Goal: Task Accomplishment & Management: Complete application form

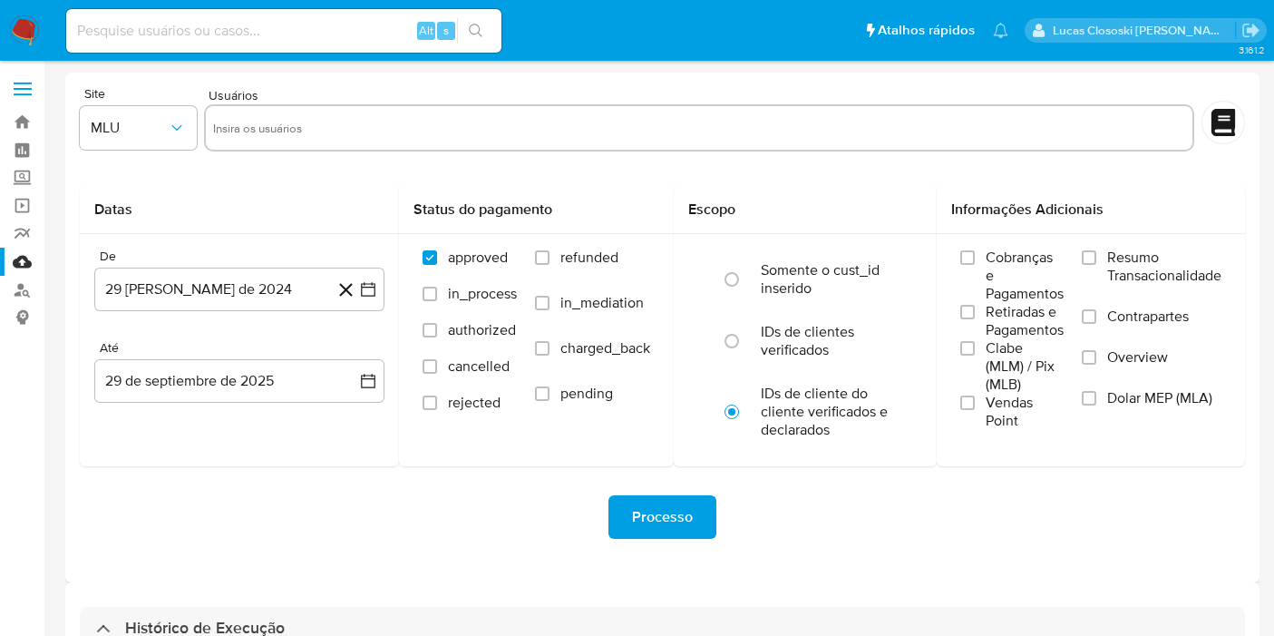
select select "10"
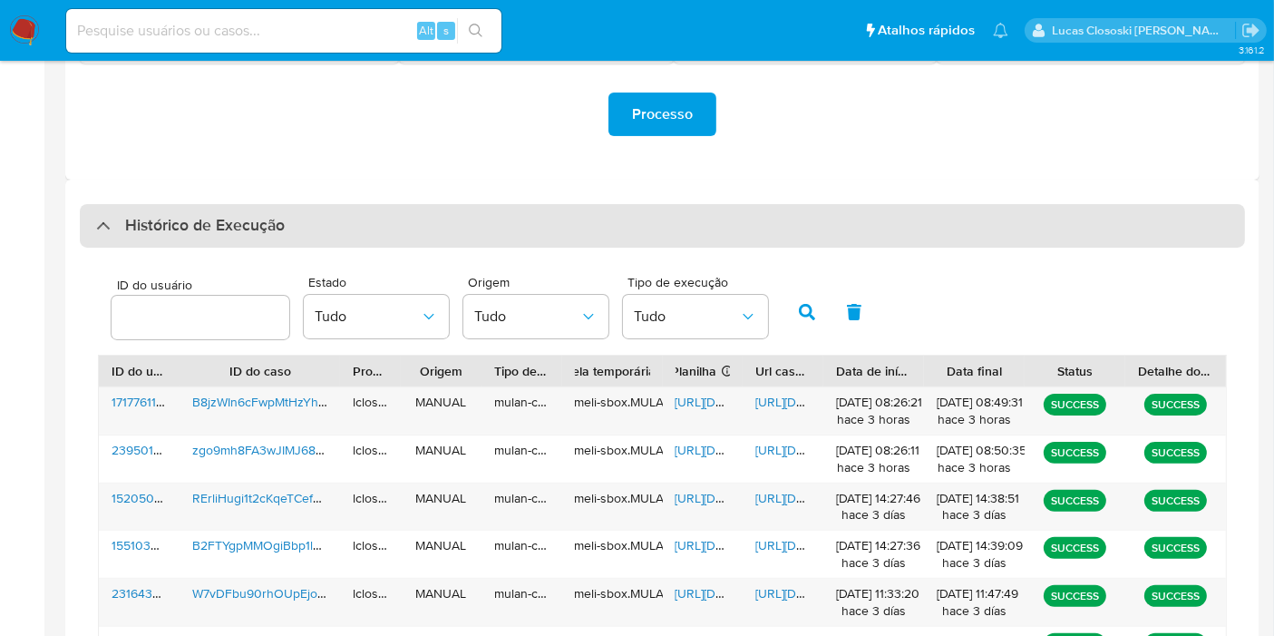
click at [272, 220] on h3 "Histórico de Execução" at bounding box center [205, 226] width 160 height 22
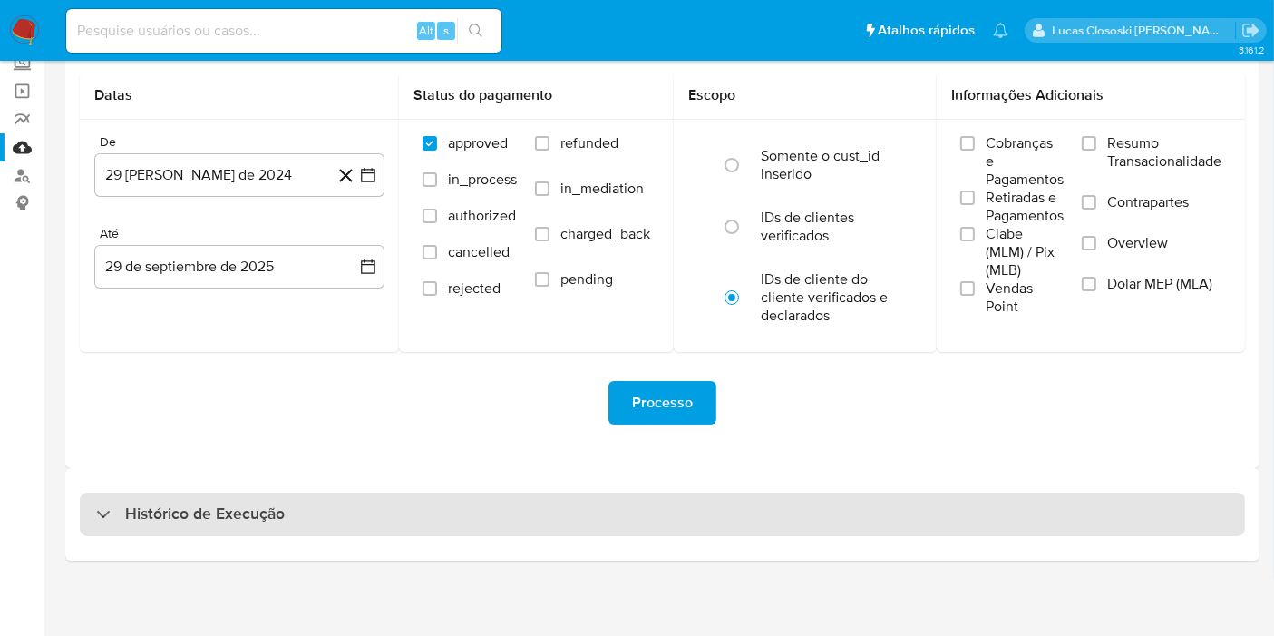
drag, startPoint x: 287, startPoint y: 472, endPoint x: 286, endPoint y: 499, distance: 27.2
click at [288, 472] on div "Histórico de Execução" at bounding box center [662, 514] width 1194 height 93
click at [286, 499] on div "Histórico de Execução" at bounding box center [662, 514] width 1165 height 44
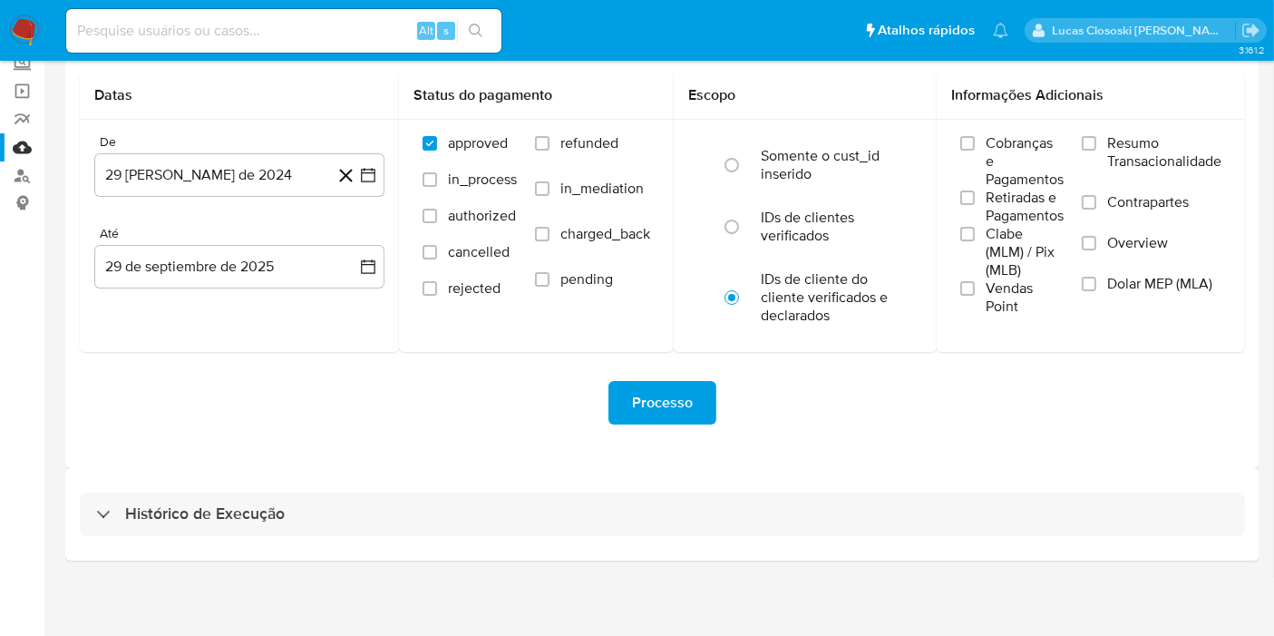
select select "10"
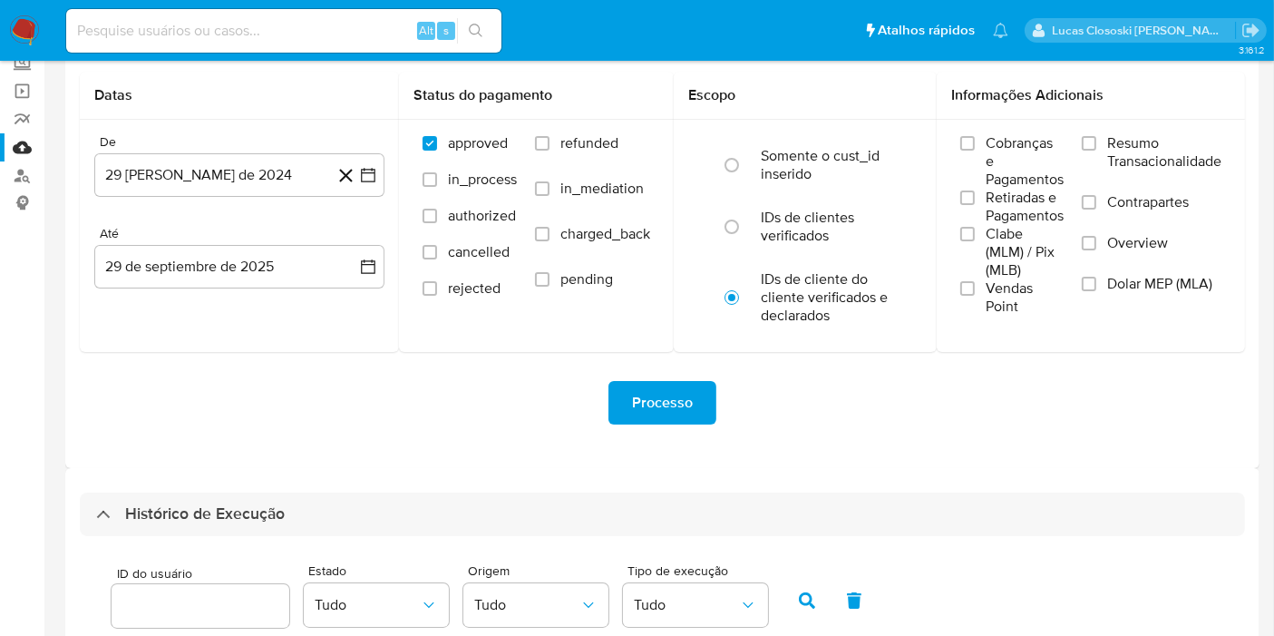
scroll to position [518, 0]
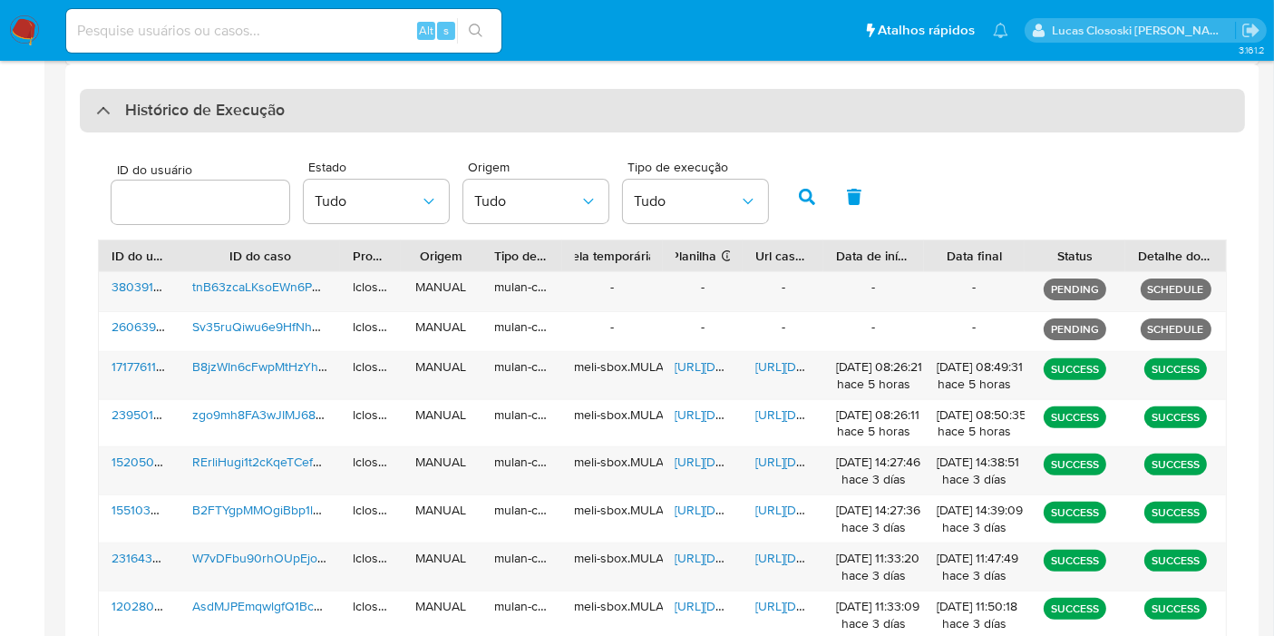
click at [320, 114] on div "Histórico de Execução" at bounding box center [662, 111] width 1165 height 44
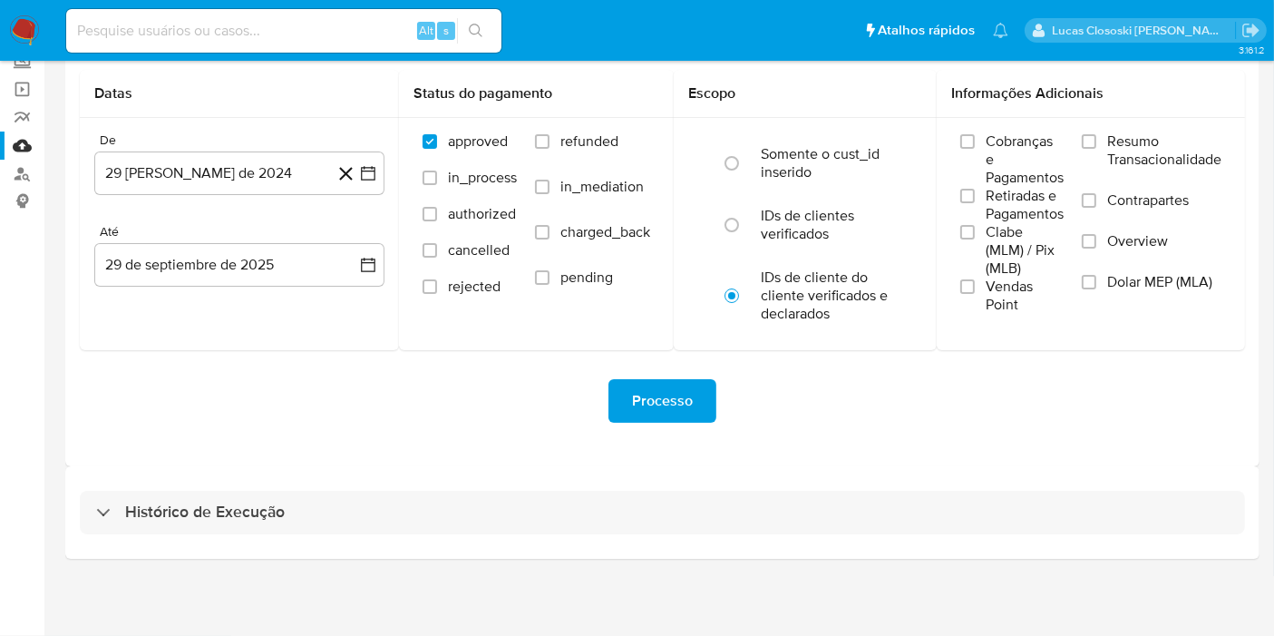
scroll to position [114, 0]
click at [305, 489] on div "Histórico de Execução" at bounding box center [662, 514] width 1194 height 93
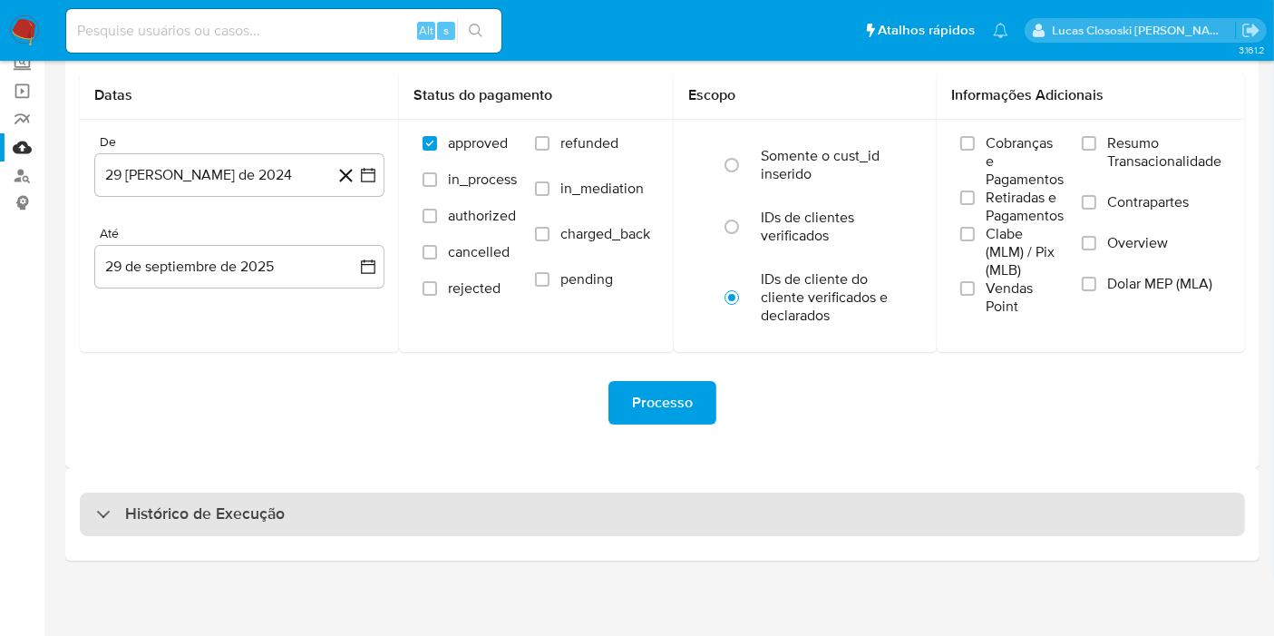
click at [303, 512] on div "Histórico de Execução" at bounding box center [662, 514] width 1165 height 44
select select "10"
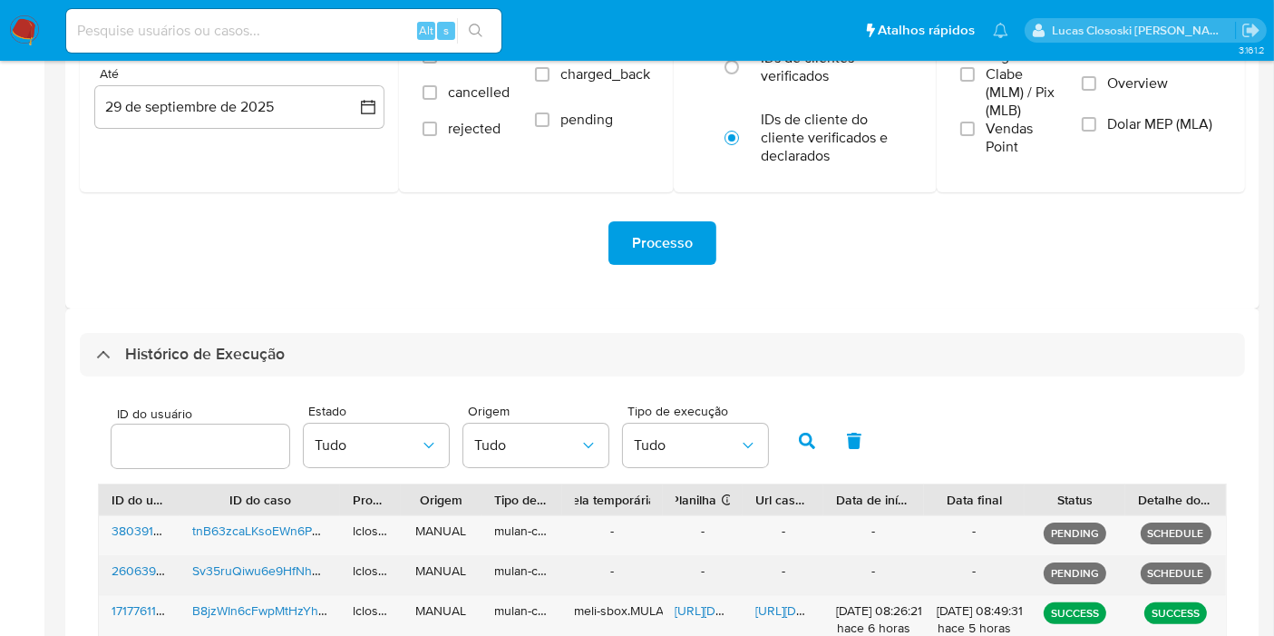
scroll to position [417, 0]
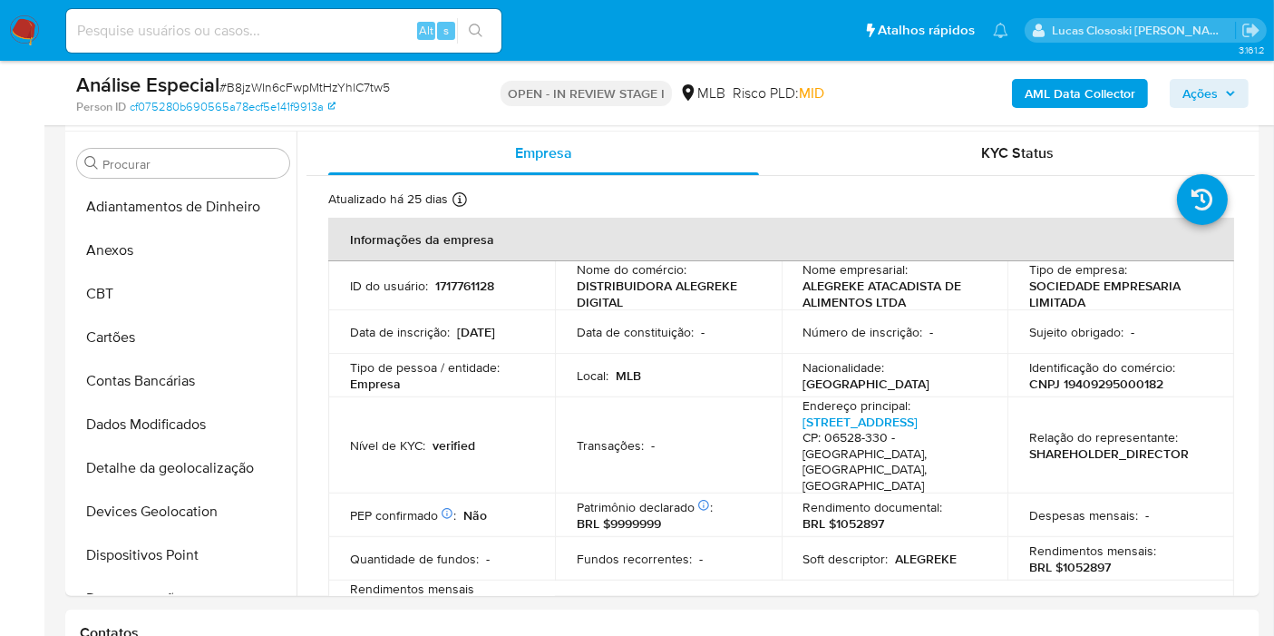
scroll to position [940, 0]
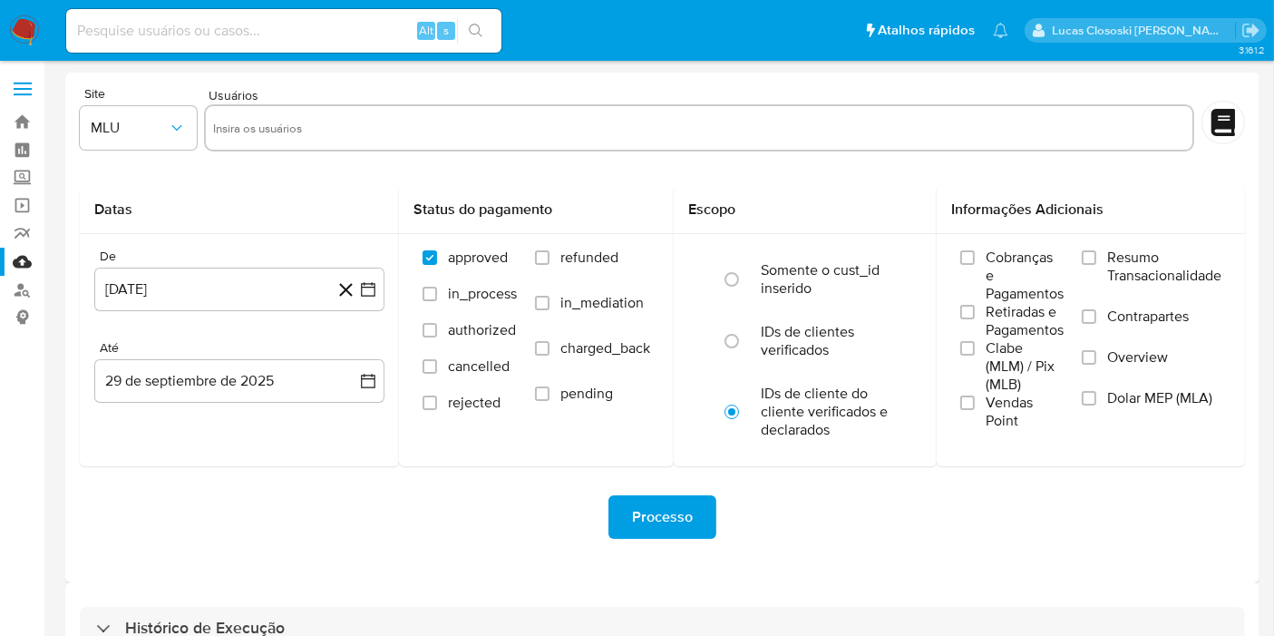
click at [909, 174] on form "Site MLU Usuários Datas De 29 de agosto de 2024 29-08-2024 Até 29 de septiembre…" at bounding box center [662, 327] width 1165 height 481
click at [25, 34] on img at bounding box center [24, 30] width 31 height 31
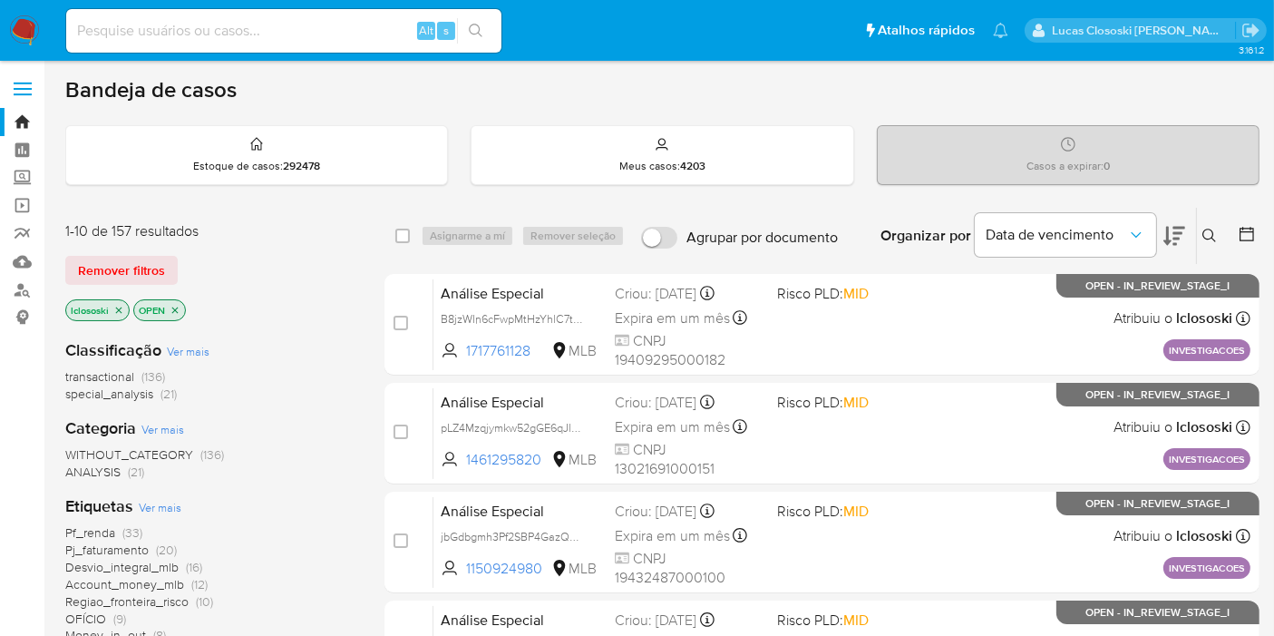
scroll to position [101, 0]
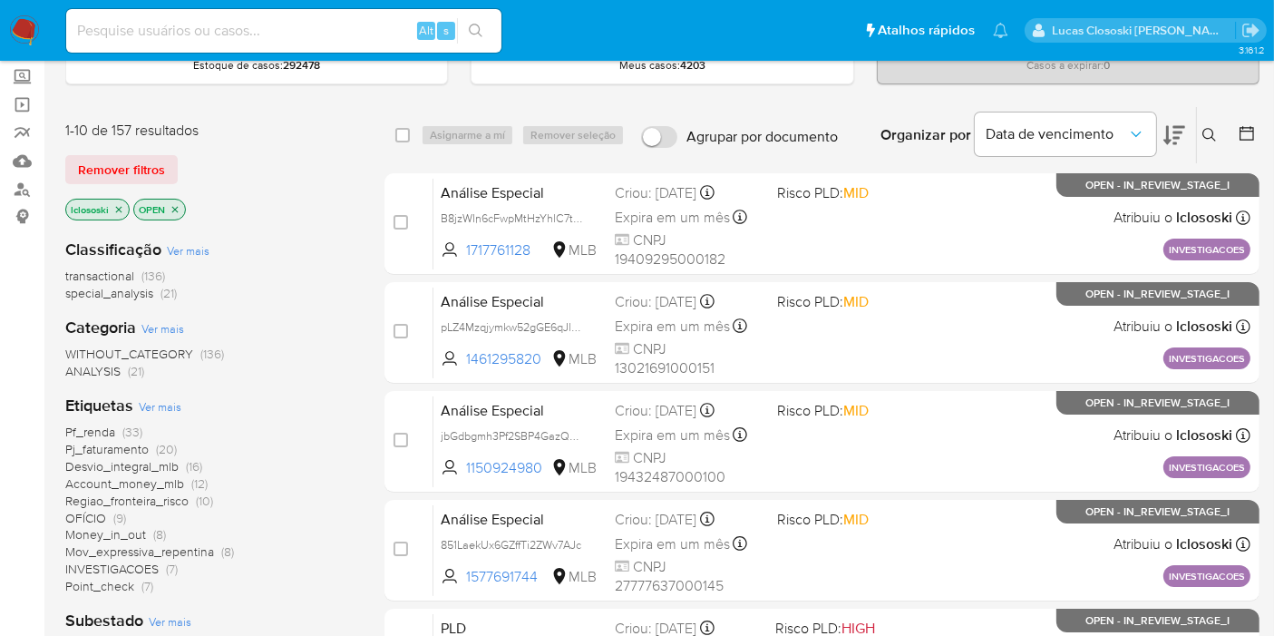
click at [88, 527] on span "Money_in_out" at bounding box center [105, 534] width 81 height 18
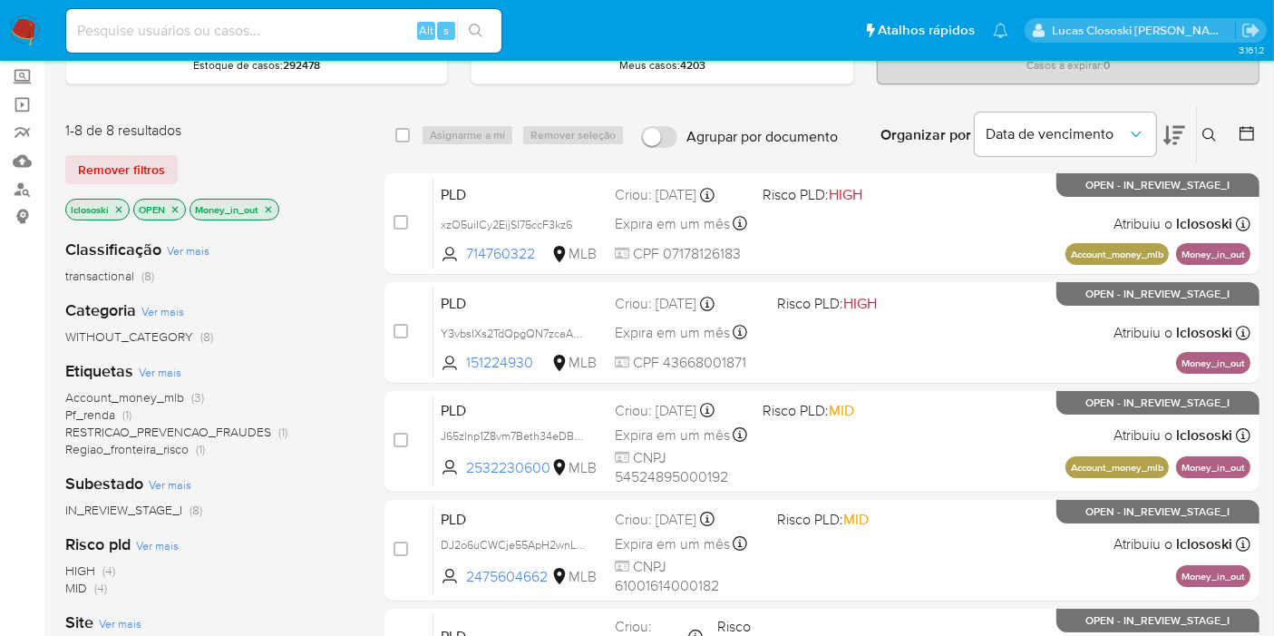
click at [1184, 132] on icon at bounding box center [1175, 135] width 22 height 22
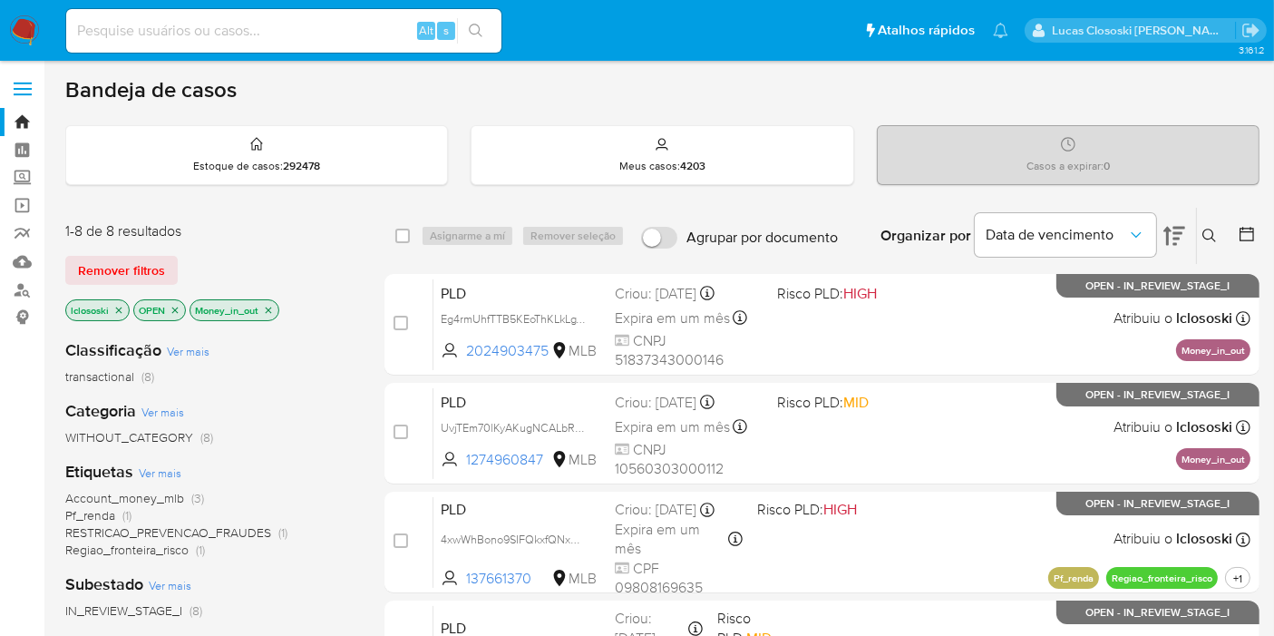
click at [264, 317] on p "Money_in_out" at bounding box center [234, 310] width 88 height 20
click at [268, 305] on icon "close-filter" at bounding box center [268, 310] width 11 height 11
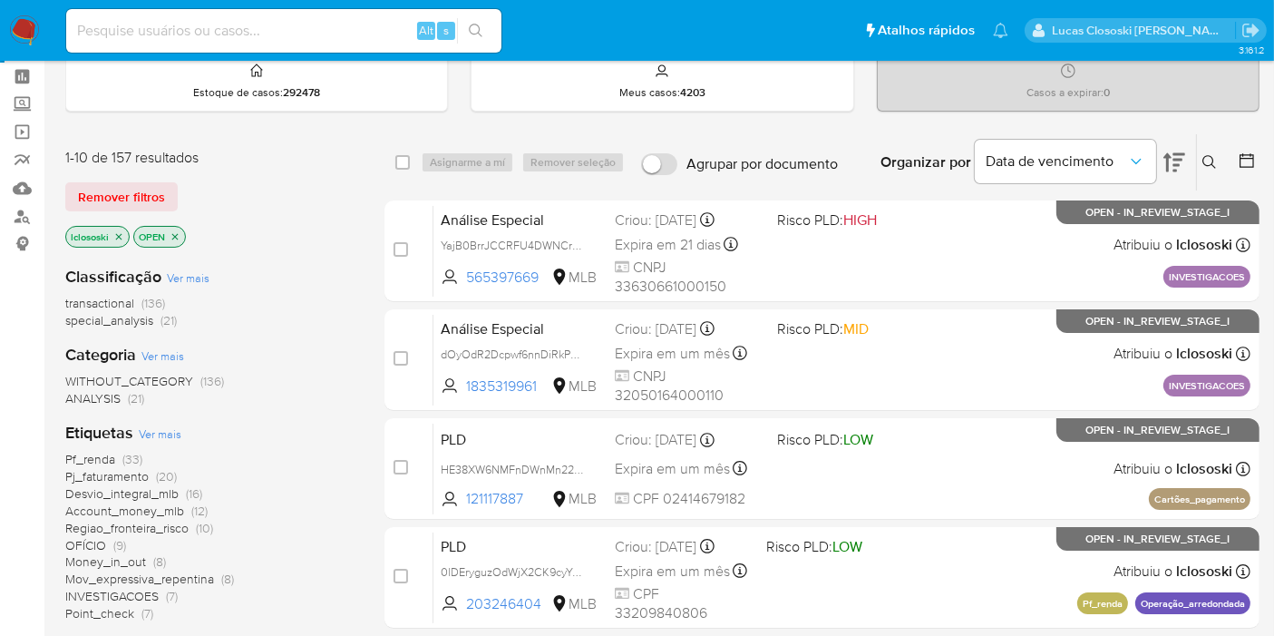
scroll to position [101, 0]
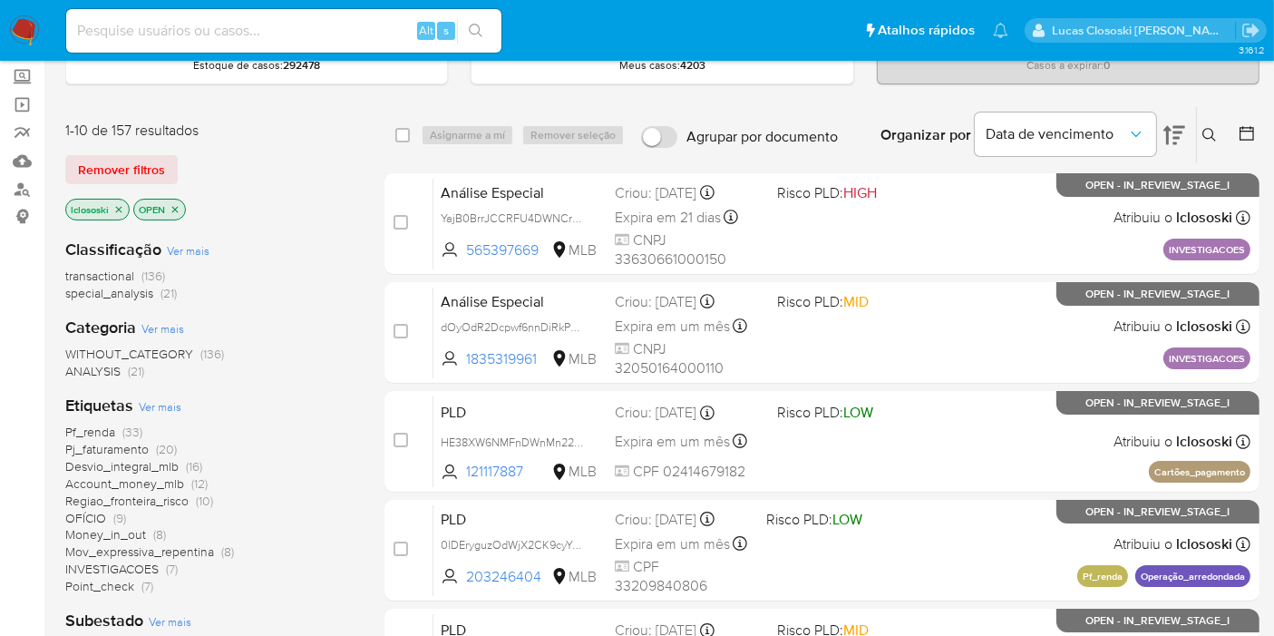
click at [93, 513] on span "OFÍCIO" at bounding box center [85, 518] width 41 height 18
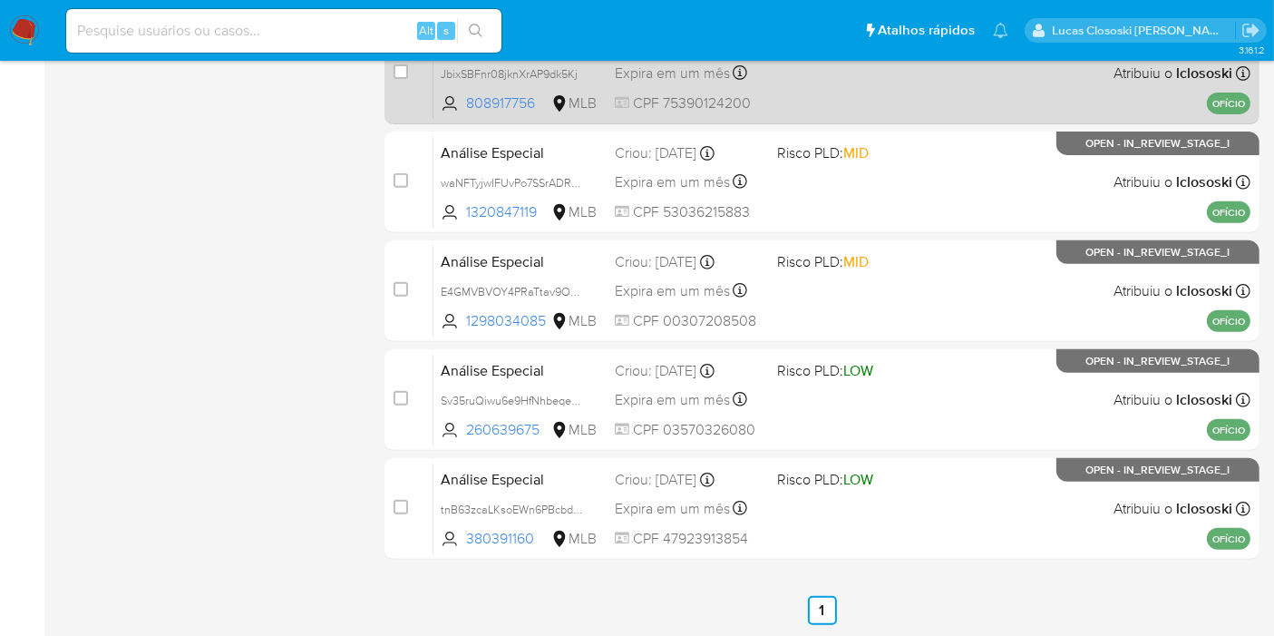
scroll to position [750, 0]
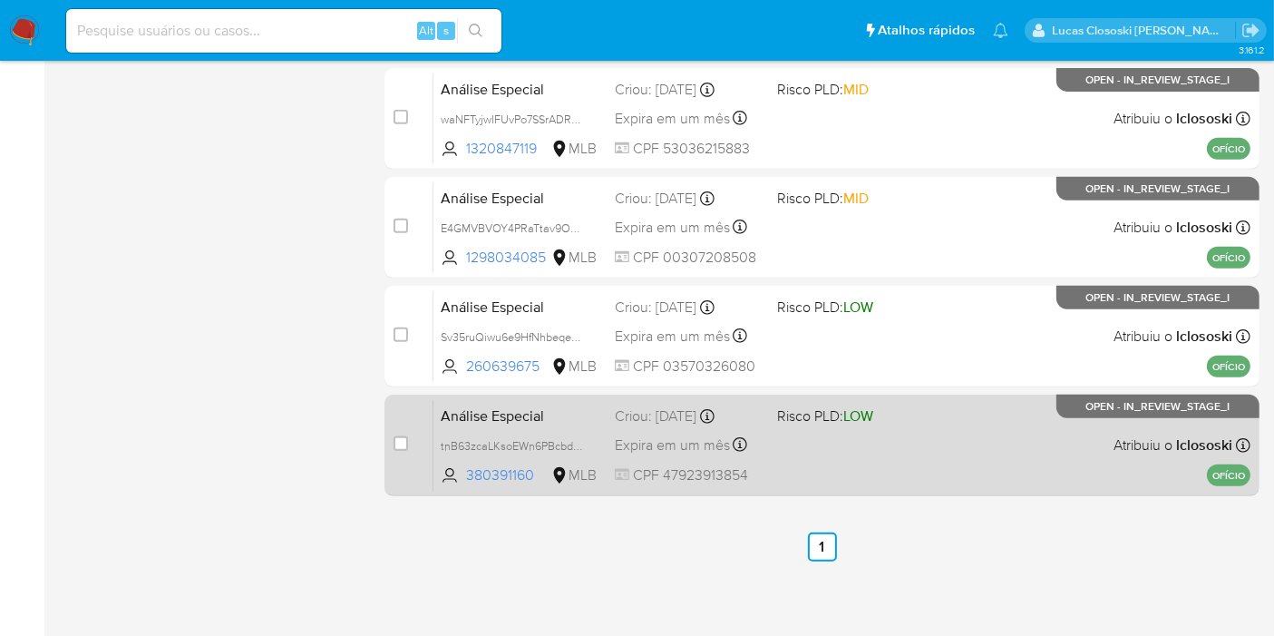
click at [953, 463] on div "Análise Especial tnB63zcaLKsoEWn6PBcbdH9g 380391160 MLB Risco PLD: LOW Criou: 1…" at bounding box center [842, 445] width 817 height 92
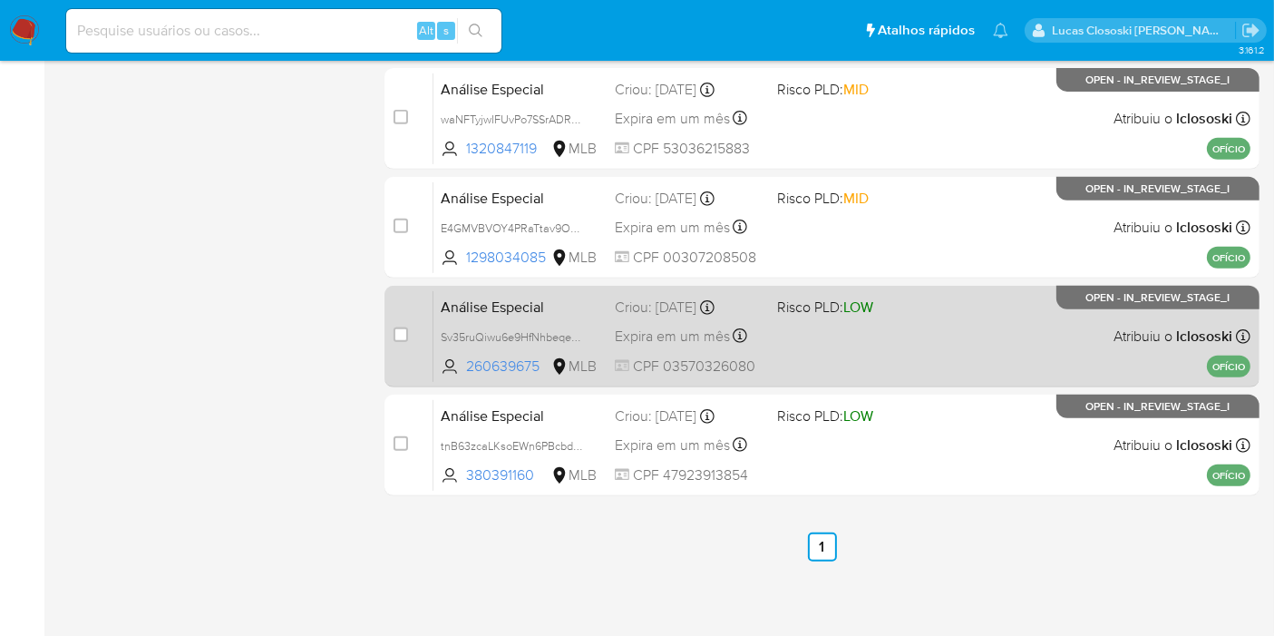
click at [938, 344] on div "Análise Especial Sv35ruQiwu6e9HfNhbeqeo6q 260639675 MLB Risco PLD: LOW Criou: 1…" at bounding box center [842, 336] width 817 height 92
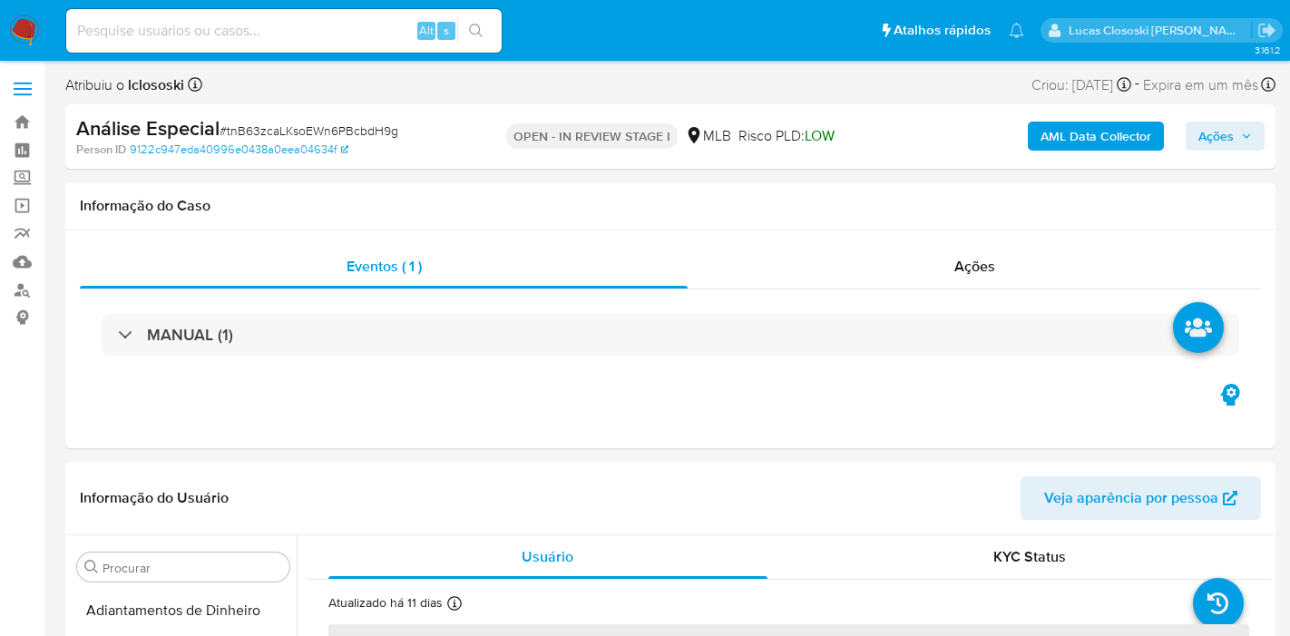
select select "10"
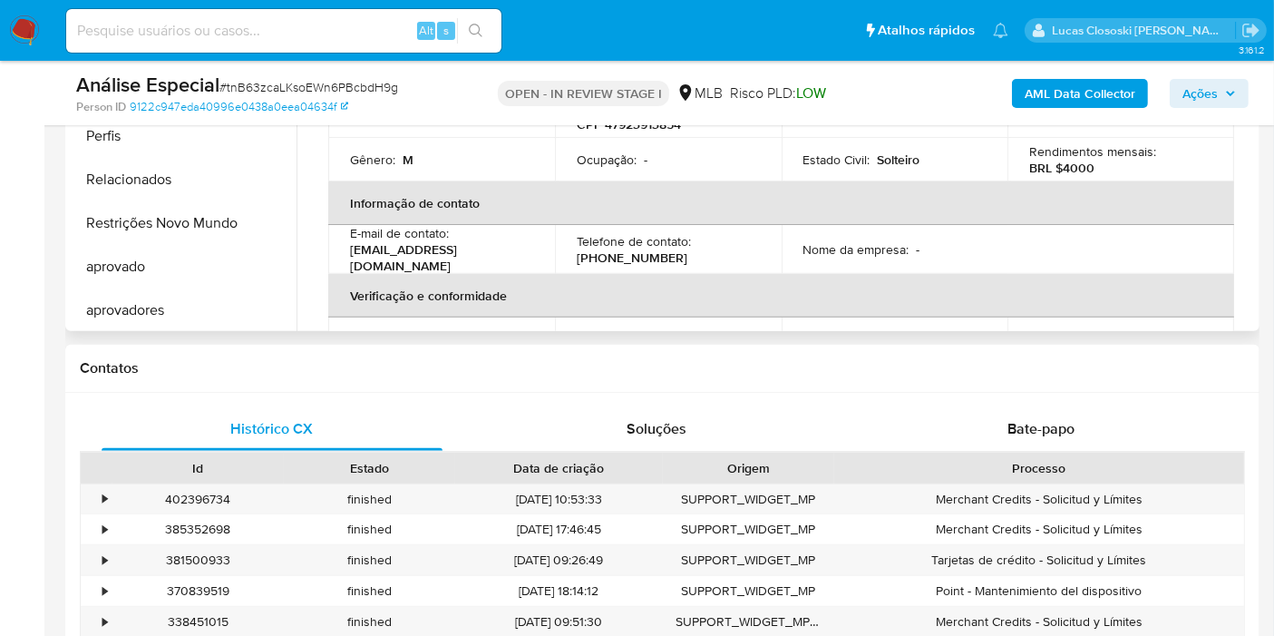
scroll to position [940, 0]
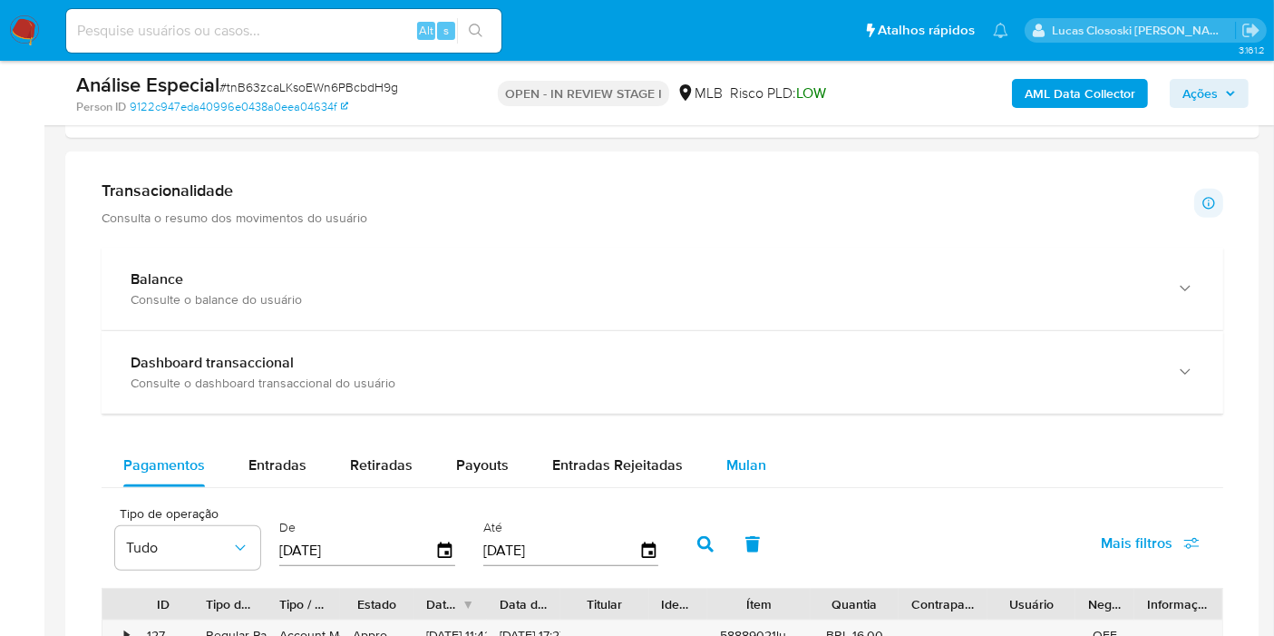
click at [716, 478] on button "Mulan" at bounding box center [746, 466] width 83 height 44
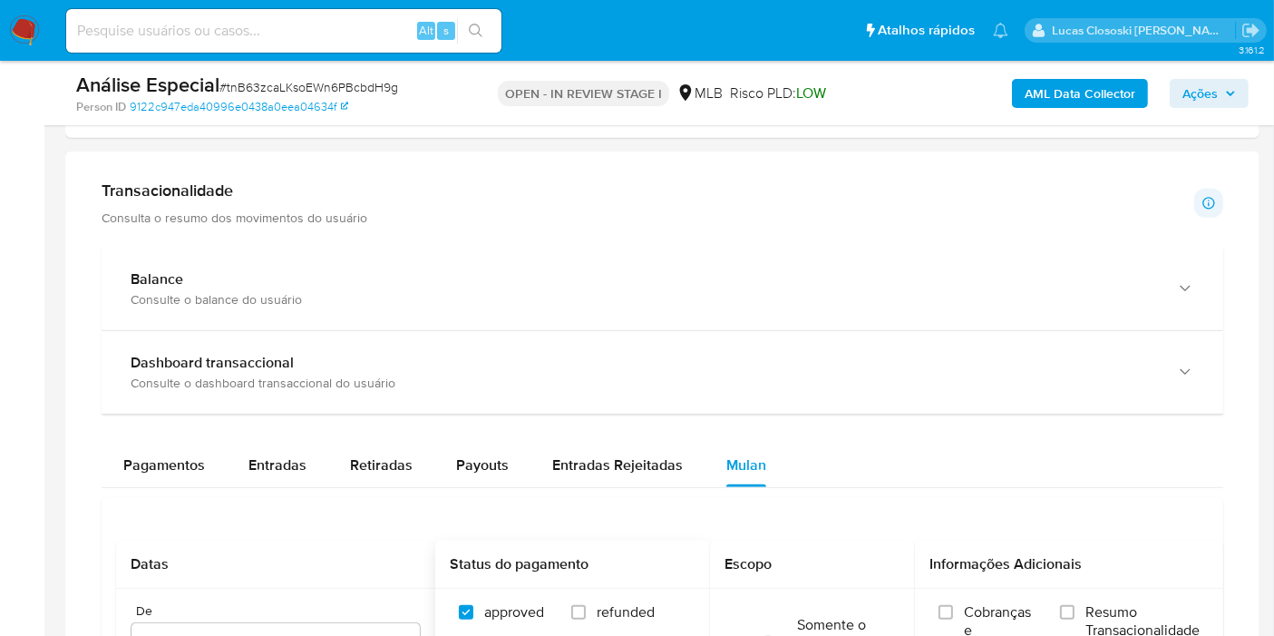
scroll to position [1410, 0]
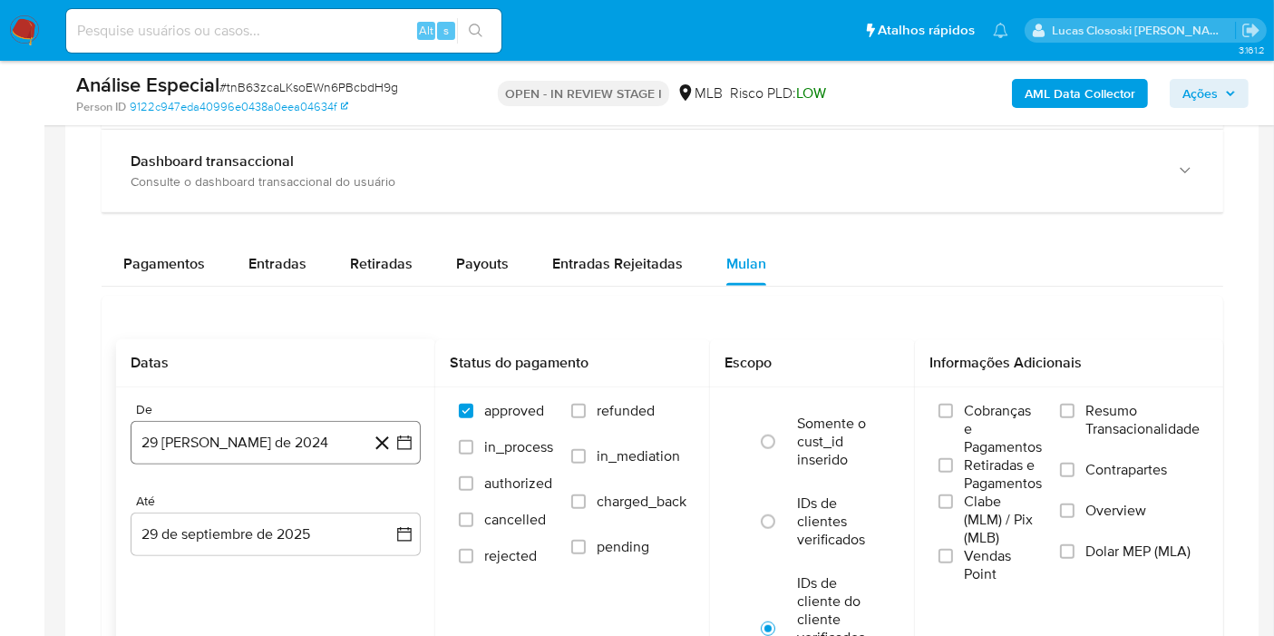
click at [400, 444] on icon "button" at bounding box center [404, 442] width 15 height 15
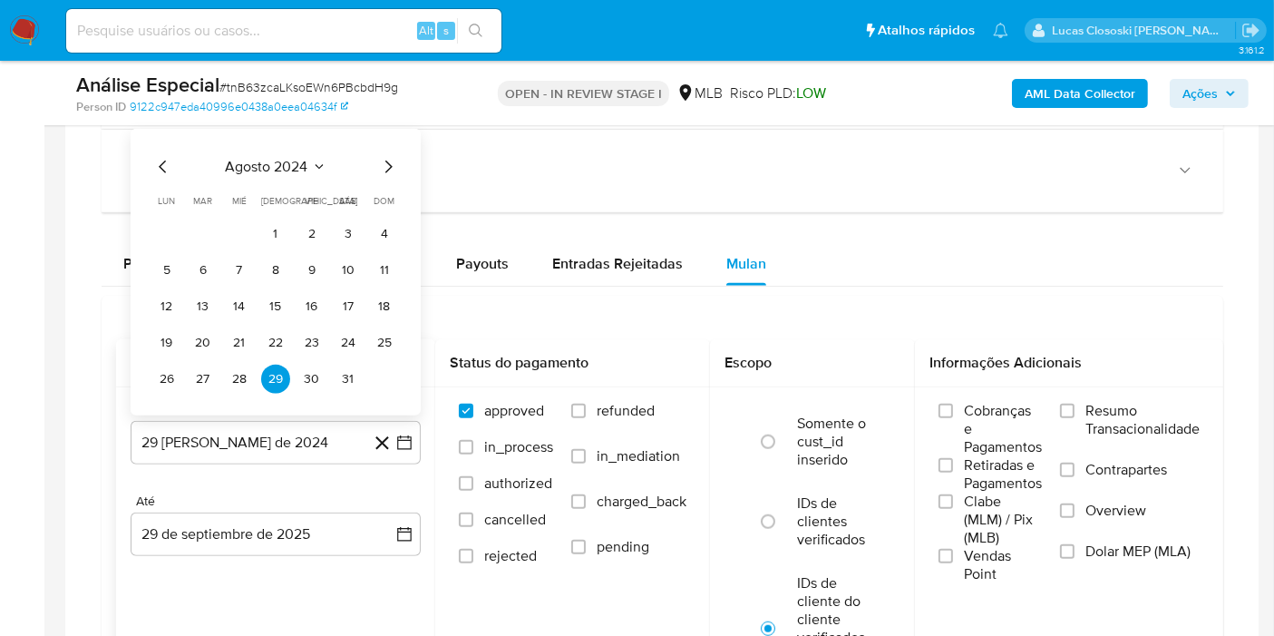
click at [249, 165] on span "agosto 2024" at bounding box center [267, 167] width 83 height 18
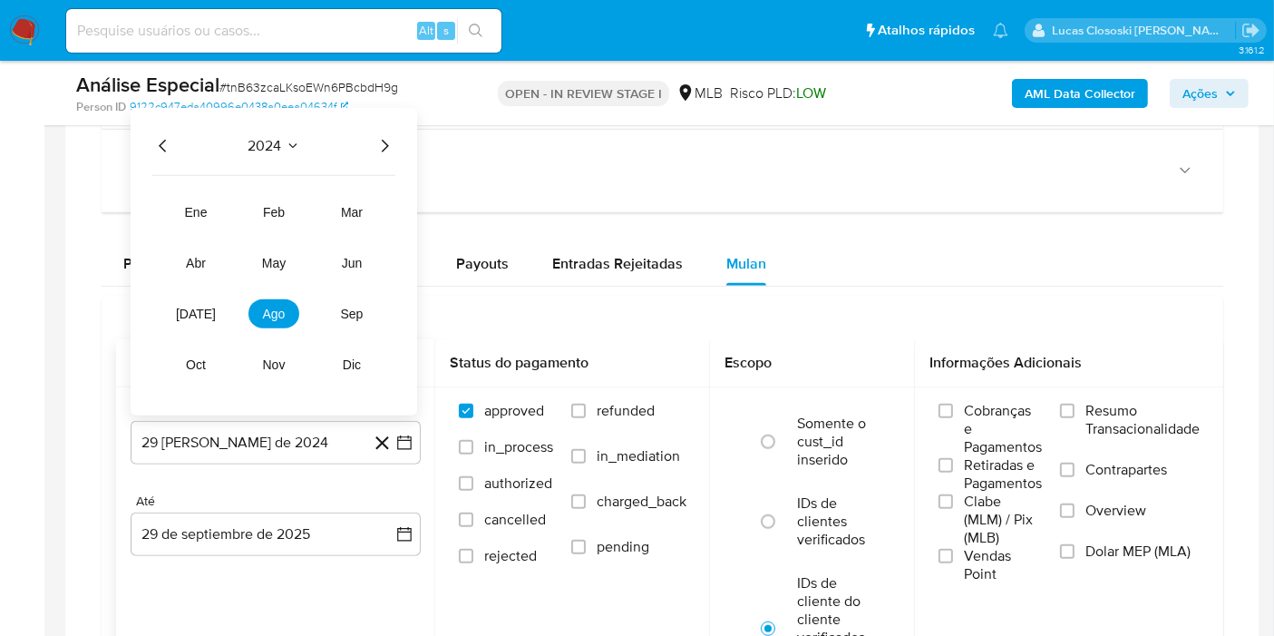
click at [390, 152] on div "2024 2024 ene feb mar abr may jun jul ago sep oct nov dic" at bounding box center [274, 261] width 287 height 307
click at [390, 137] on icon "Año siguiente" at bounding box center [385, 146] width 22 height 22
click at [370, 198] on td "mar" at bounding box center [352, 212] width 51 height 29
click at [366, 200] on button "mar" at bounding box center [352, 212] width 51 height 29
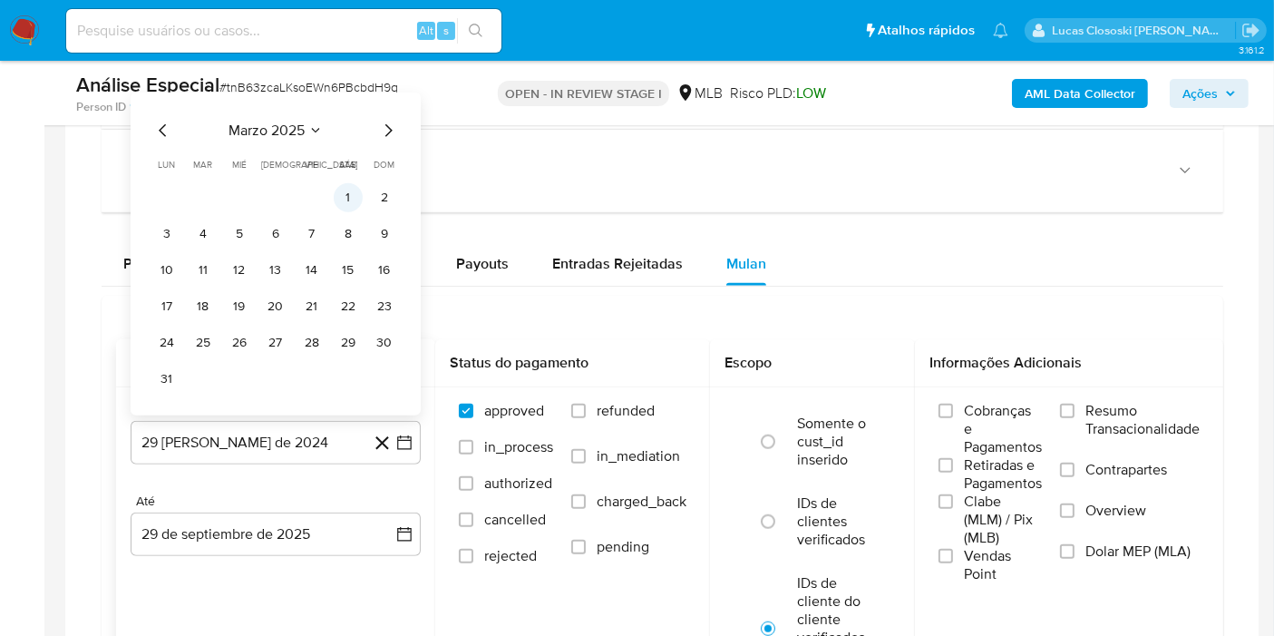
click at [348, 197] on button "1" at bounding box center [348, 197] width 29 height 29
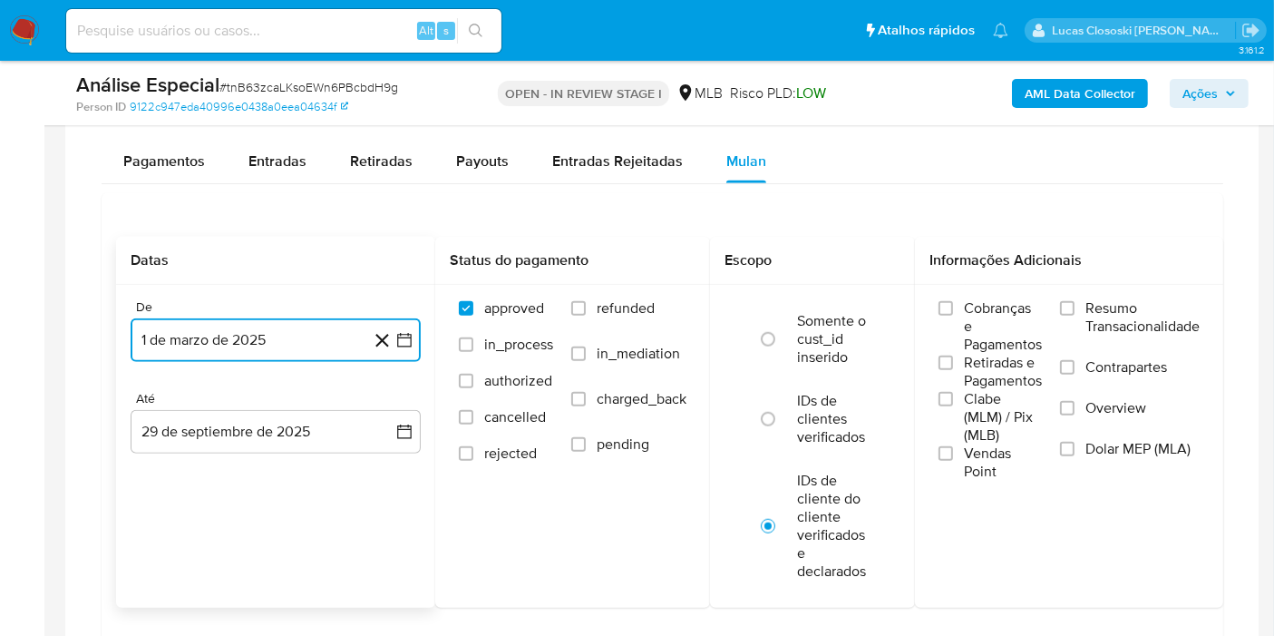
scroll to position [1612, 0]
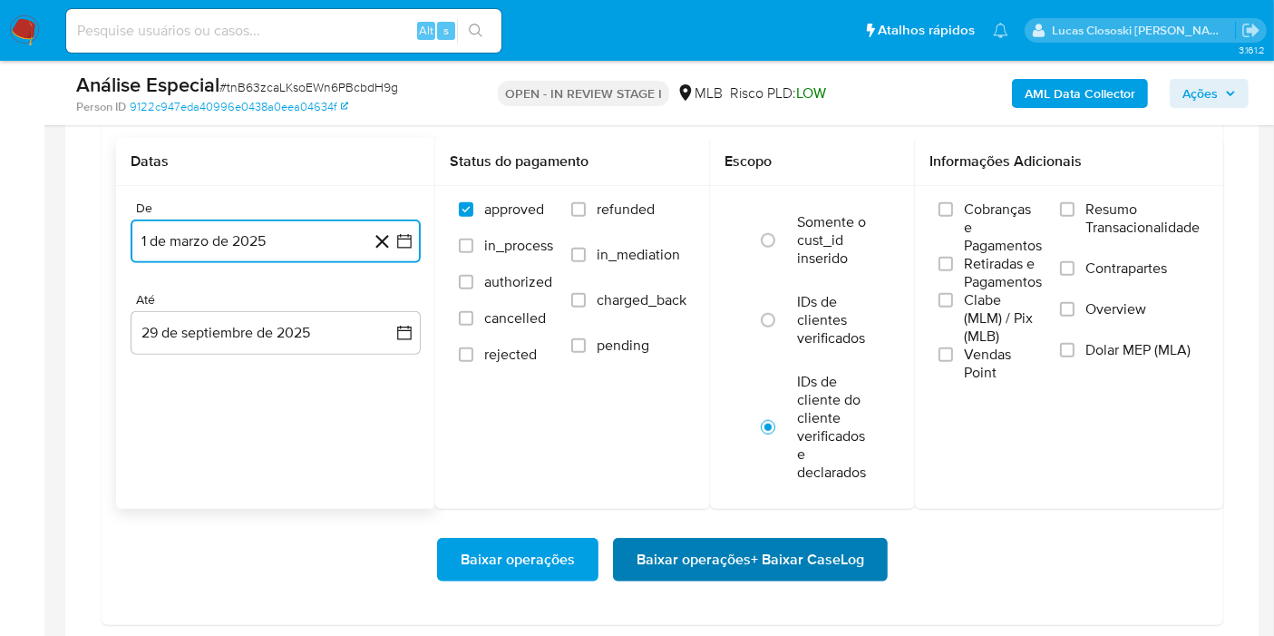
click at [856, 559] on span "Baixar operações + Baixar CaseLog" at bounding box center [751, 560] width 228 height 40
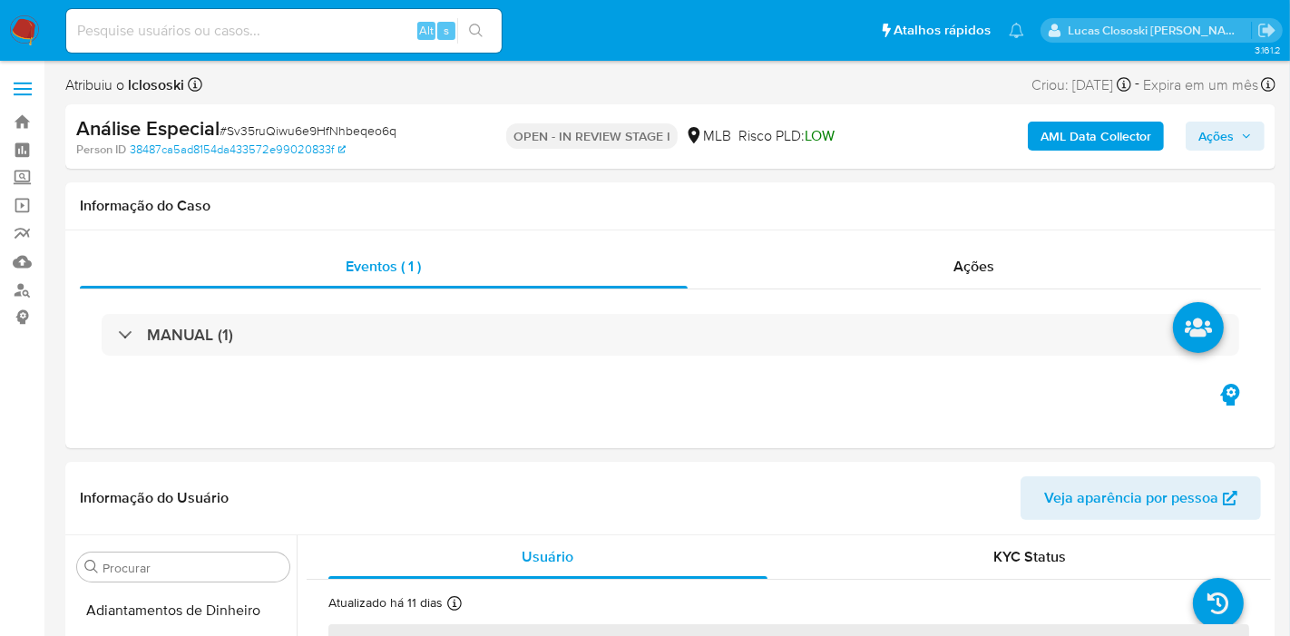
select select "10"
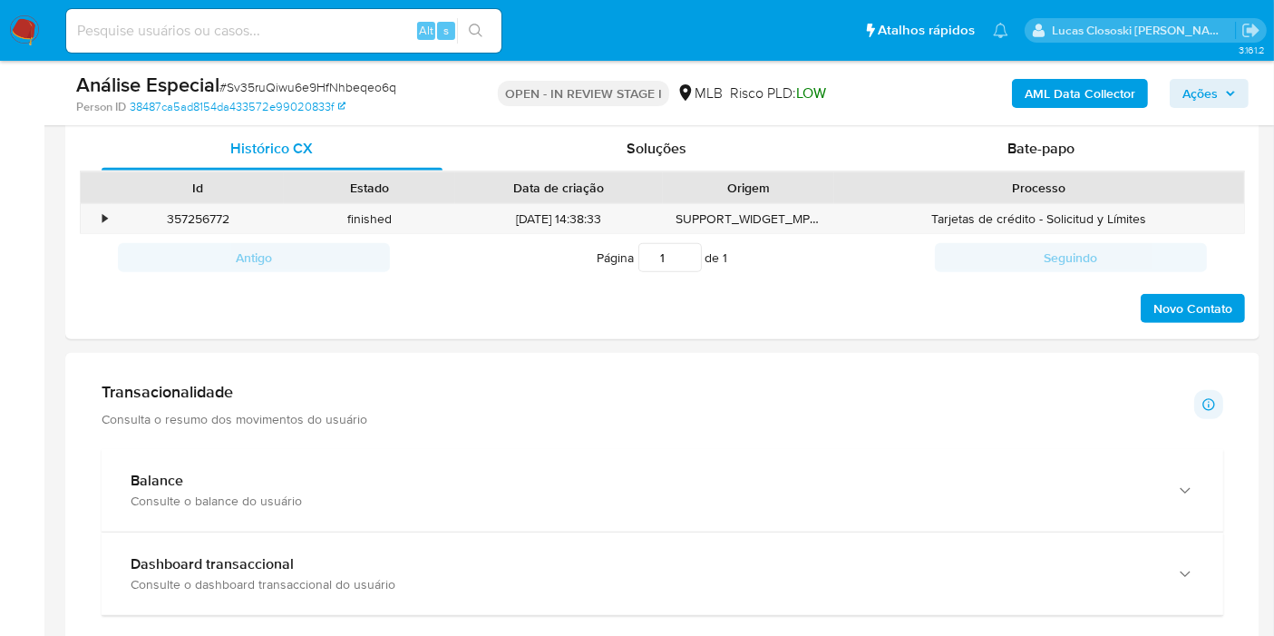
scroll to position [1209, 0]
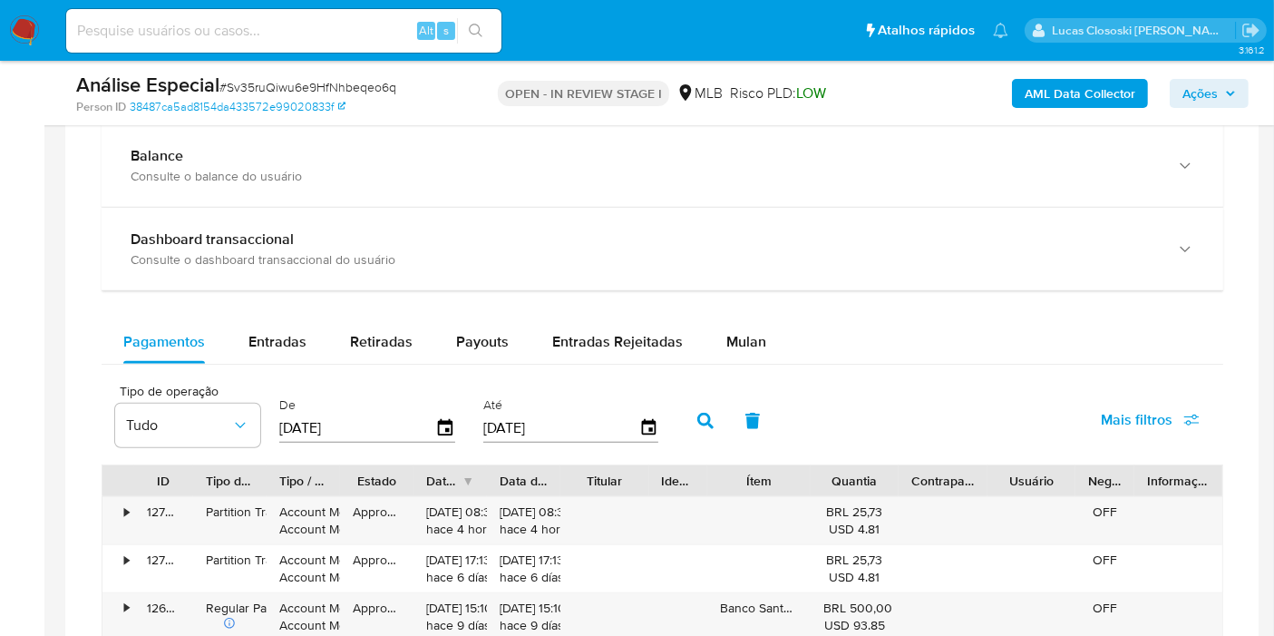
click at [785, 339] on div "Pagamentos Entradas Retiradas Payouts Entradas Rejeitadas Mulan" at bounding box center [663, 342] width 1122 height 44
click at [751, 337] on span "Mulan" at bounding box center [746, 341] width 40 height 21
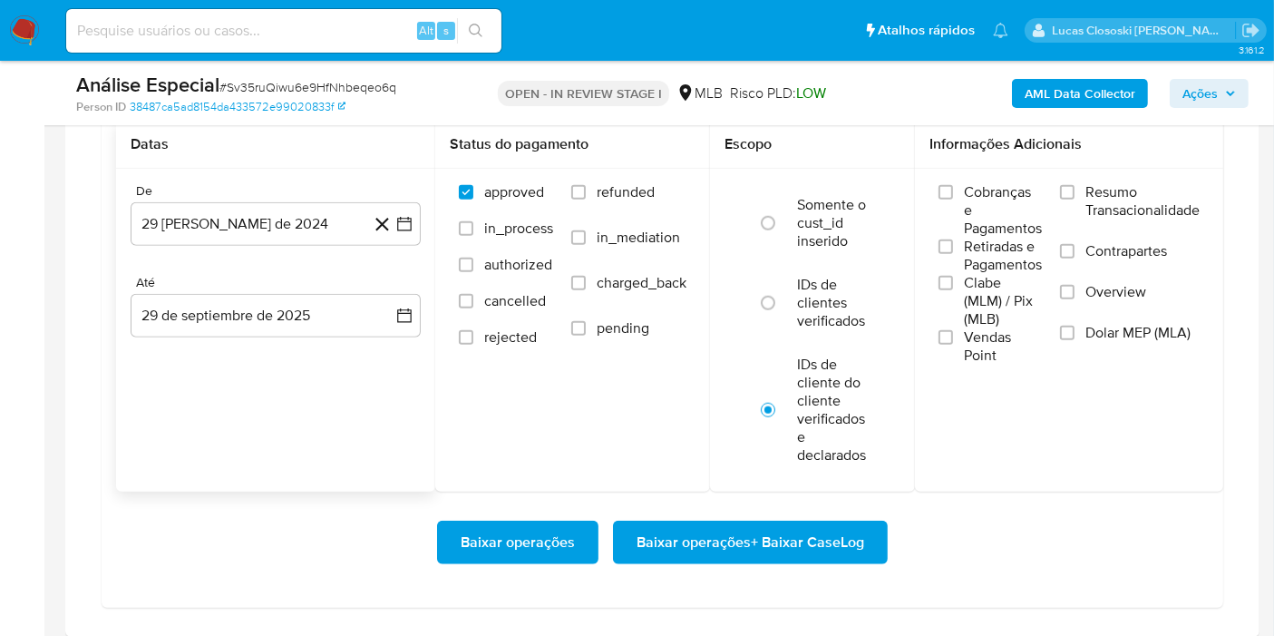
scroll to position [1410, 0]
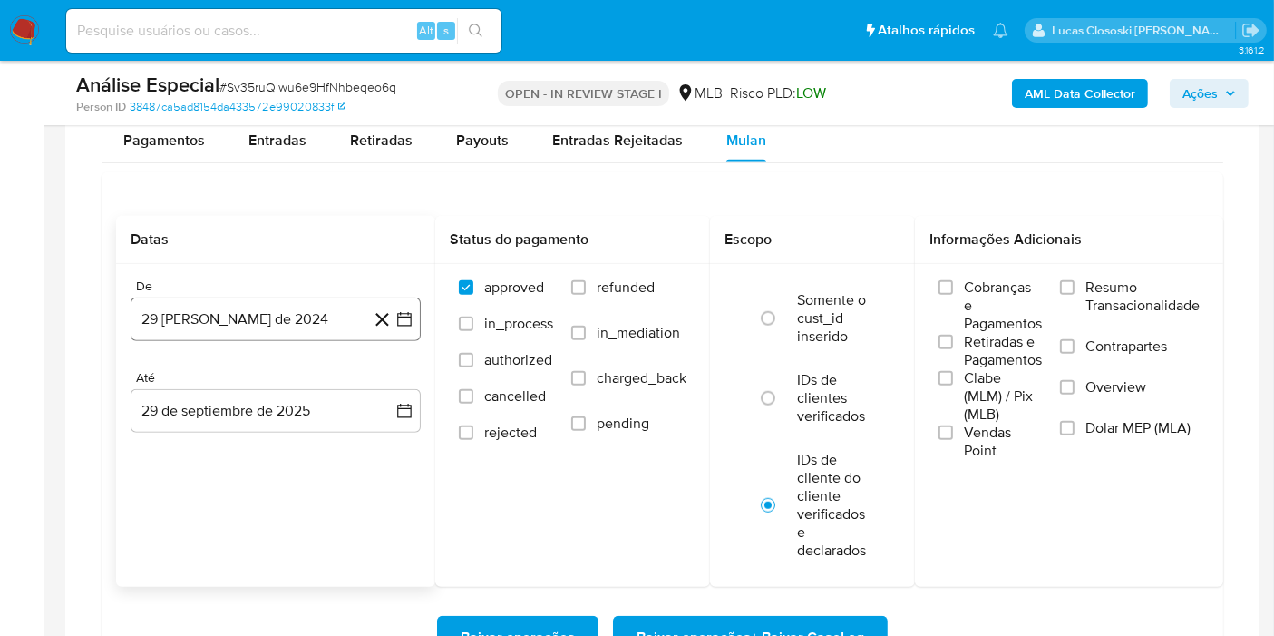
click at [407, 313] on icon "button" at bounding box center [404, 320] width 15 height 15
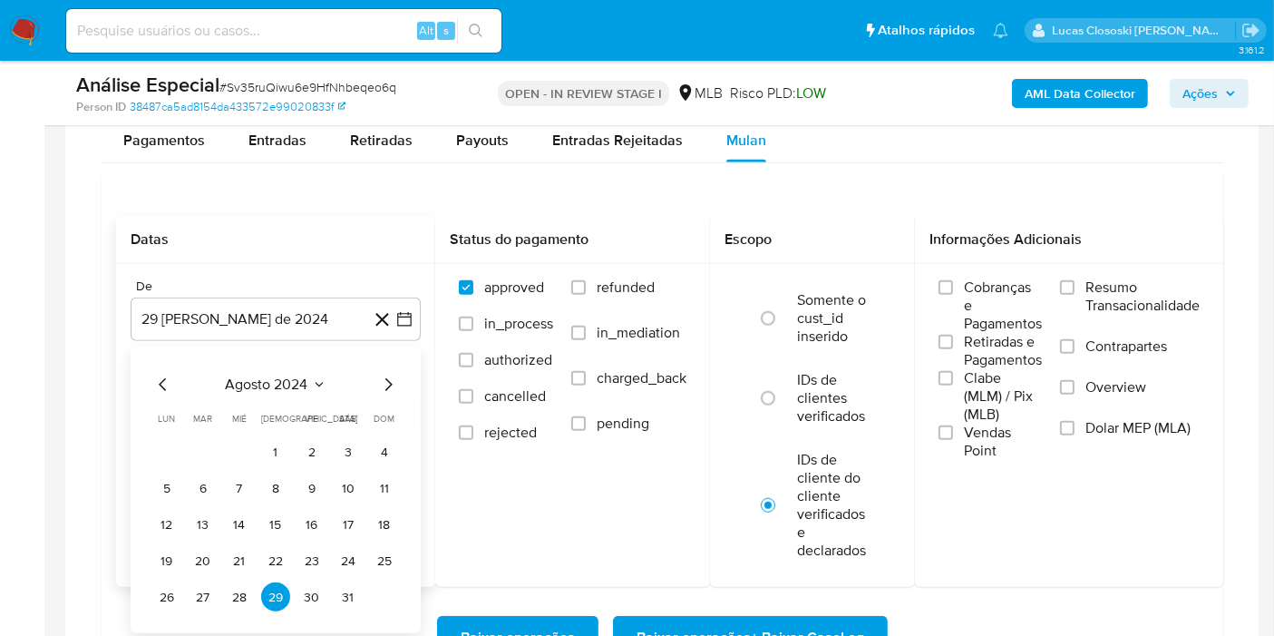
click at [279, 366] on div "agosto 2024 agosto 2024 lun lunes mar martes mié miércoles jue jueves vie viern…" at bounding box center [276, 489] width 290 height 287
click at [279, 375] on span "agosto 2024" at bounding box center [267, 384] width 83 height 18
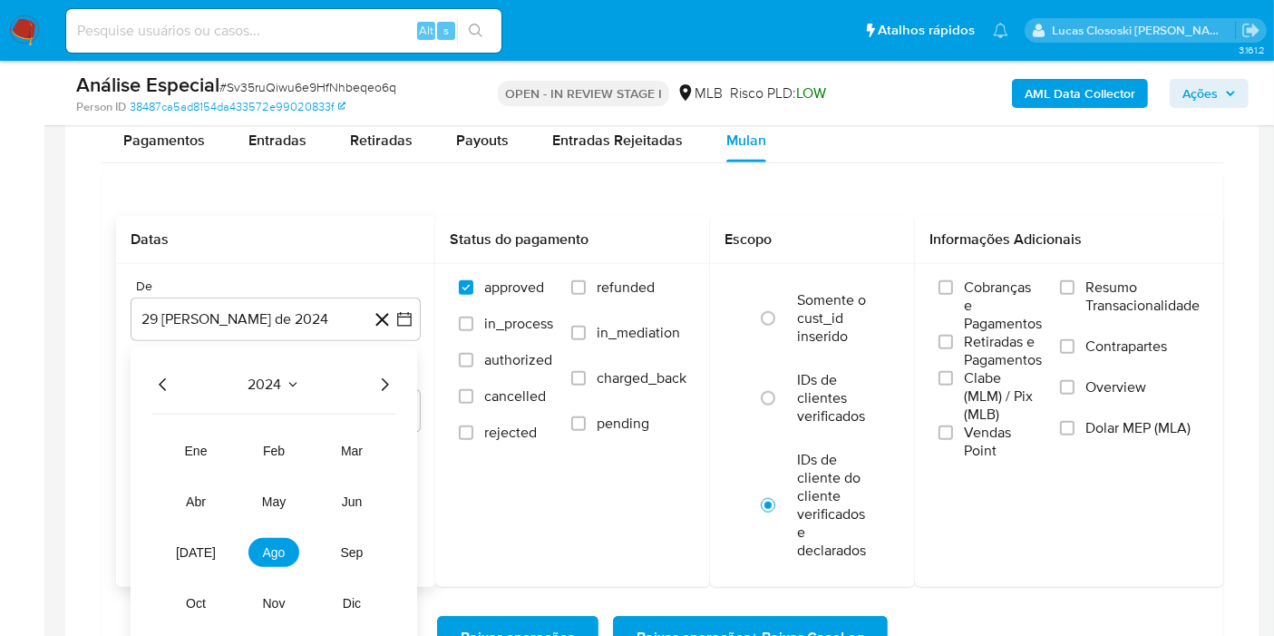
click at [364, 387] on div "2024" at bounding box center [273, 385] width 243 height 22
click at [388, 376] on icon "Año siguiente" at bounding box center [385, 385] width 22 height 22
click at [274, 452] on span "feb" at bounding box center [274, 451] width 22 height 15
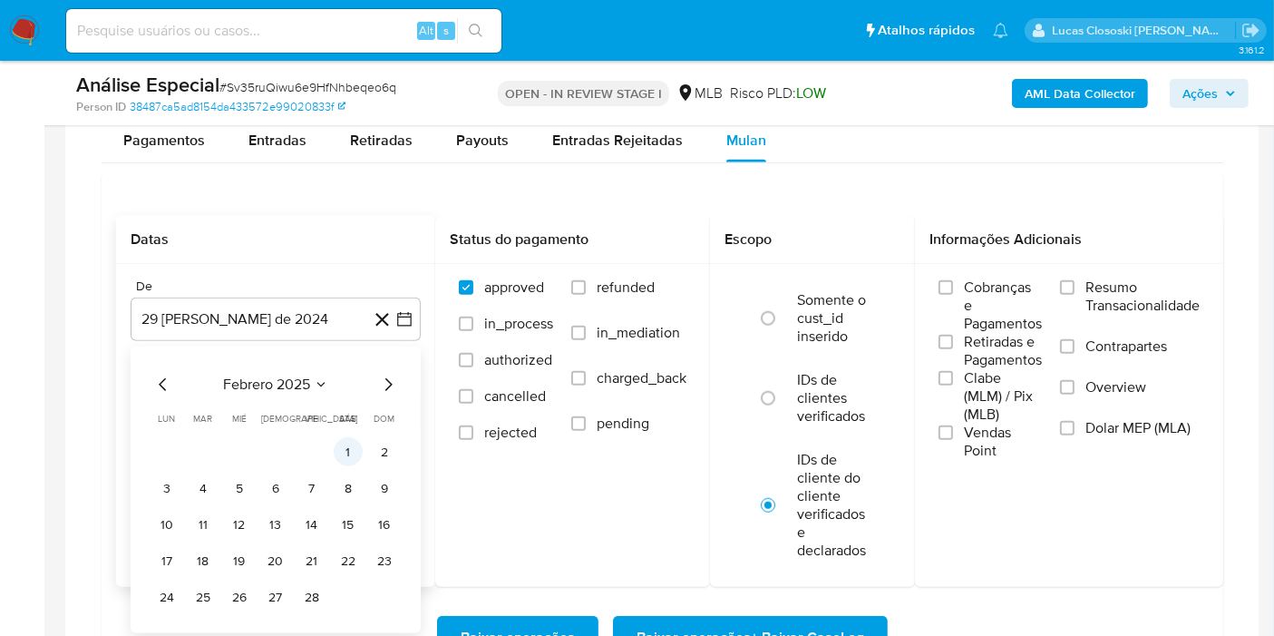
click at [353, 457] on button "1" at bounding box center [348, 451] width 29 height 29
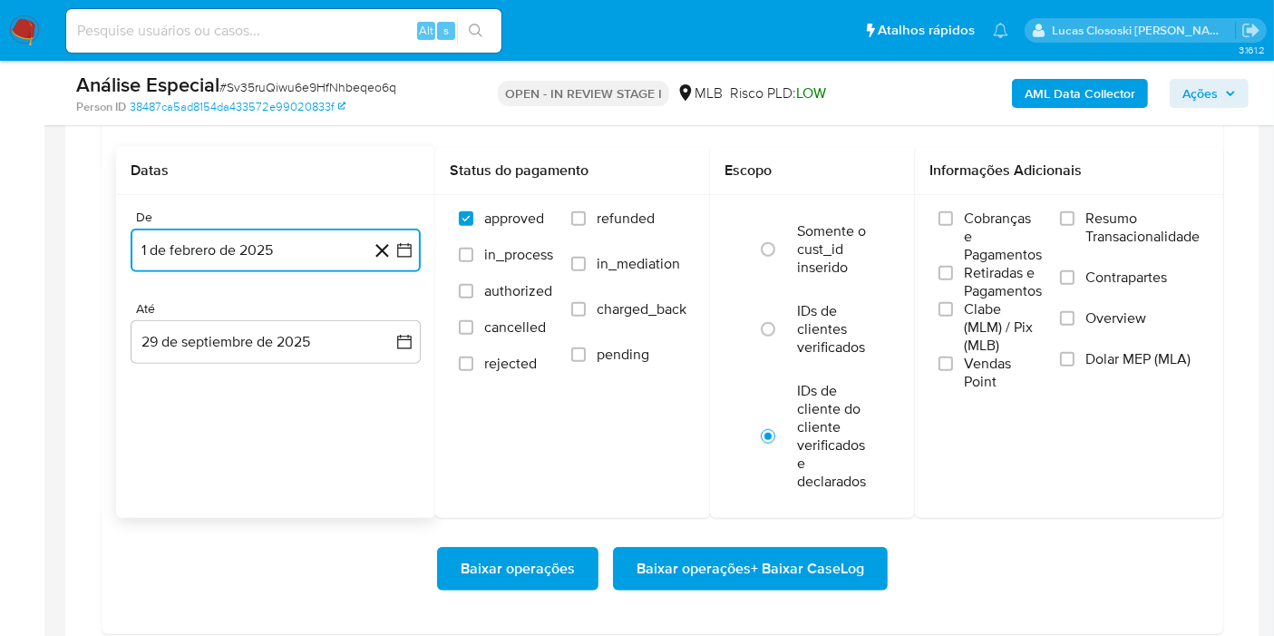
scroll to position [1511, 0]
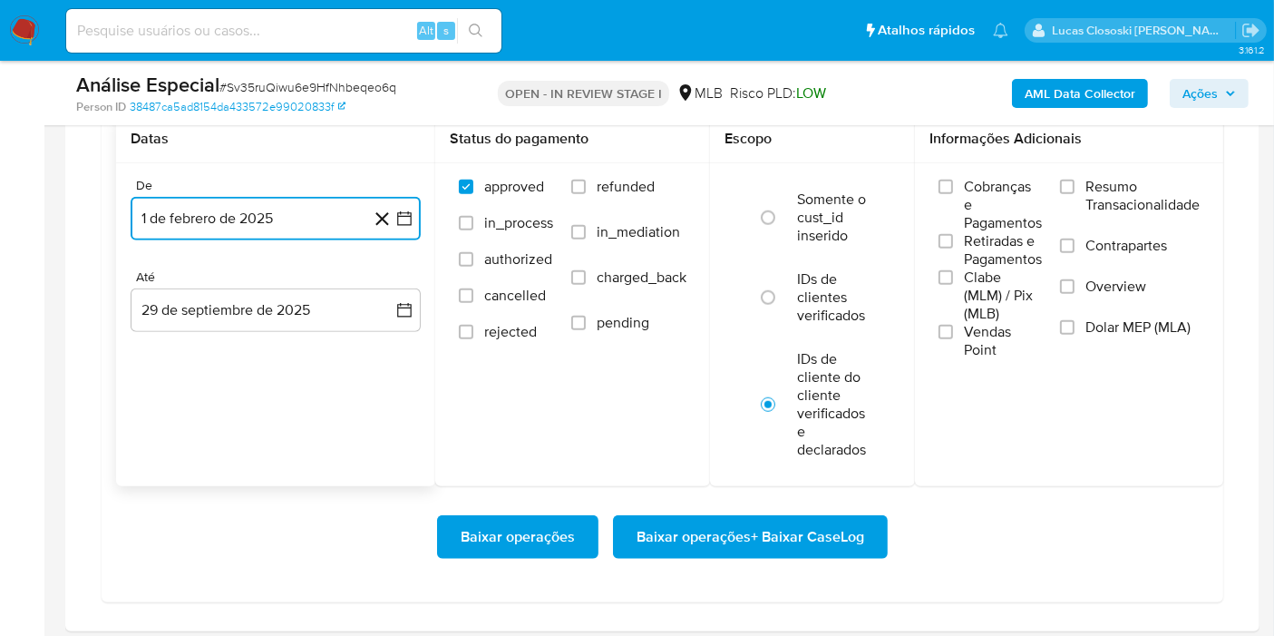
click at [397, 210] on icon "button" at bounding box center [404, 219] width 18 height 18
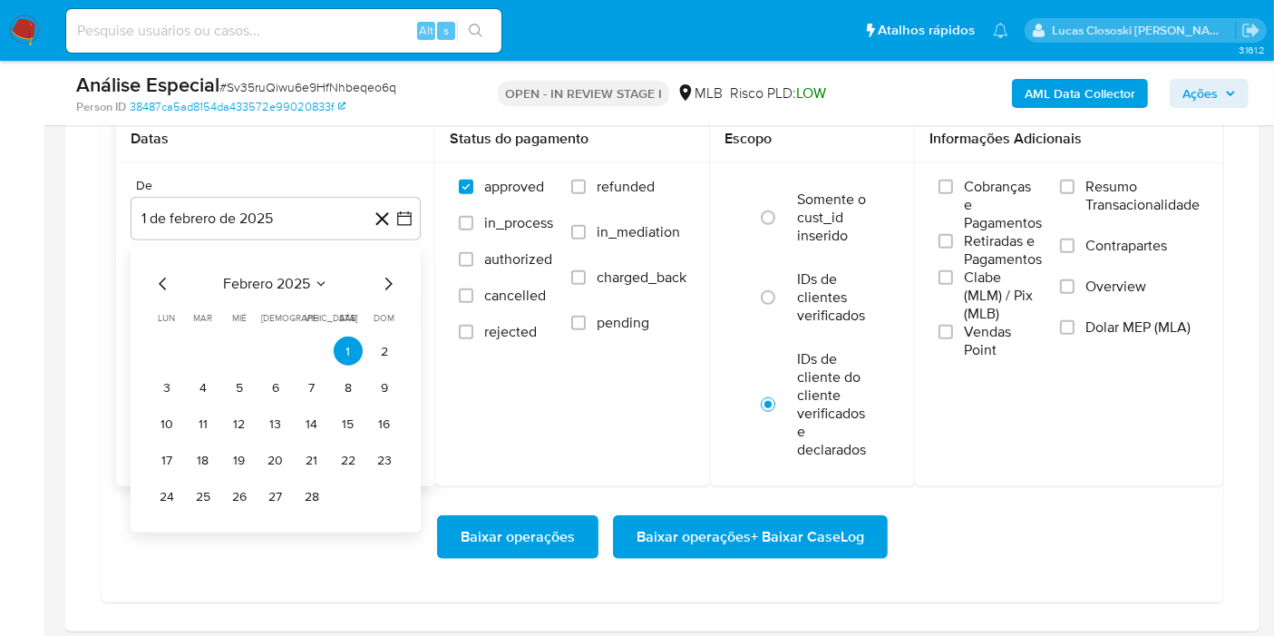
click at [375, 283] on div "febrero 2025" at bounding box center [275, 284] width 247 height 22
click at [386, 278] on icon "Mes siguiente" at bounding box center [388, 284] width 22 height 22
click at [339, 338] on button "1" at bounding box center [348, 350] width 29 height 29
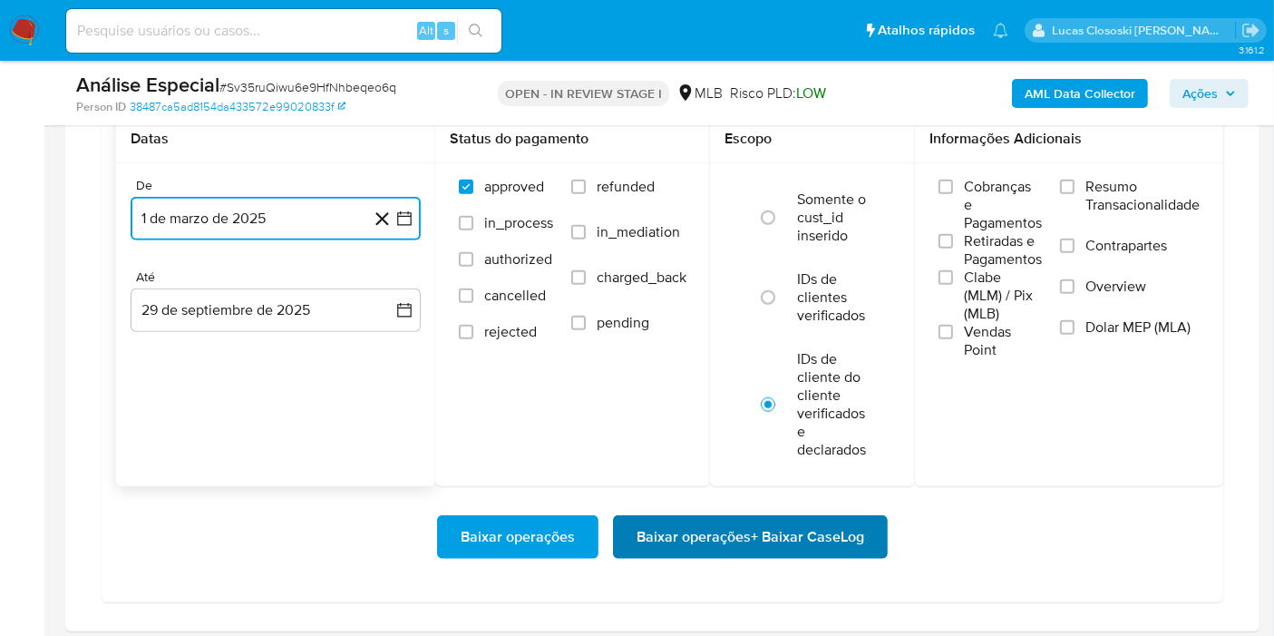
click at [827, 517] on span "Baixar operações + Baixar CaseLog" at bounding box center [751, 537] width 228 height 40
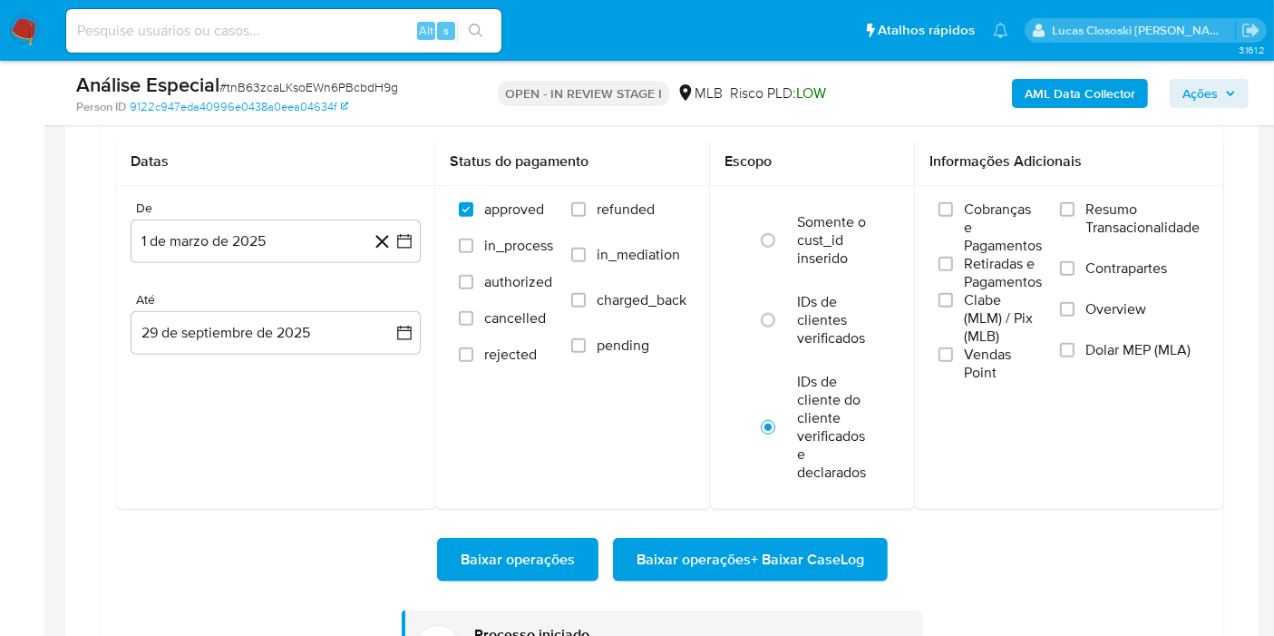
scroll to position [940, 0]
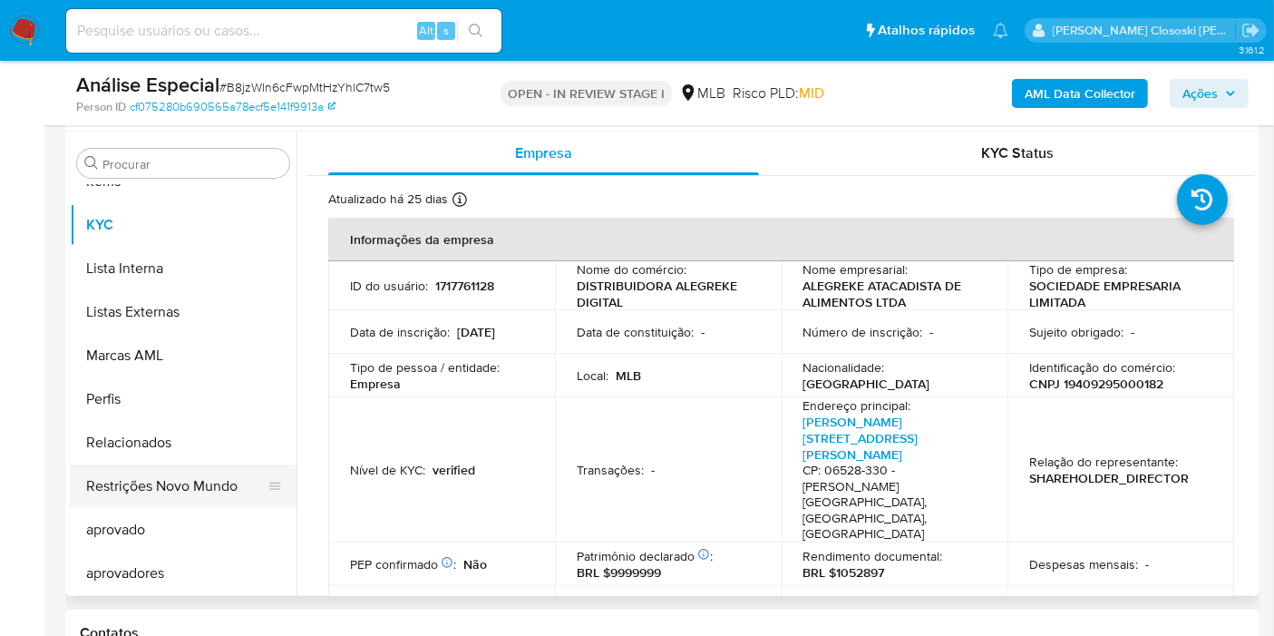
click at [190, 496] on button "Restrições Novo Mundo" at bounding box center [176, 486] width 212 height 44
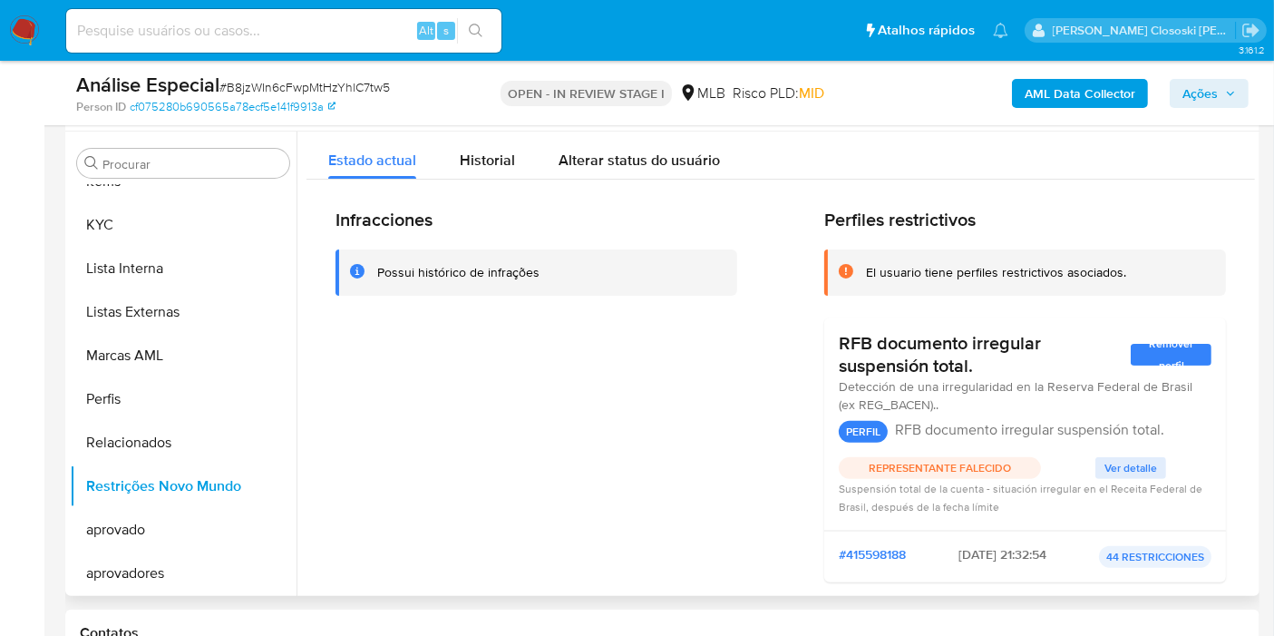
click at [531, 336] on div "Infracciones Possui histórico de infrações" at bounding box center [537, 403] width 402 height 388
drag, startPoint x: 800, startPoint y: 213, endPoint x: 986, endPoint y: 372, distance: 244.5
click at [986, 372] on div "Infracciones Possui histórico de infrações Perfiles restrictivos El usuario tie…" at bounding box center [781, 403] width 891 height 388
click at [128, 203] on button "KYC" at bounding box center [176, 225] width 212 height 44
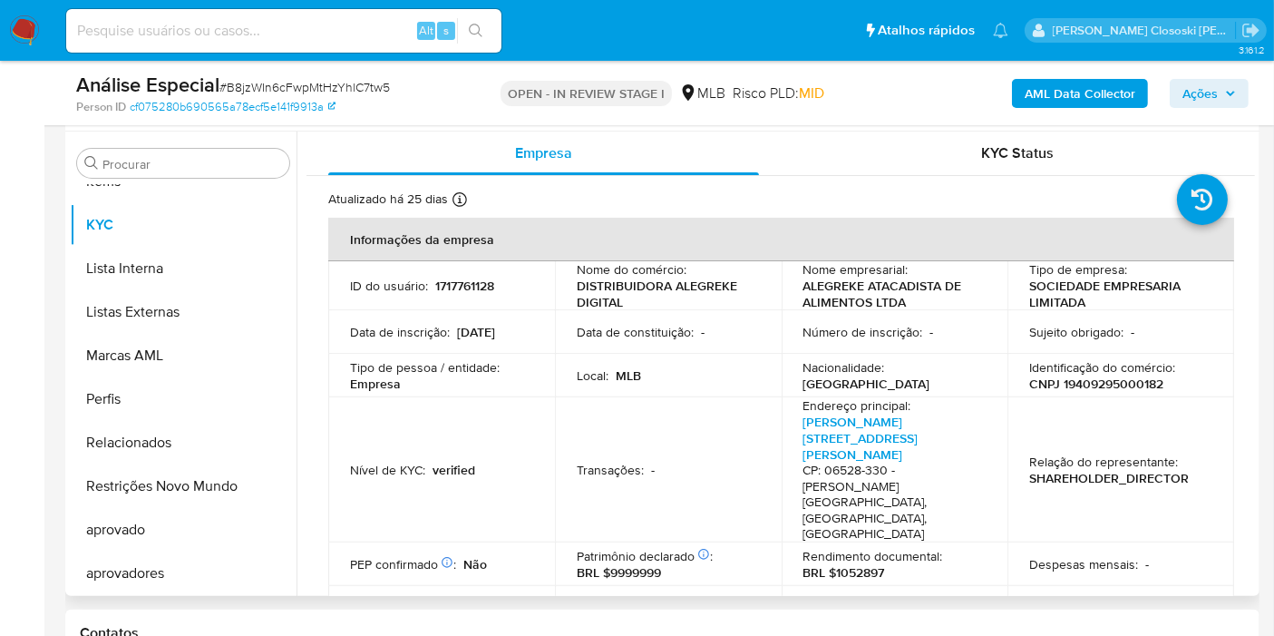
click at [1095, 385] on p "CNPJ 19409295000182" at bounding box center [1096, 383] width 134 height 16
copy p "19409295000182"
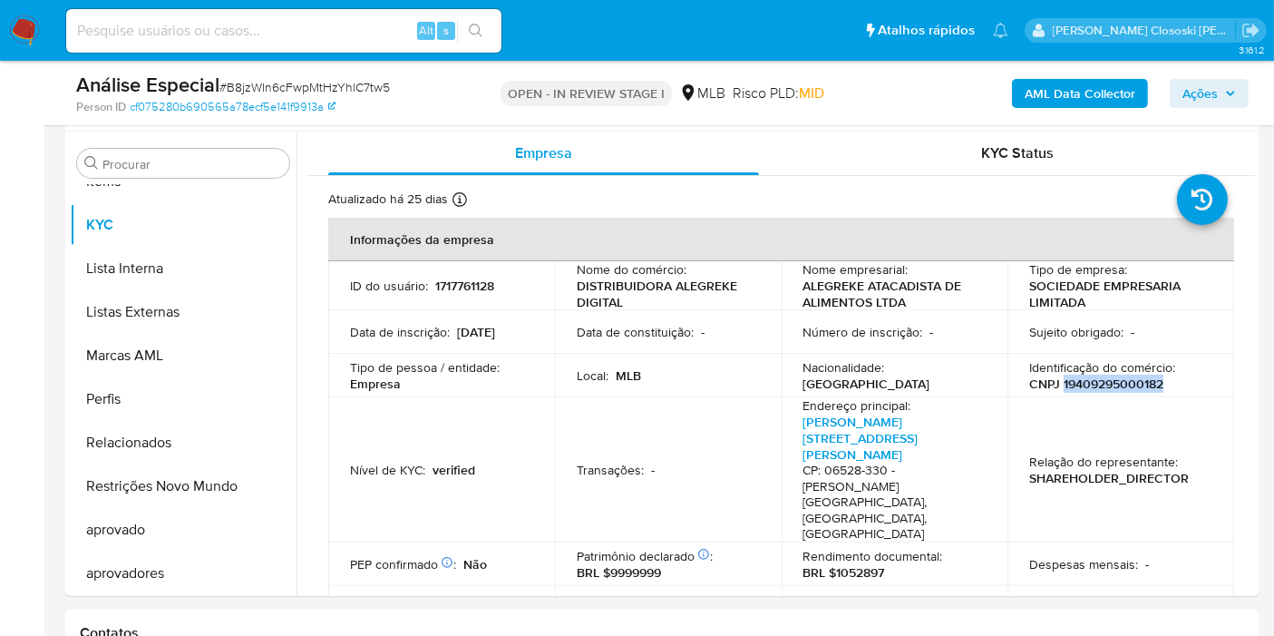
drag, startPoint x: 1222, startPoint y: 91, endPoint x: 1076, endPoint y: 110, distance: 147.3
click at [1221, 91] on span "Ações" at bounding box center [1210, 93] width 54 height 25
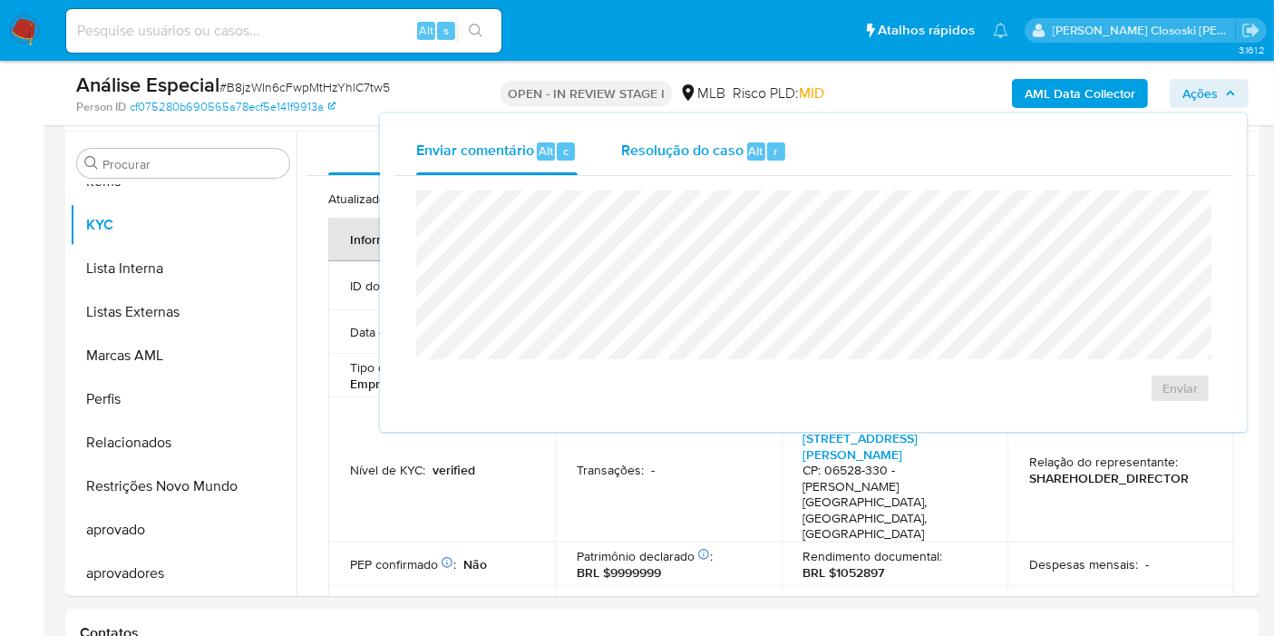
click at [683, 140] on span "Resolução do caso" at bounding box center [682, 150] width 122 height 21
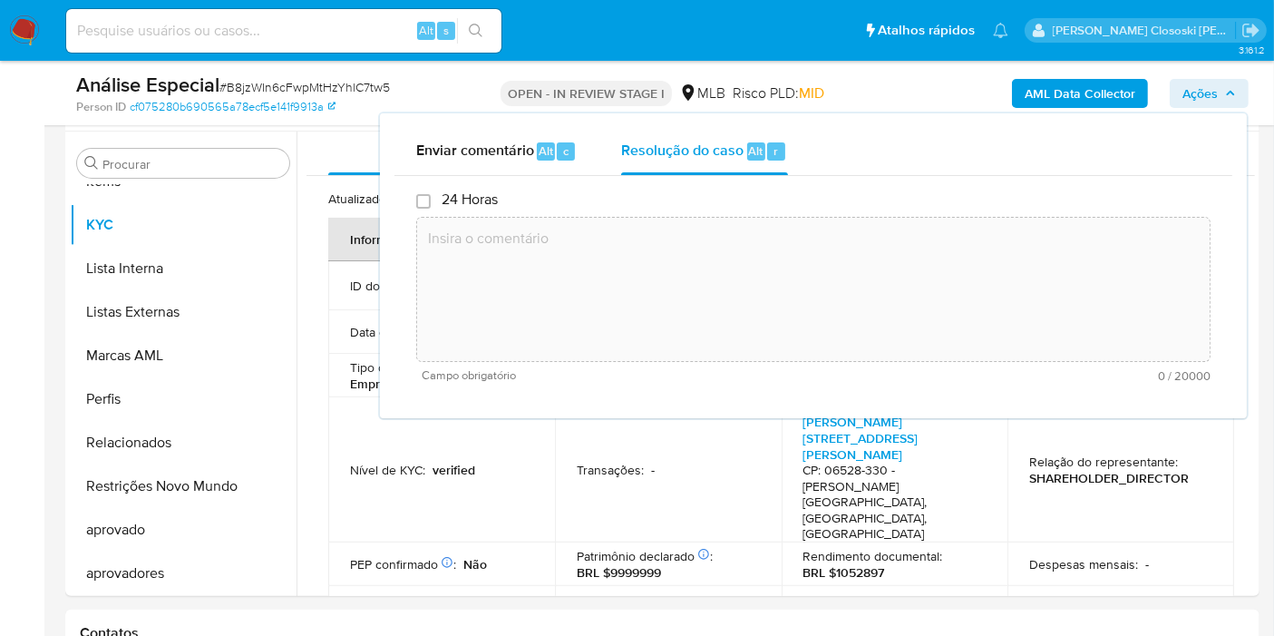
paste textarea "Justificativa para arquivamento: Em suma, a empresa movimenta recursos inexpres…"
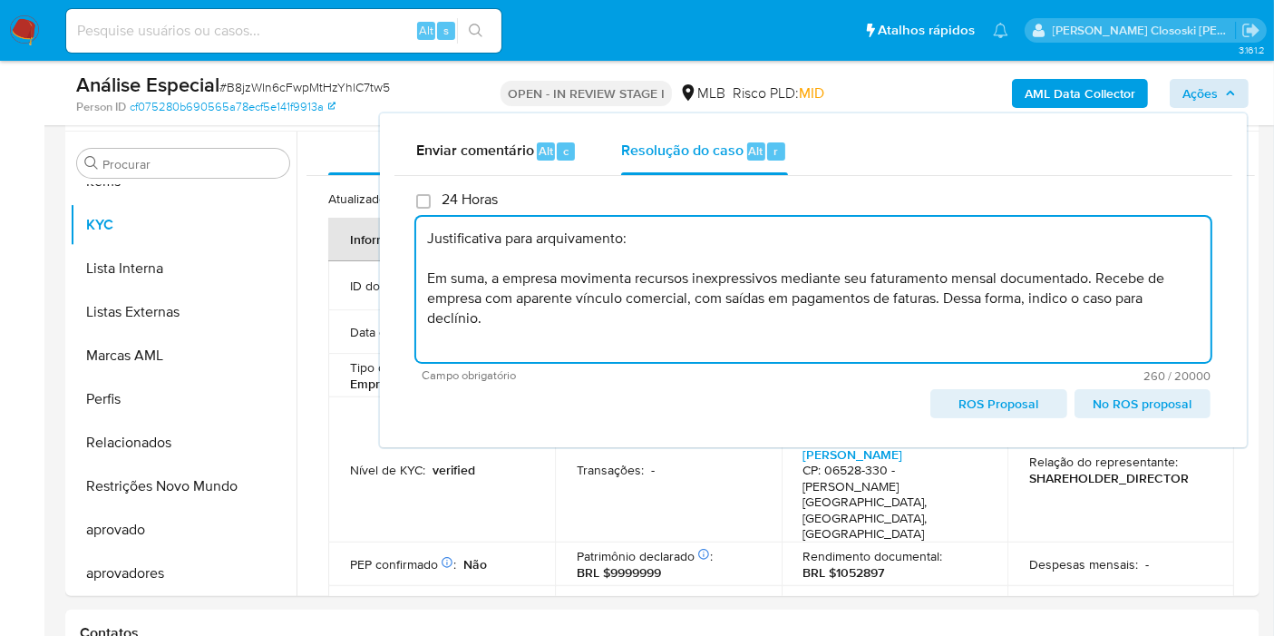
type textarea "Justificativa para arquivamento: Em suma, a empresa movimenta recursos inexpres…"
click at [1205, 95] on span "Ações" at bounding box center [1200, 93] width 35 height 29
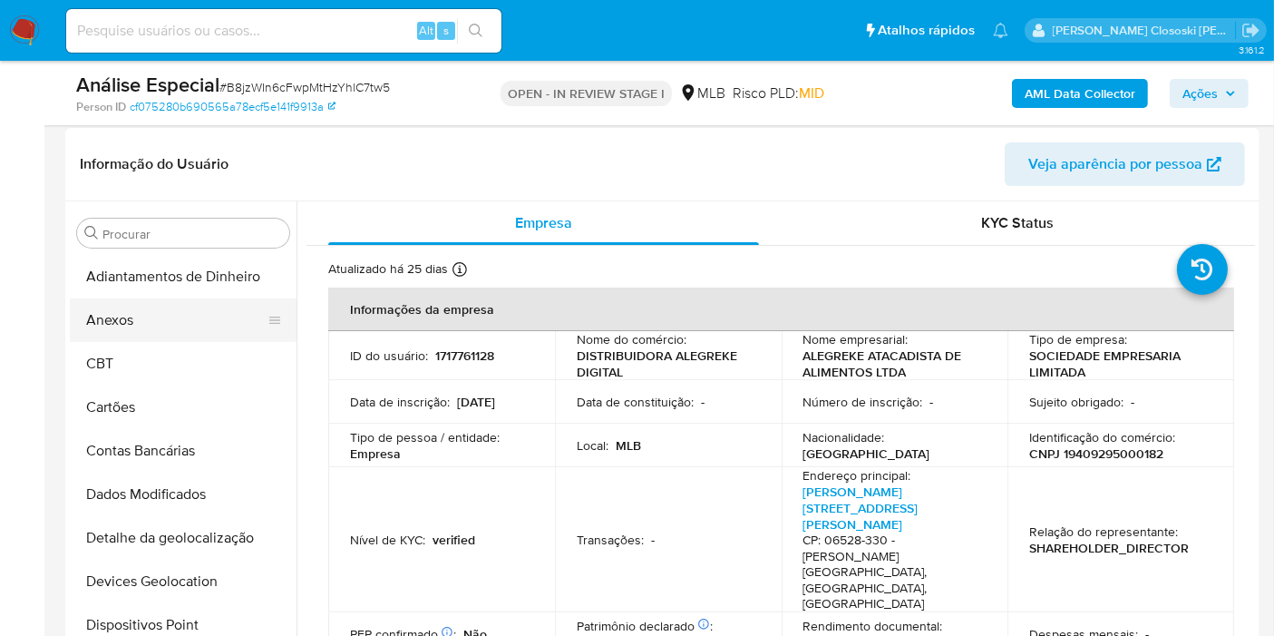
click at [137, 327] on button "Anexos" at bounding box center [176, 320] width 212 height 44
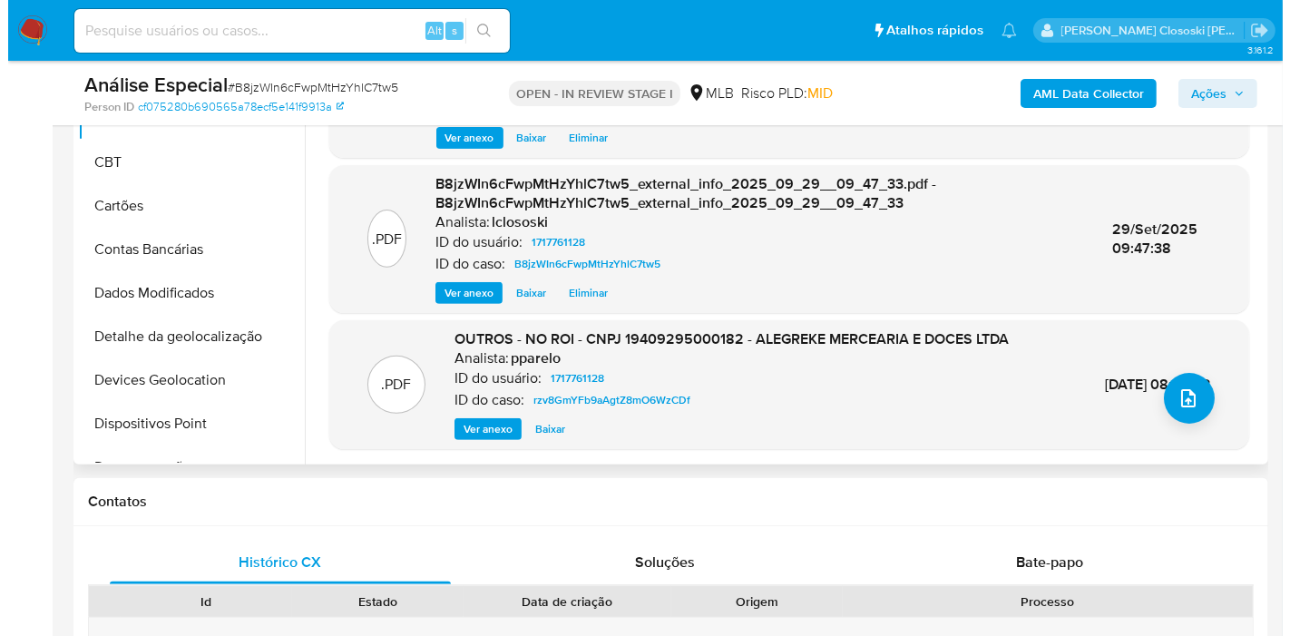
scroll to position [5, 0]
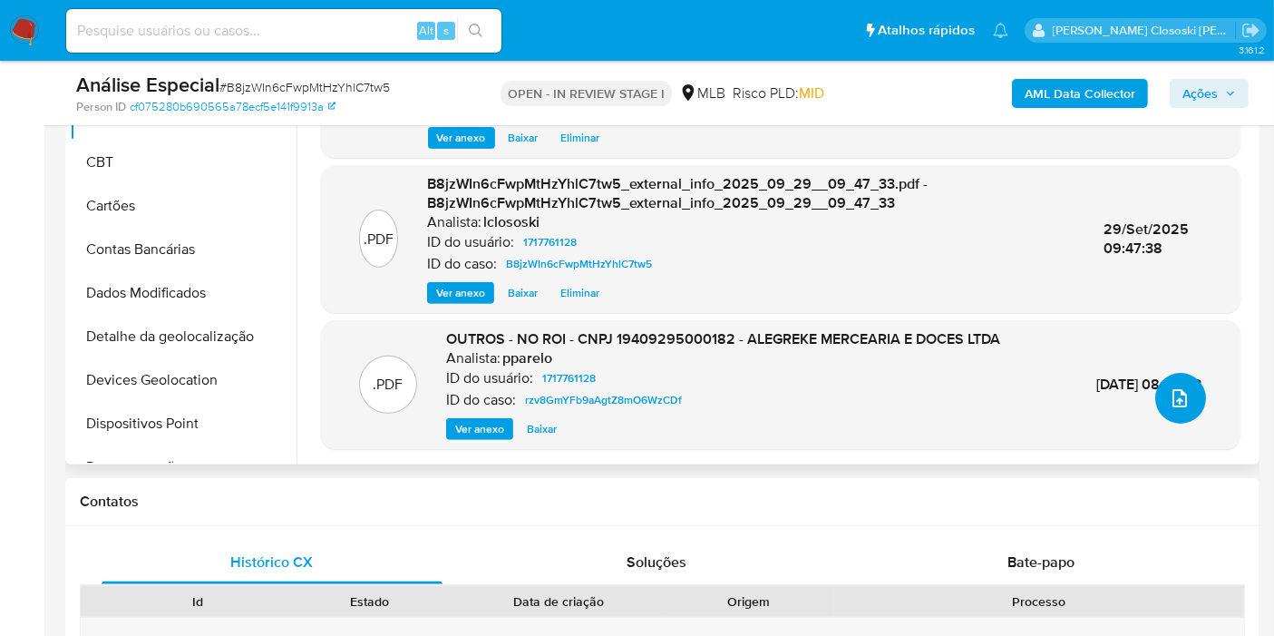
click at [1169, 399] on icon "upload-file" at bounding box center [1180, 398] width 22 height 22
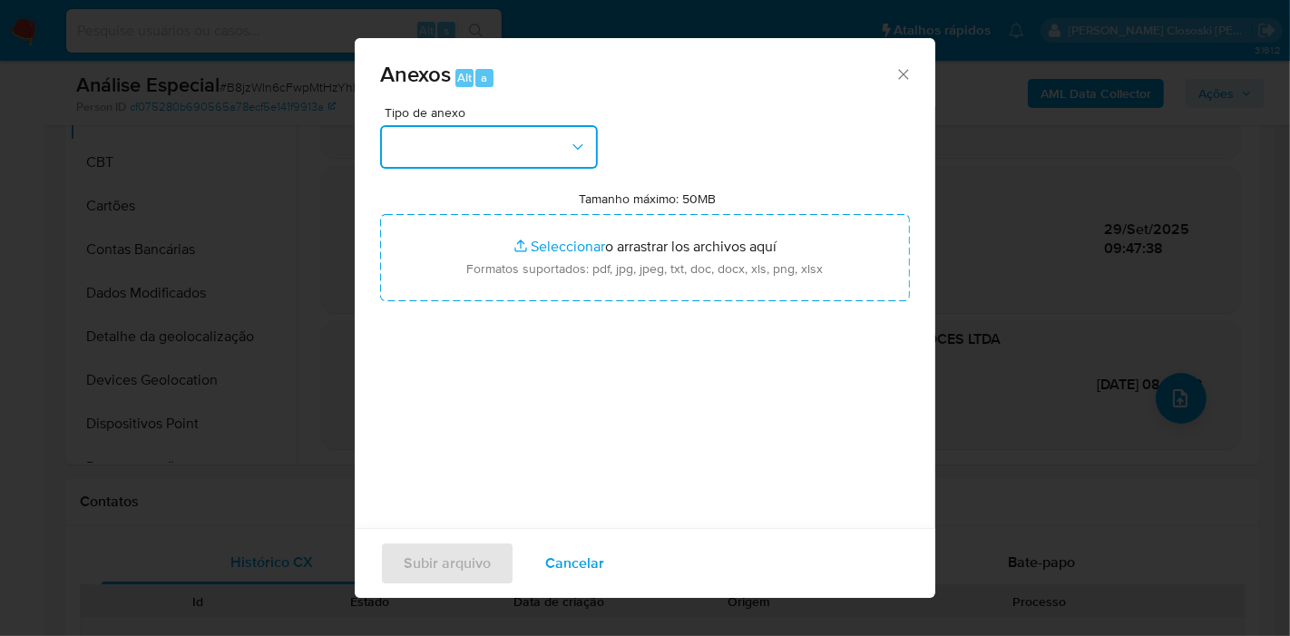
click at [492, 163] on button "button" at bounding box center [489, 147] width 218 height 44
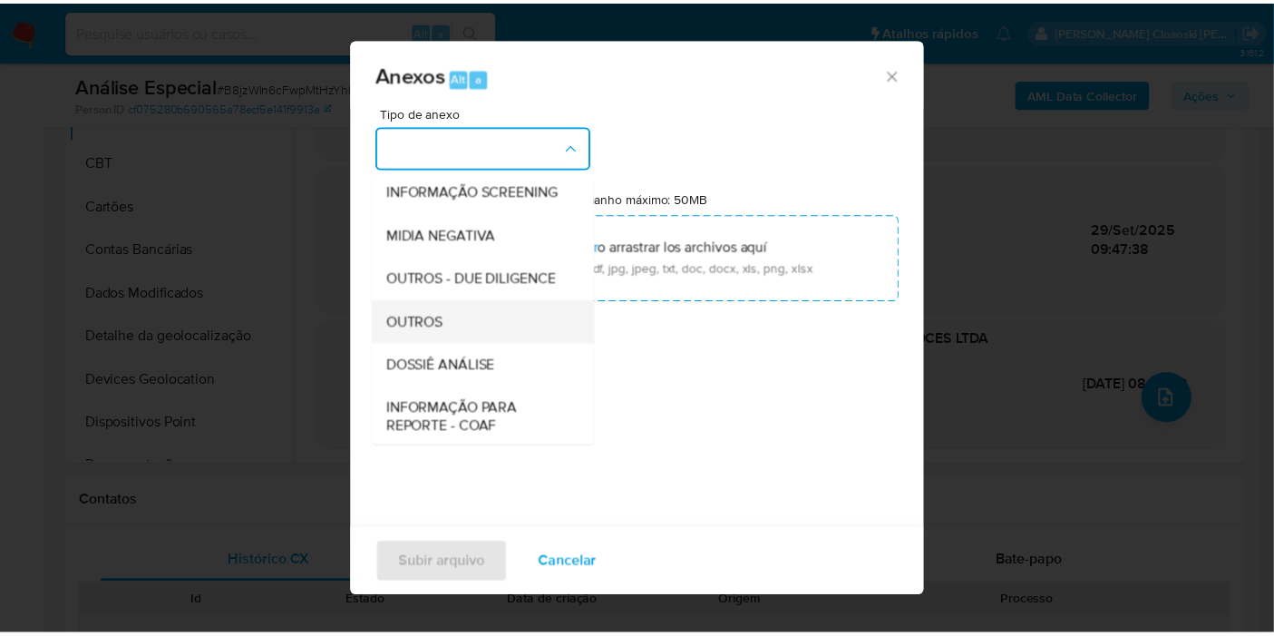
scroll to position [278, 0]
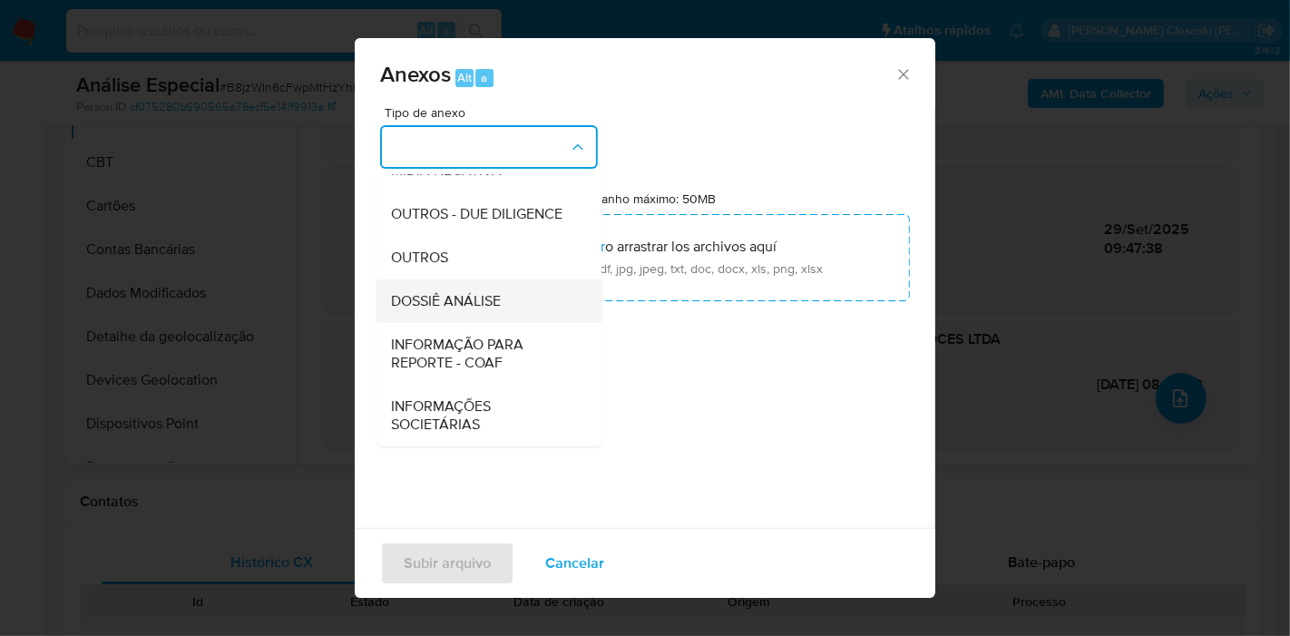
click at [486, 295] on span "DOSSIÊ ANÁLISE" at bounding box center [446, 301] width 110 height 18
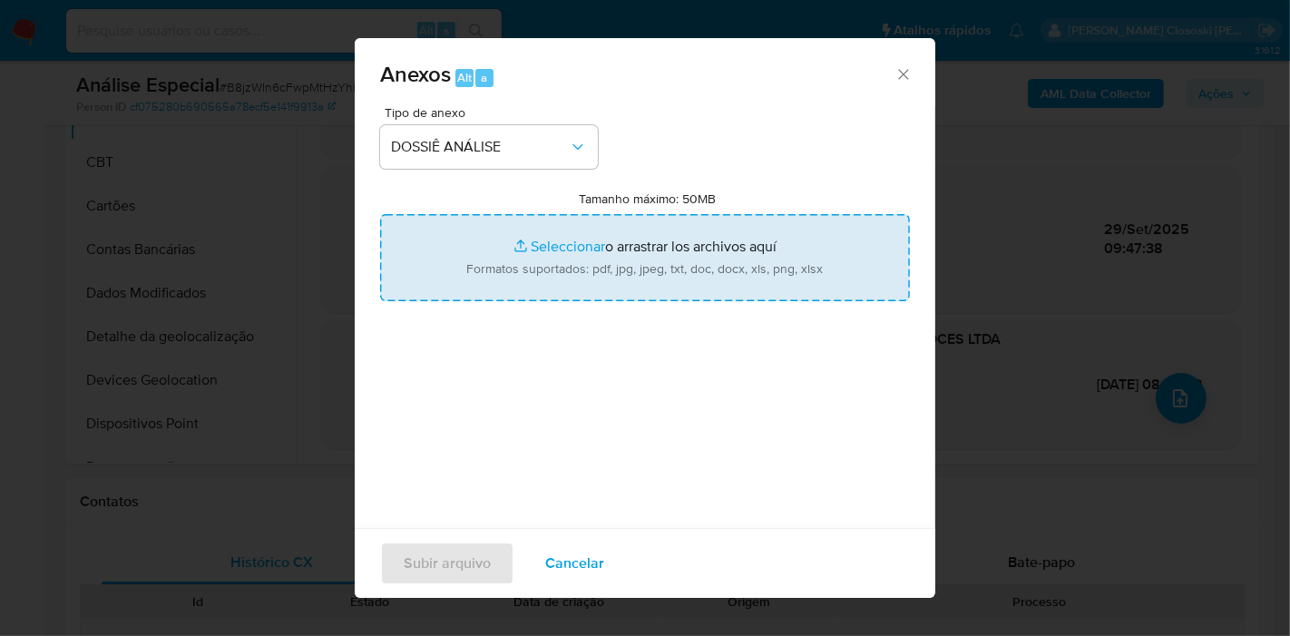
click at [512, 253] on input "Tamanho máximo: 50MB Seleccionar archivos" at bounding box center [645, 257] width 530 height 87
type input "C:\fakepath\Mulan 1717761128_2025_09_29_07_43_54.xlsx"
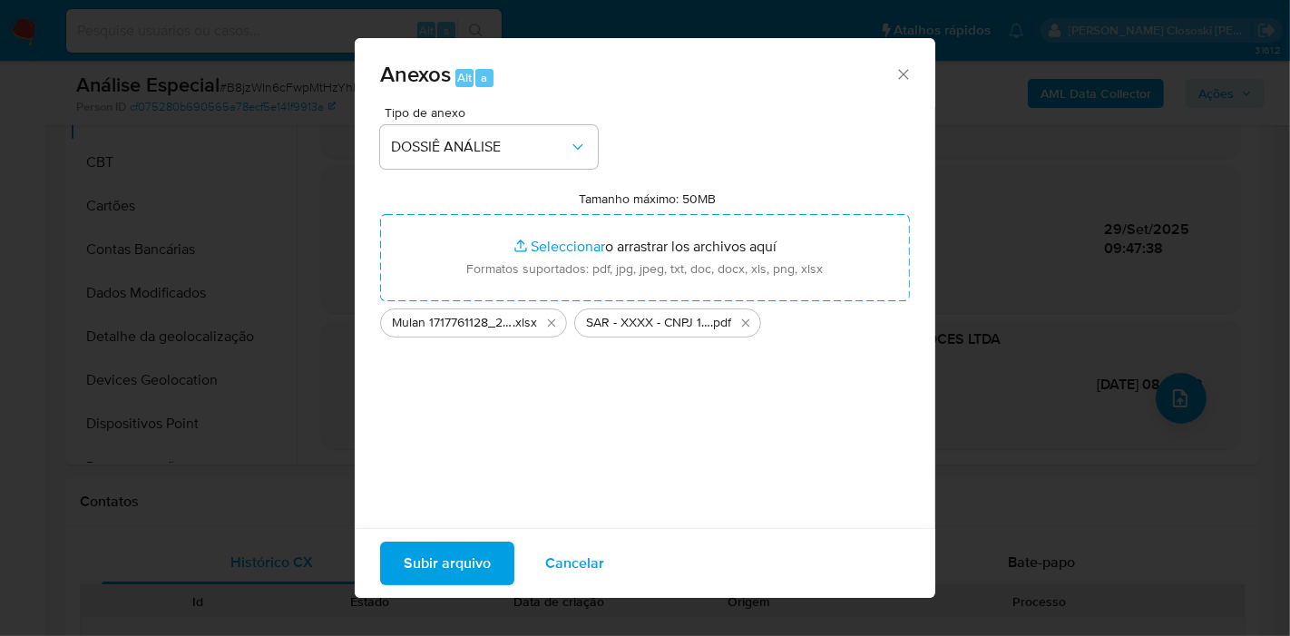
click at [437, 548] on span "Subir arquivo" at bounding box center [447, 563] width 87 height 40
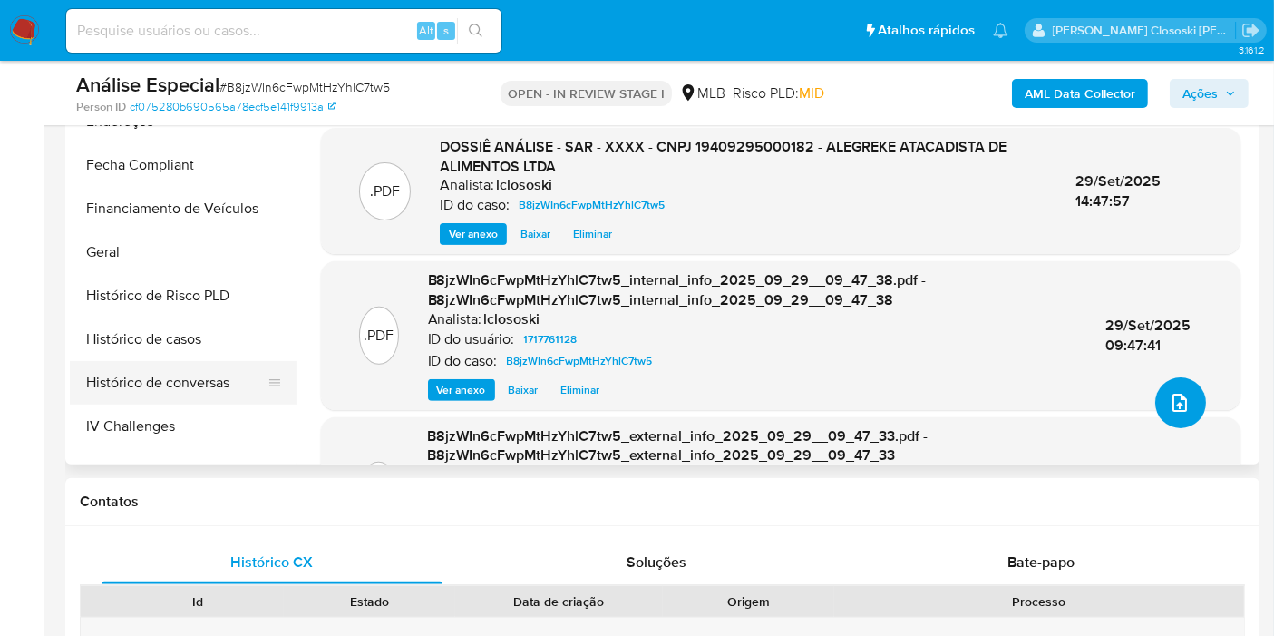
scroll to position [503, 0]
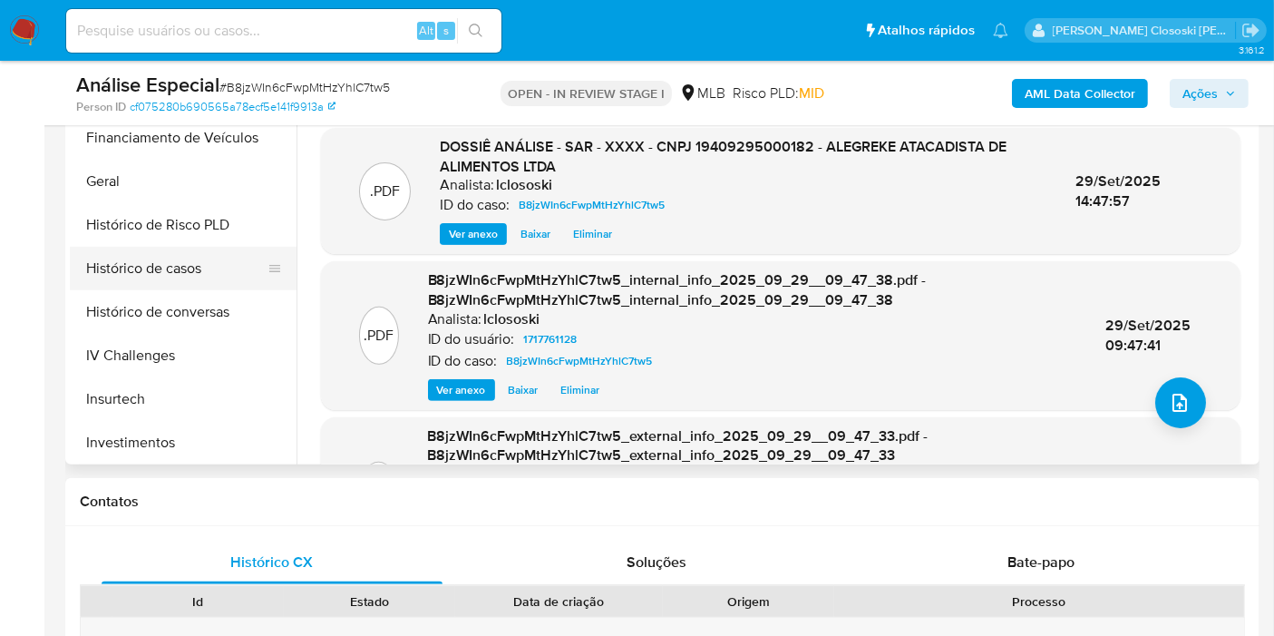
click at [178, 276] on button "Histórico de casos" at bounding box center [176, 269] width 212 height 44
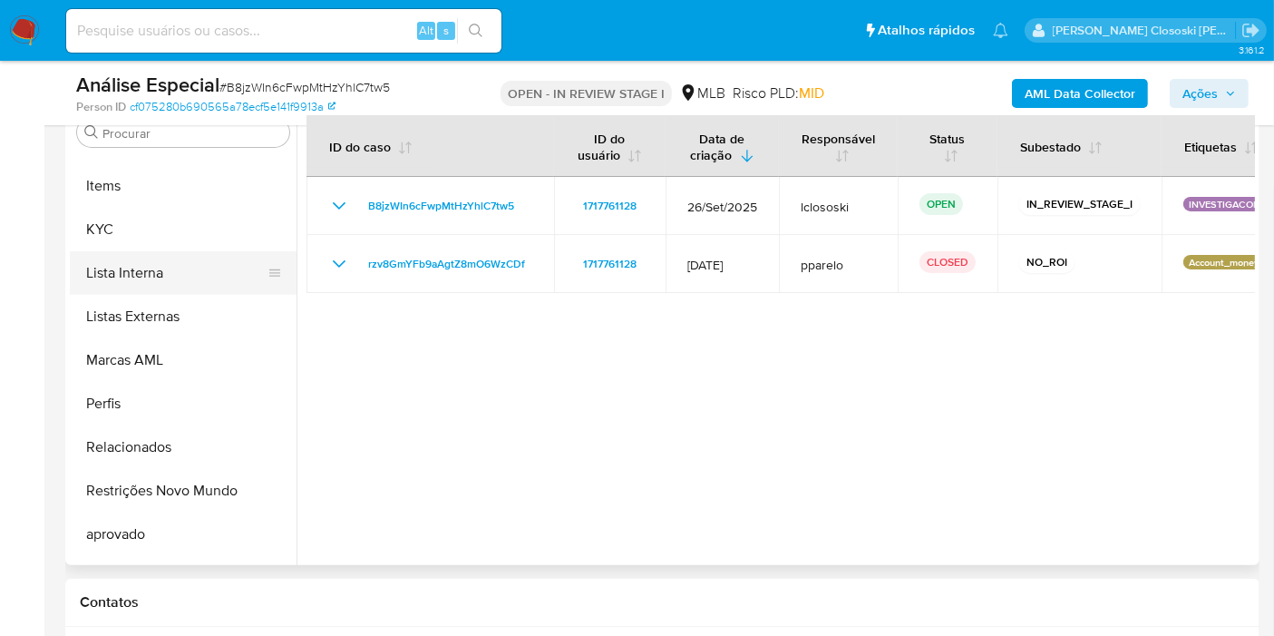
scroll to position [907, 0]
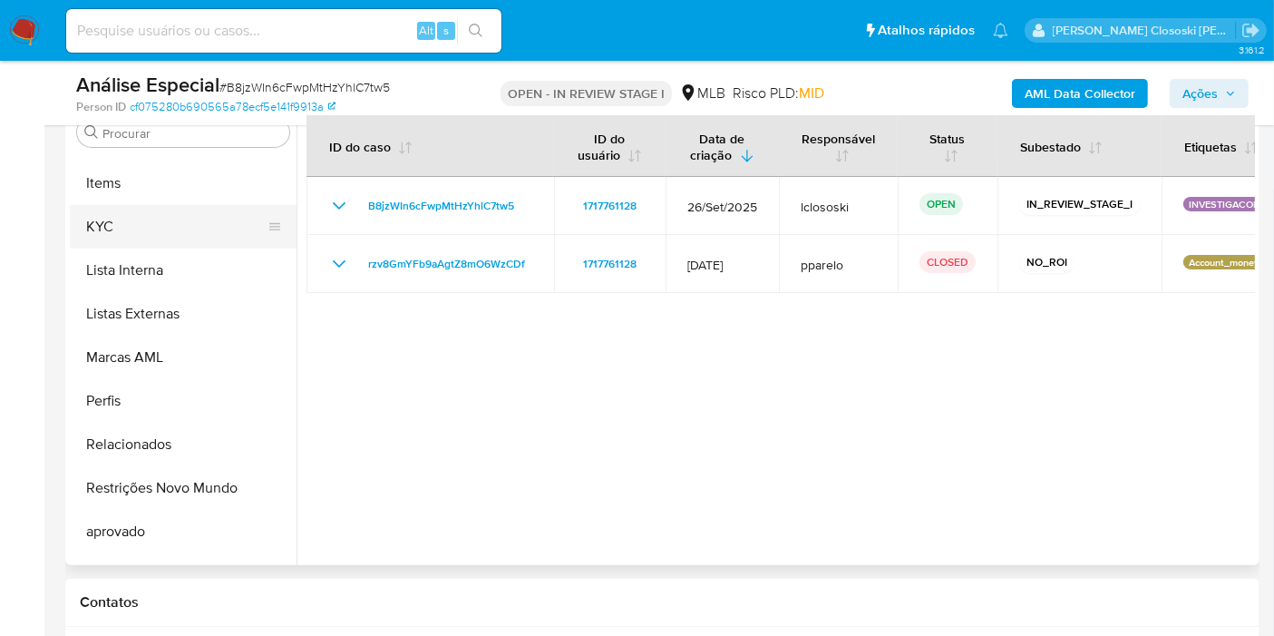
click at [127, 213] on button "KYC" at bounding box center [176, 227] width 212 height 44
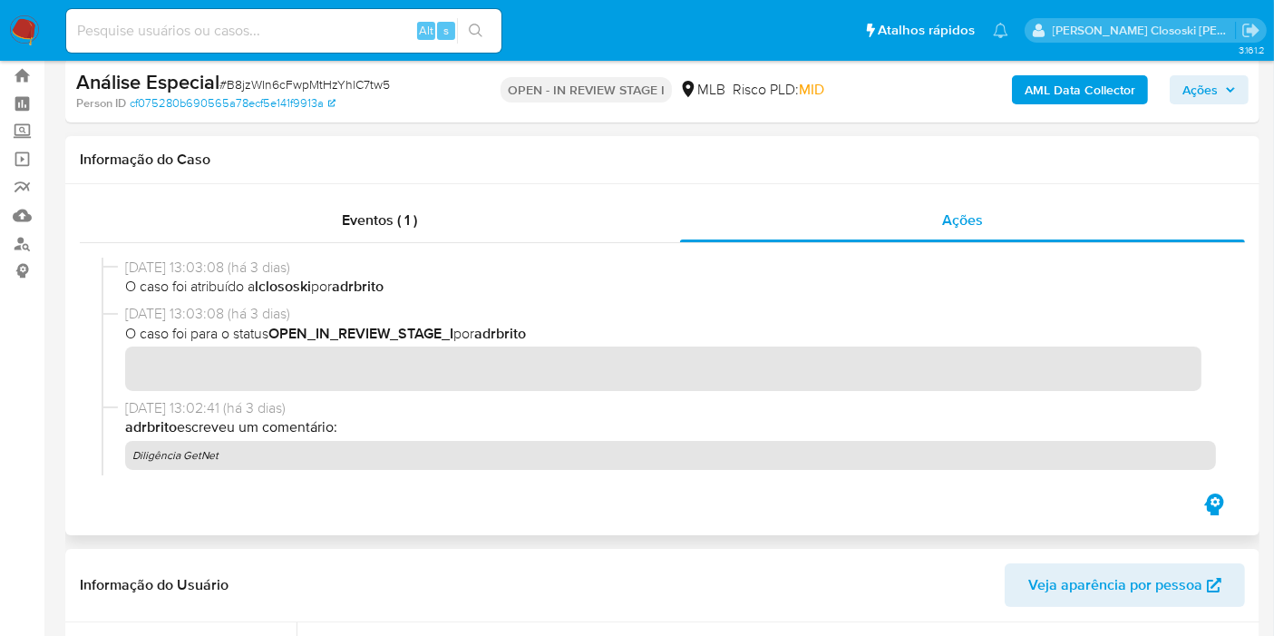
scroll to position [0, 0]
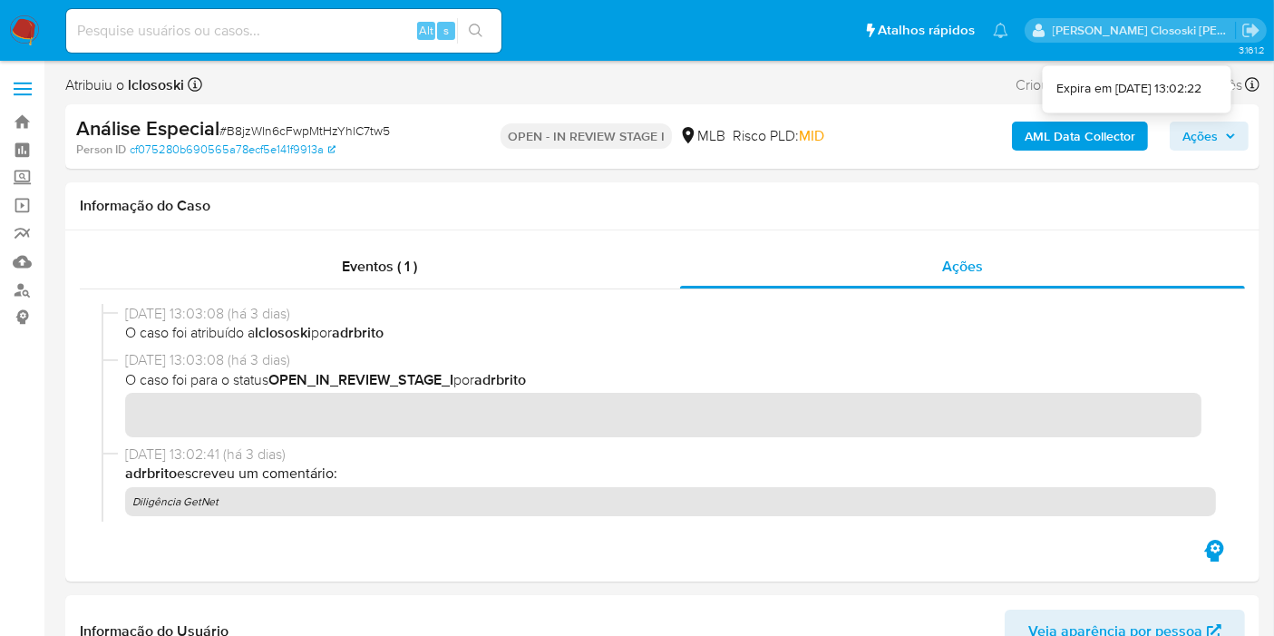
click at [1220, 123] on span "Ações" at bounding box center [1210, 135] width 54 height 25
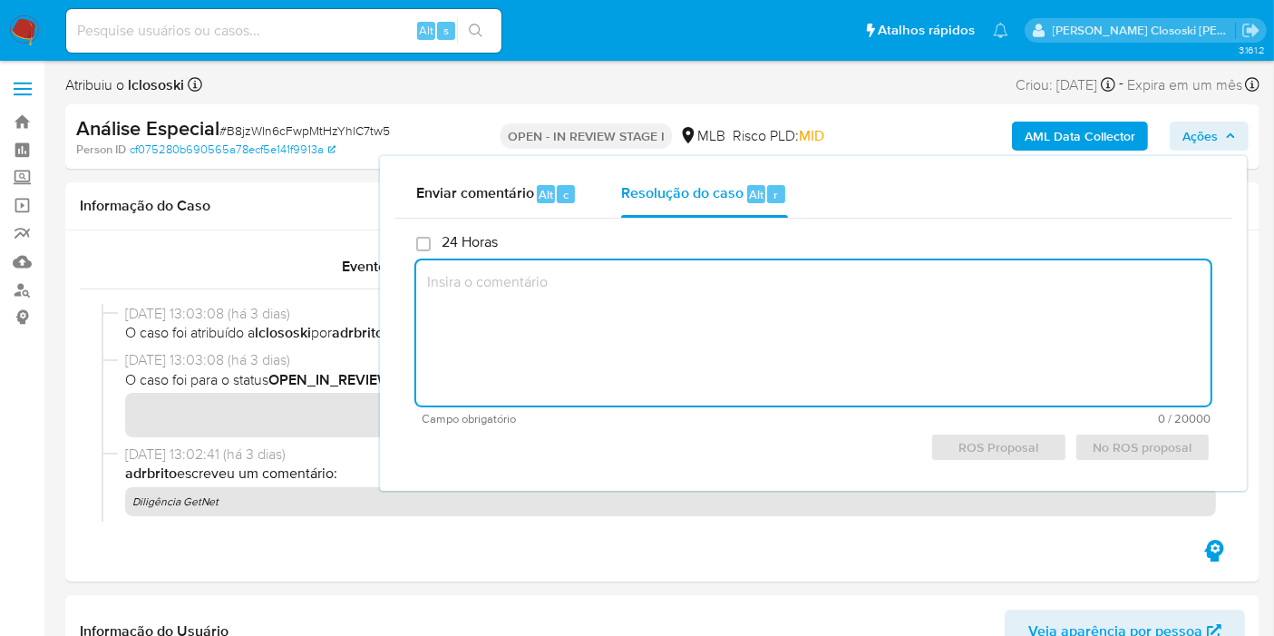
click at [818, 195] on div "Enviar comentário Alt c Resolução do caso Alt r" at bounding box center [814, 194] width 838 height 47
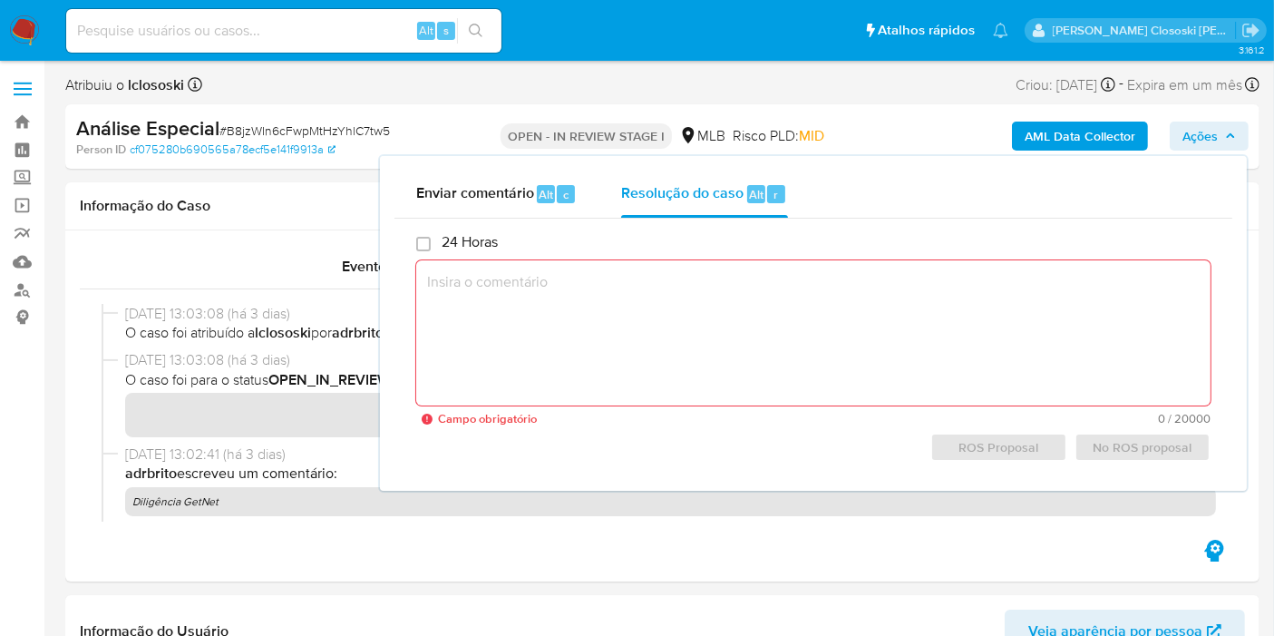
click at [719, 292] on textarea at bounding box center [813, 332] width 794 height 145
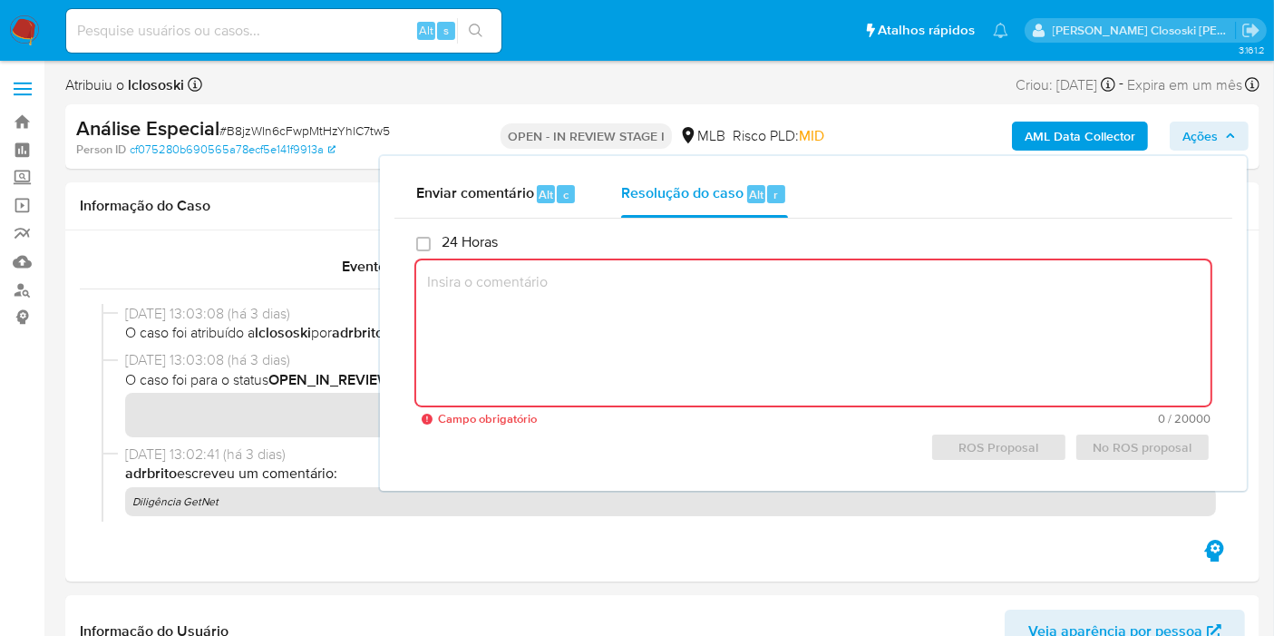
paste textarea "Justificativa para arquivamento: Em suma, a empresa movimenta recursos inexpres…"
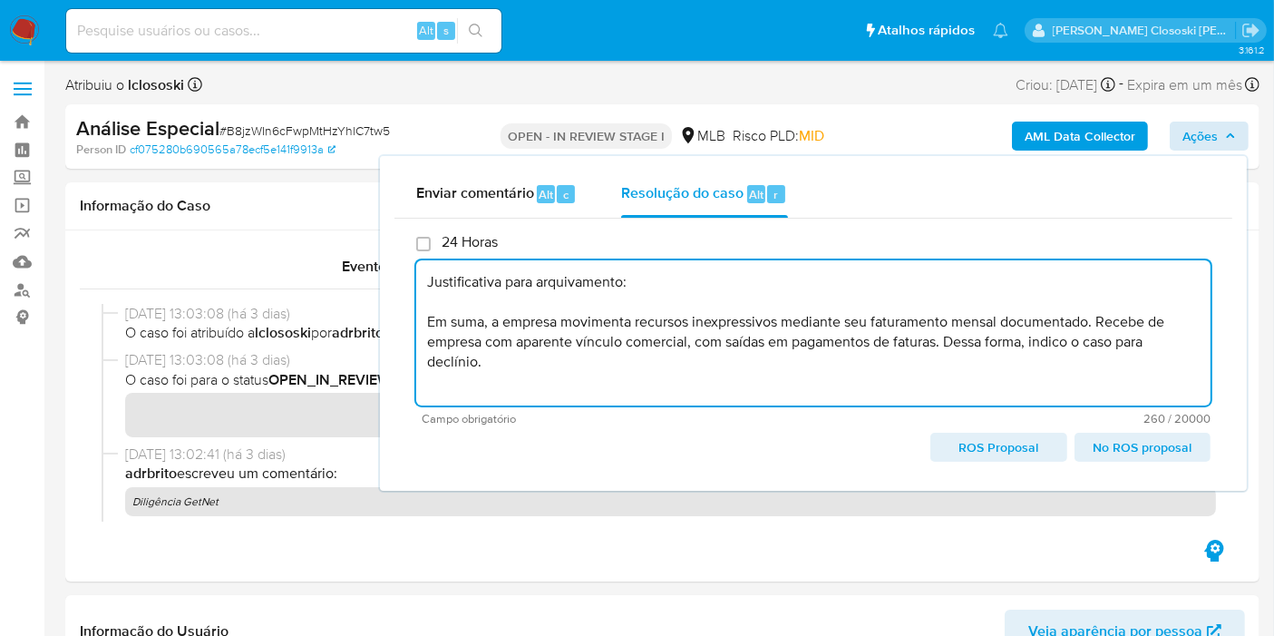
type textarea "Justificativa para arquivamento: Em suma, a empresa movimenta recursos inexpres…"
click at [1208, 134] on span "Ações" at bounding box center [1200, 136] width 35 height 29
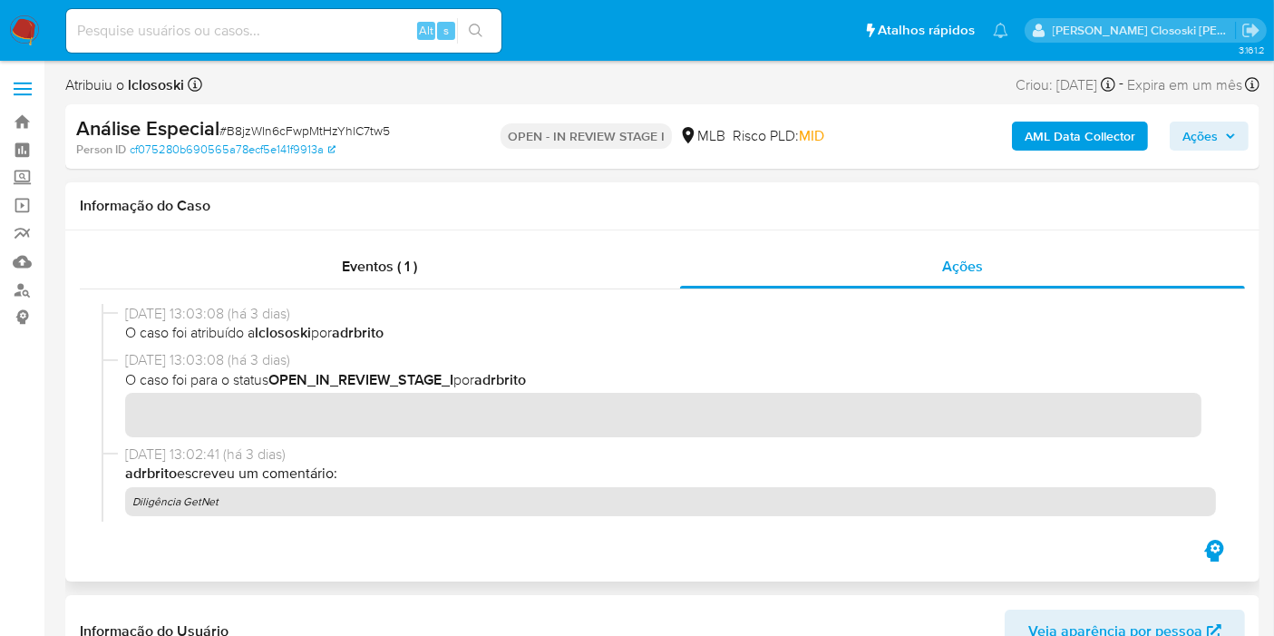
scroll to position [101, 0]
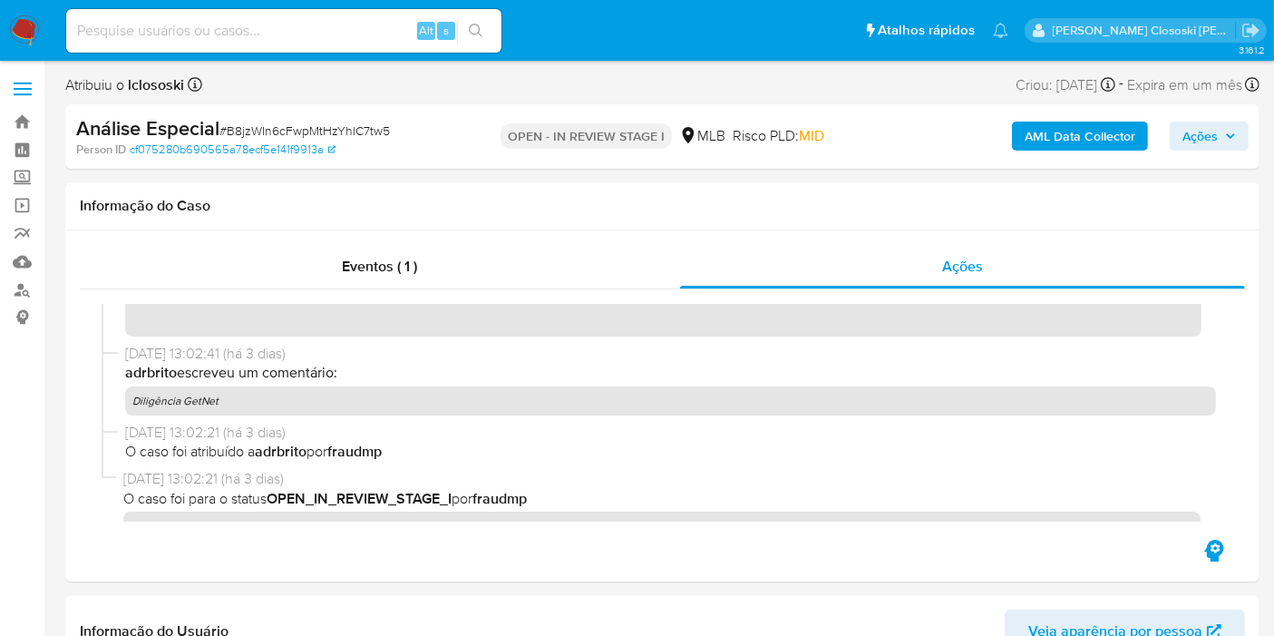
click at [1243, 149] on button "Ações" at bounding box center [1209, 136] width 79 height 29
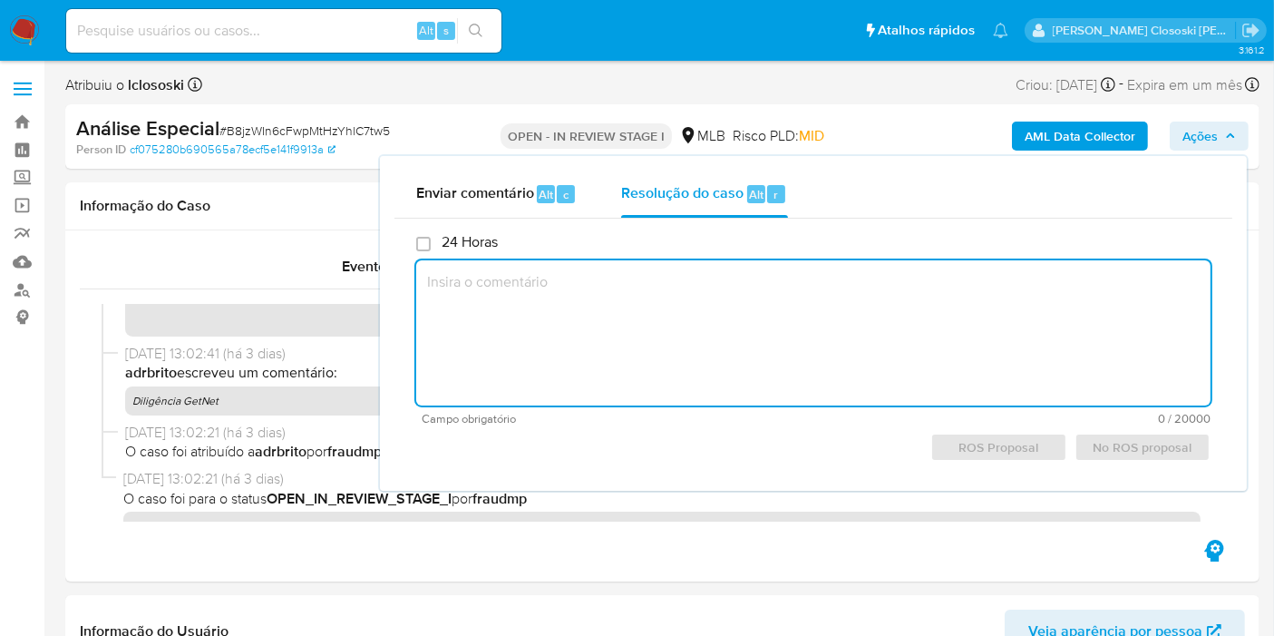
paste textarea "Justificativa para arquivamento: Em suma, a empresa movimenta recursos inexpres…"
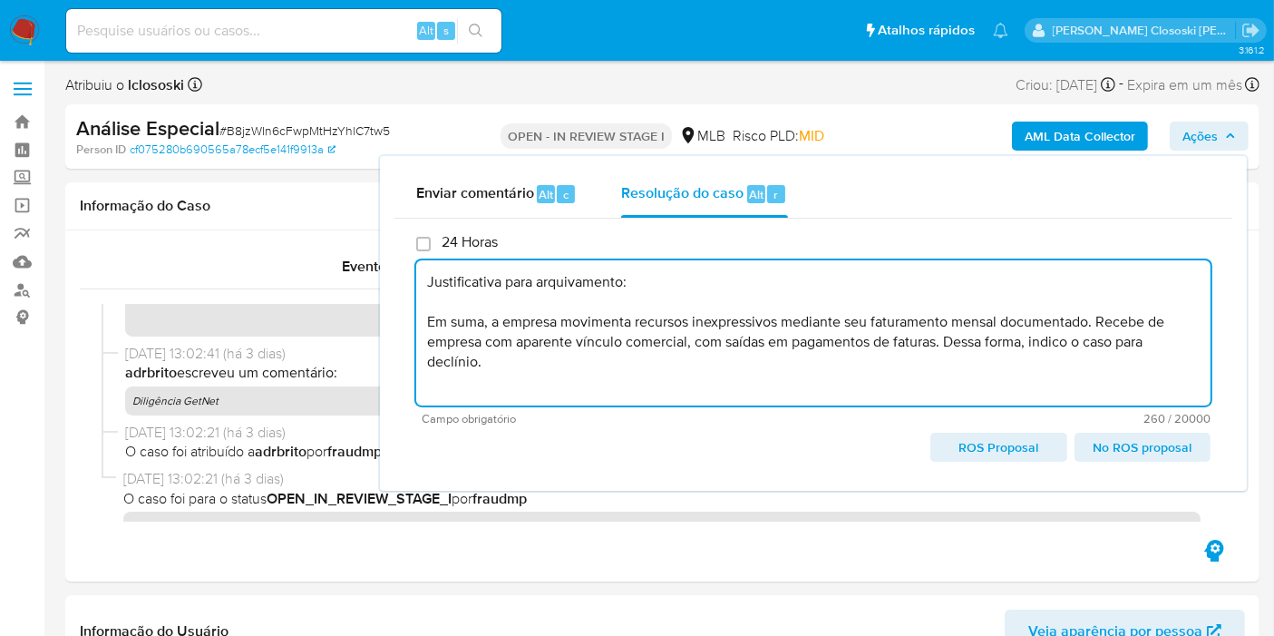
click at [1172, 456] on span "No ROS proposal" at bounding box center [1142, 446] width 111 height 25
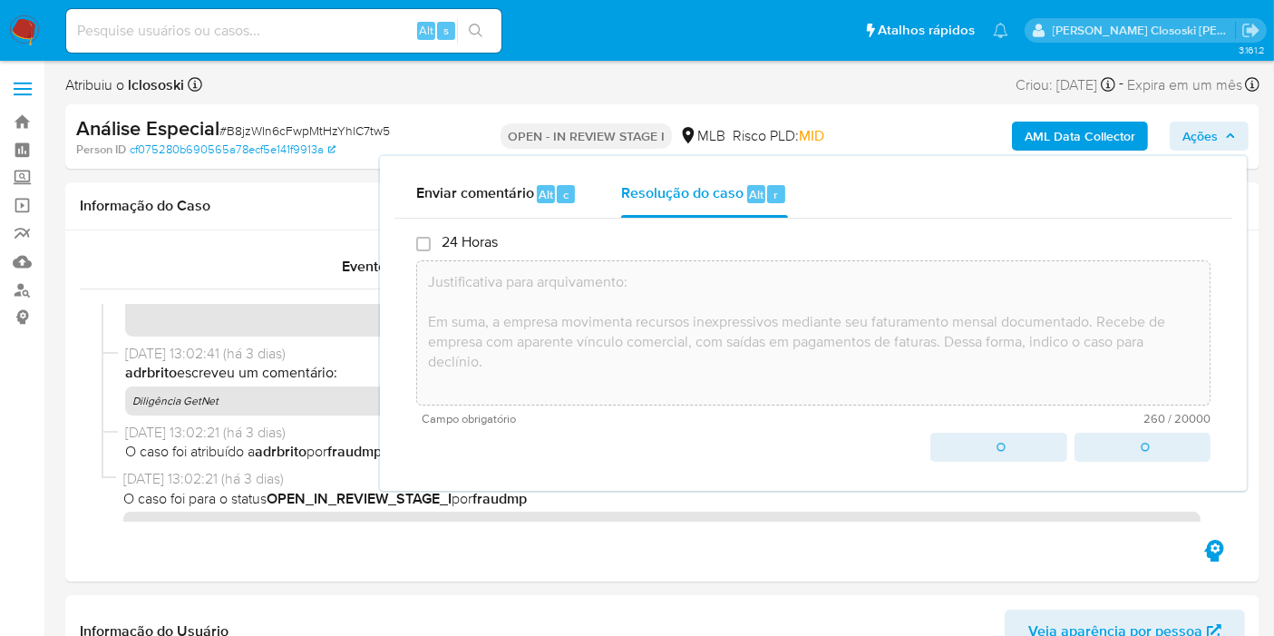
type textarea "Justificativa para arquivamento: Em suma, a empresa movimenta recursos inexpres…"
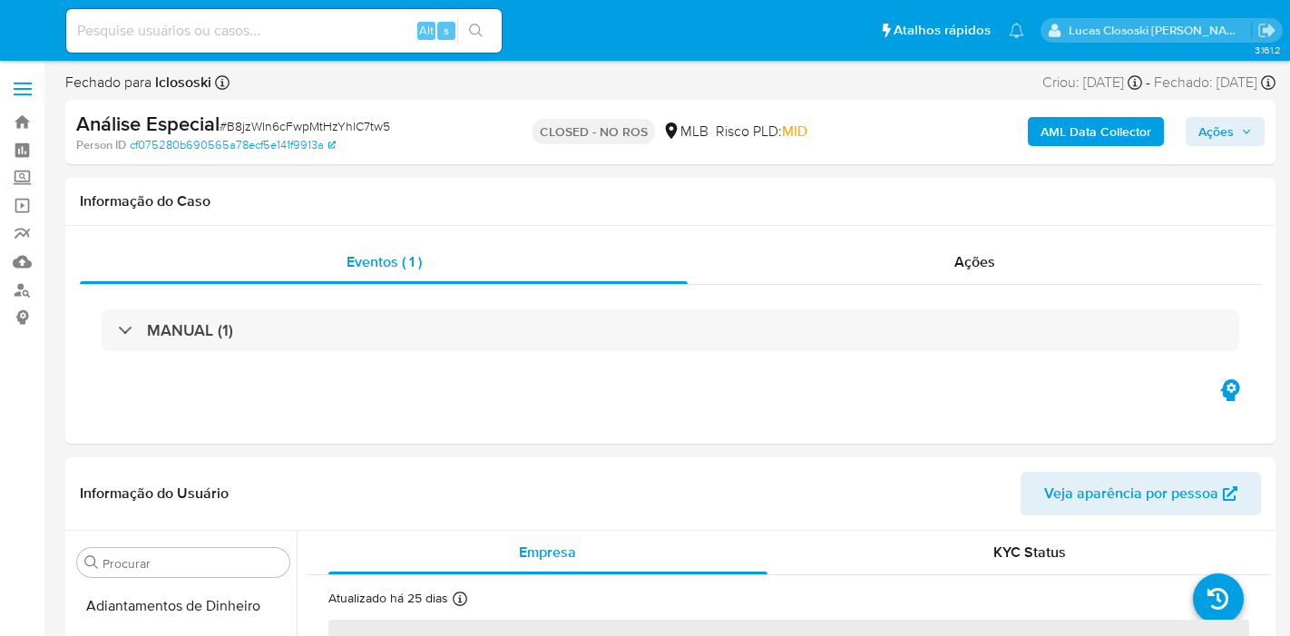
select select "10"
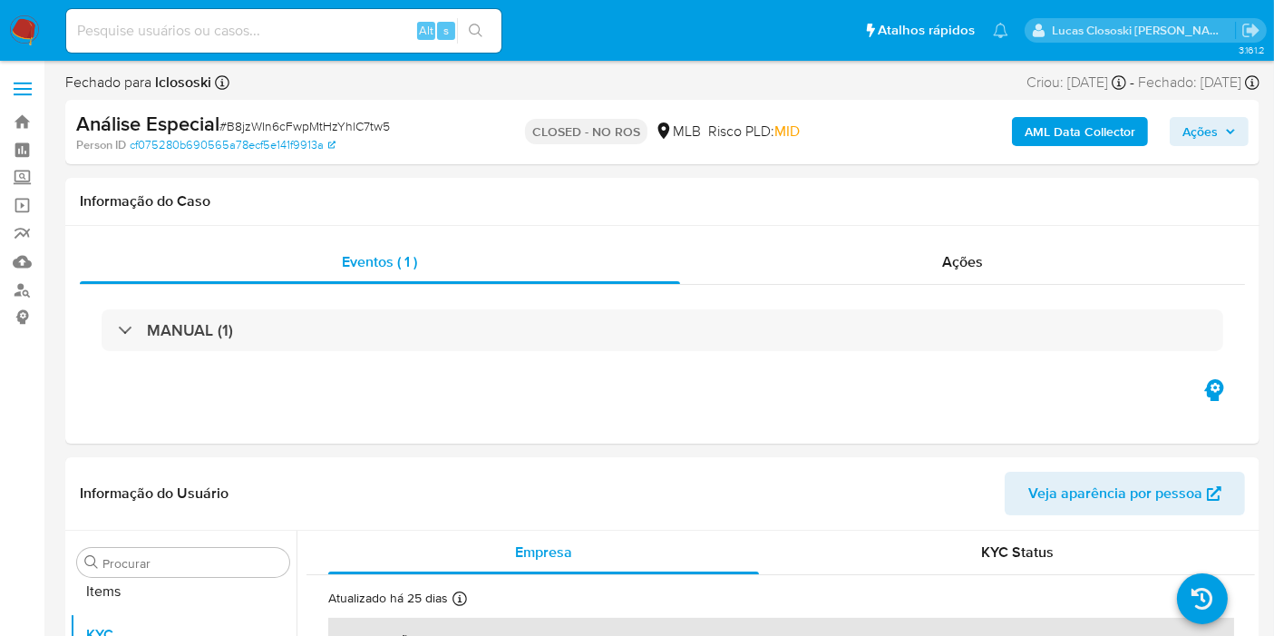
scroll to position [940, 0]
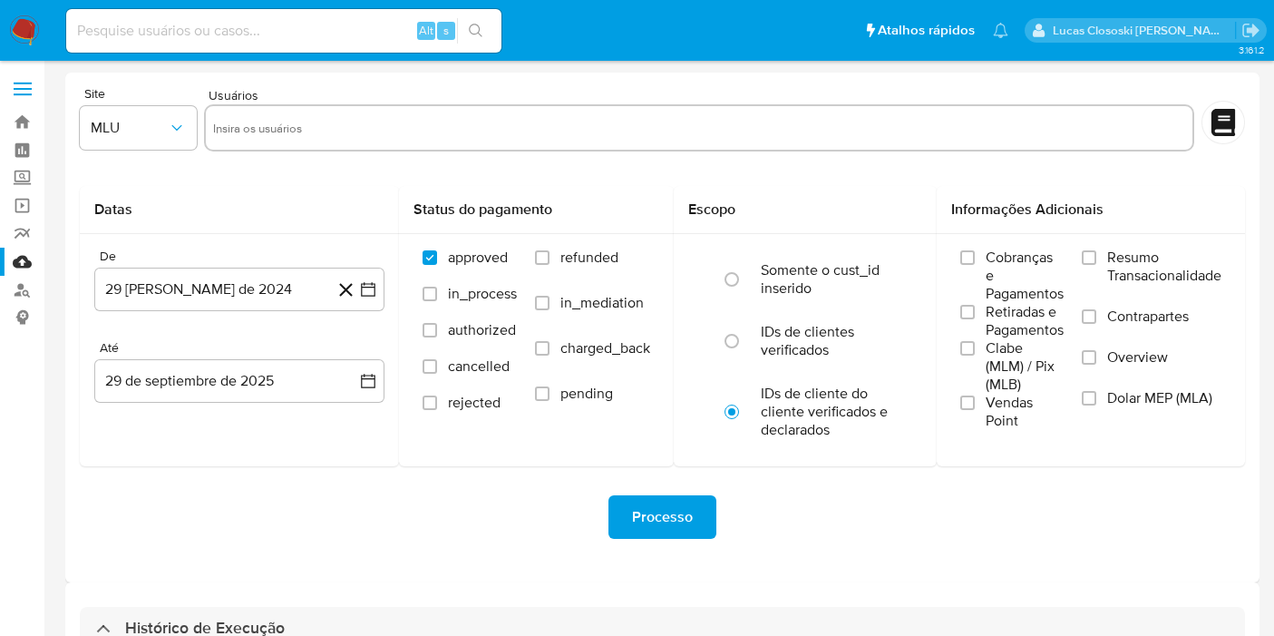
select select "10"
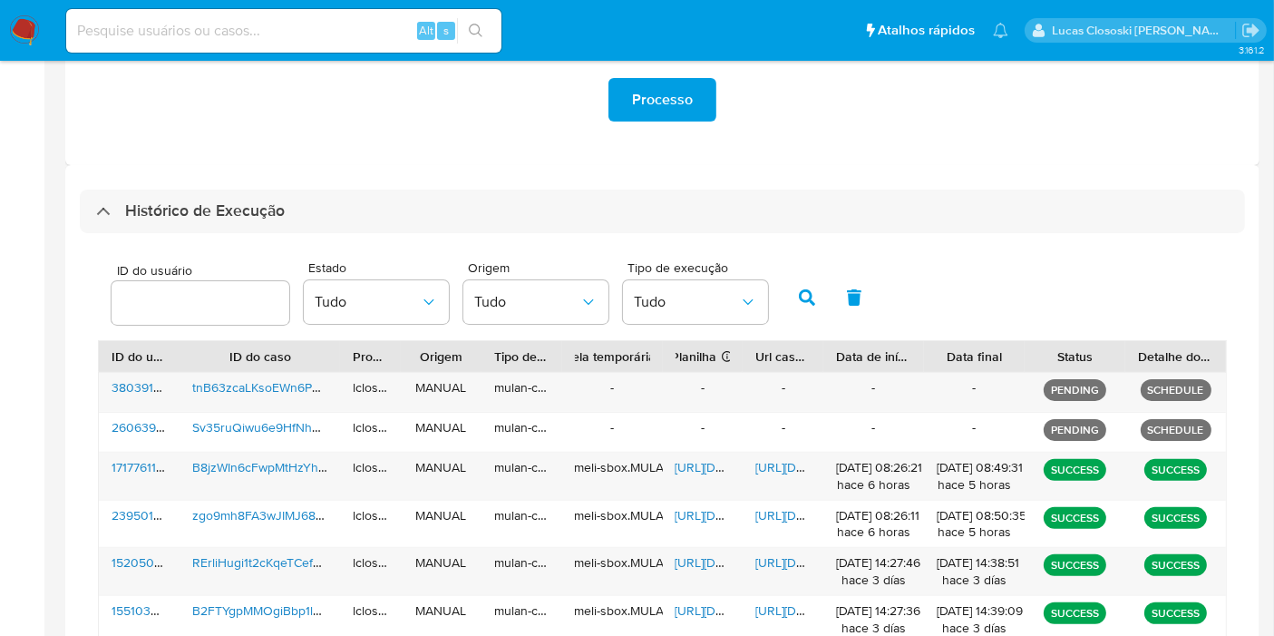
click at [239, 16] on div "Alt s" at bounding box center [283, 31] width 435 height 44
click at [243, 24] on input at bounding box center [283, 31] width 435 height 24
paste input "B8jzWIn6cFwpMtHzYhlC7tw5"
type input "B8jzWIn6cFwpMtHzYhlC7tw5"
click at [472, 25] on icon "search-icon" at bounding box center [476, 31] width 15 height 15
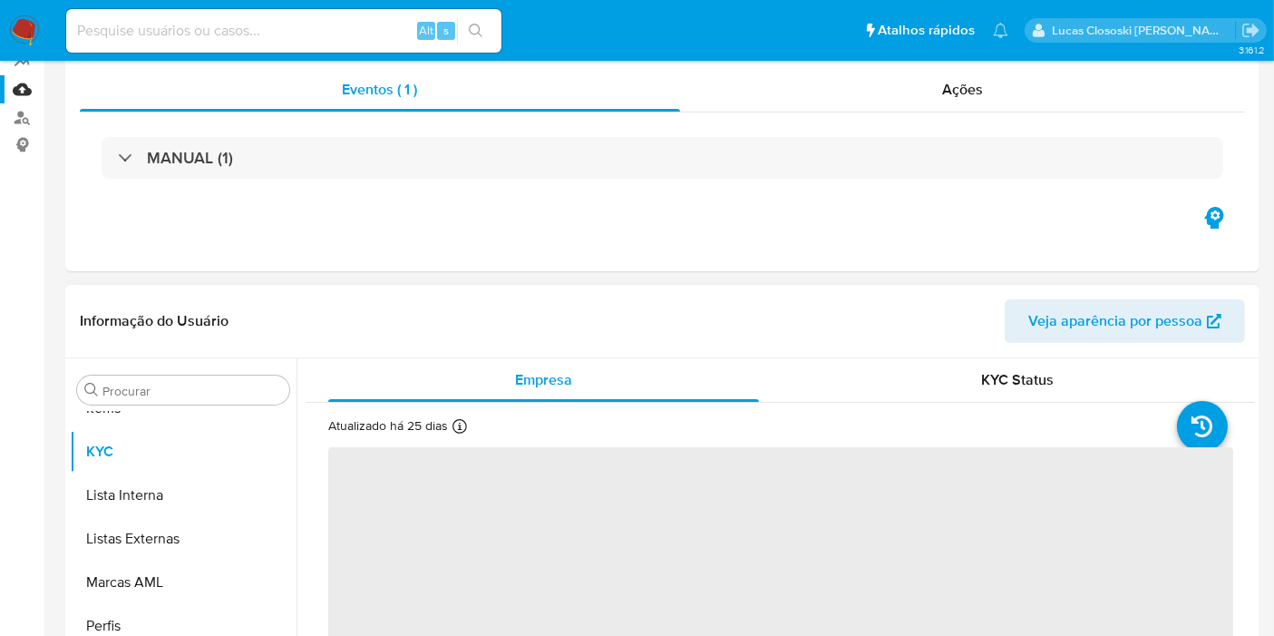
scroll to position [302, 0]
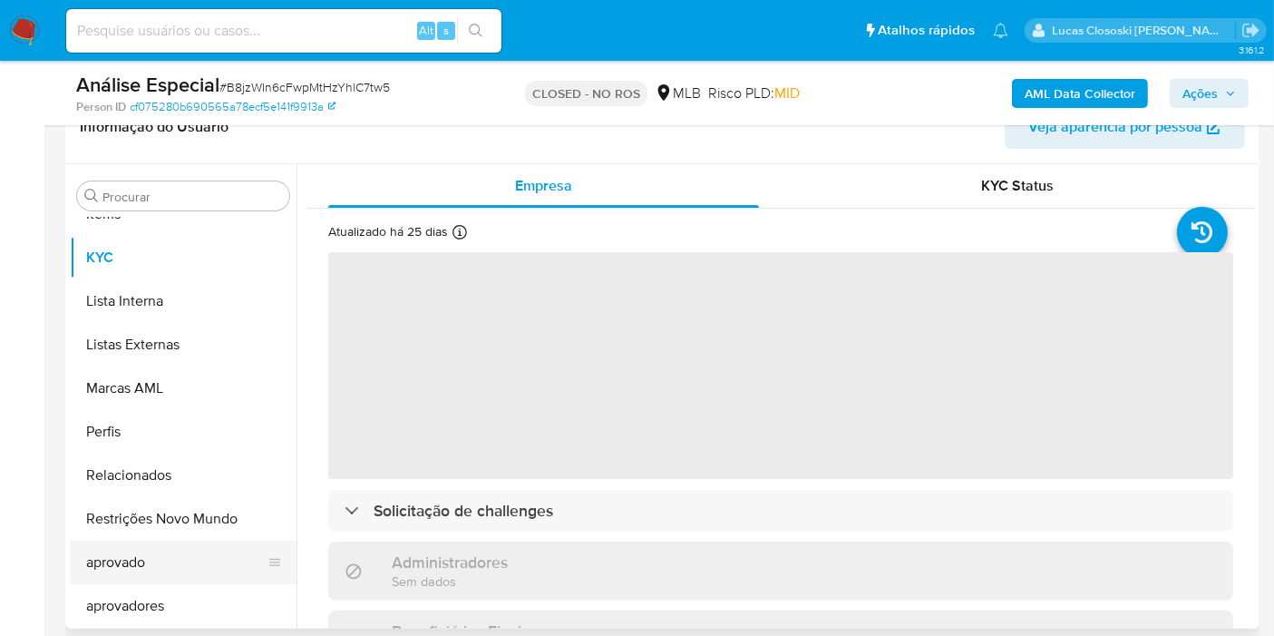
select select "10"
click at [191, 548] on button "aprovado" at bounding box center [176, 563] width 212 height 44
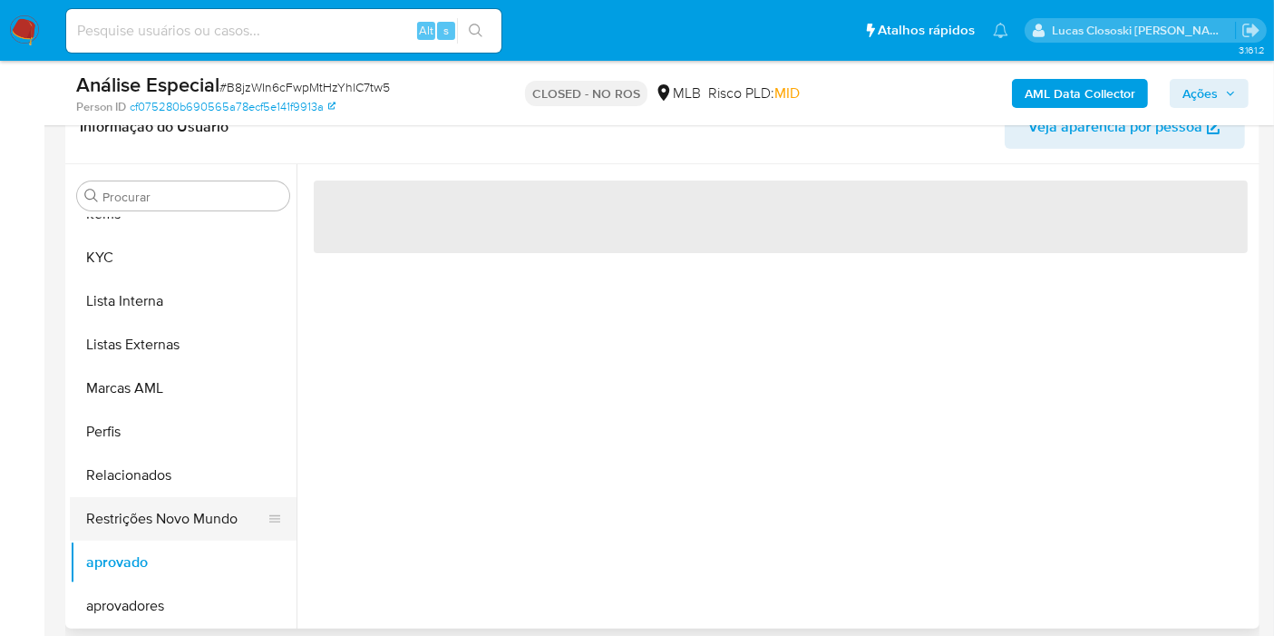
click at [194, 518] on button "Restrições Novo Mundo" at bounding box center [176, 519] width 212 height 44
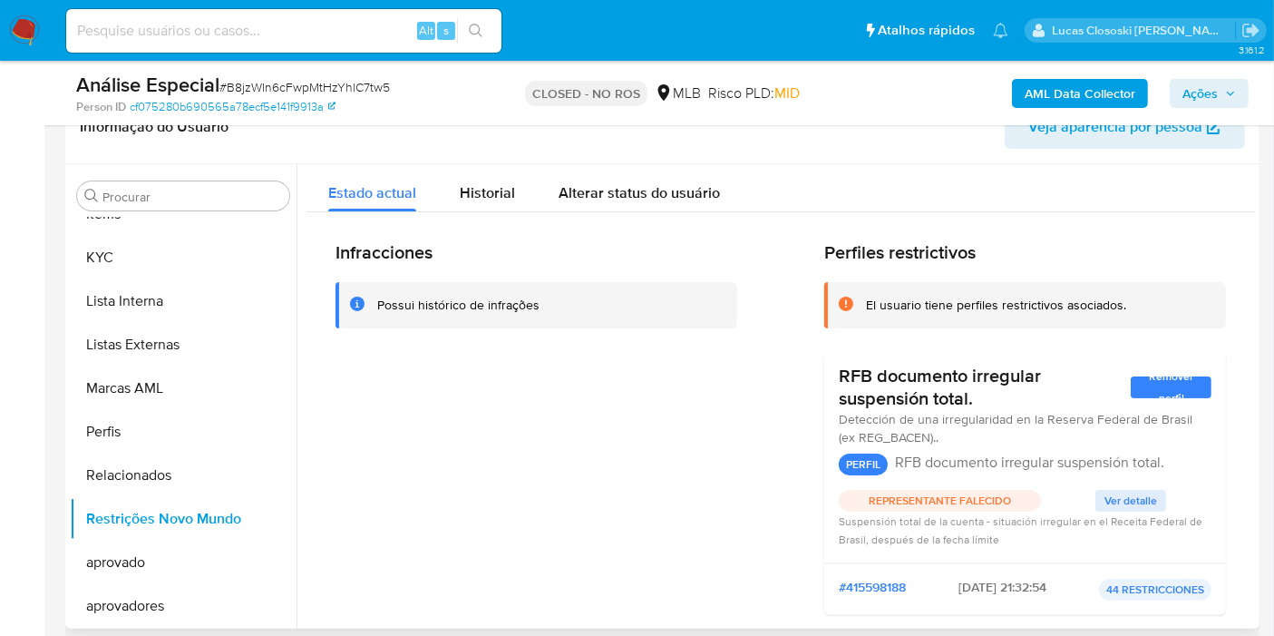
drag, startPoint x: 836, startPoint y: 374, endPoint x: 998, endPoint y: 402, distance: 163.9
click at [998, 402] on h3 "RFB documento irregular suspensión total." at bounding box center [985, 387] width 292 height 45
drag, startPoint x: 948, startPoint y: 589, endPoint x: 1001, endPoint y: 584, distance: 53.7
click at [1001, 584] on div "#415598188 [DATE] 21:32:54 44 RESTRICCIONES" at bounding box center [1025, 590] width 373 height 22
drag, startPoint x: 827, startPoint y: 379, endPoint x: 974, endPoint y: 395, distance: 147.7
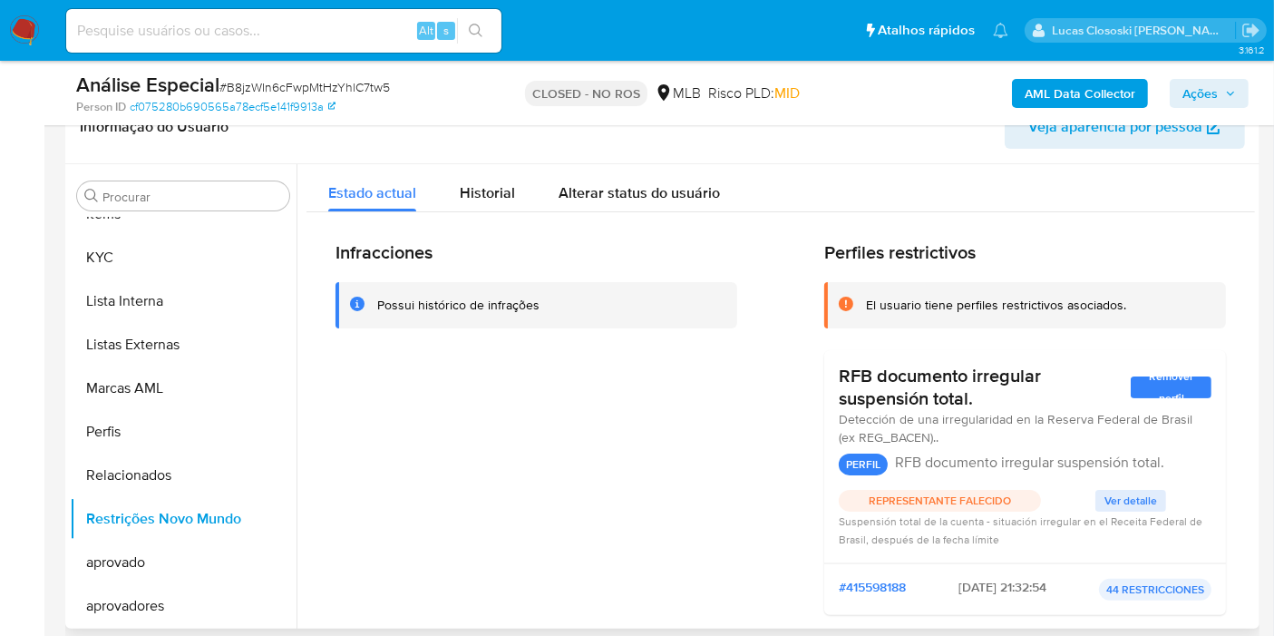
click at [974, 395] on div "RFB documento irregular suspensión total. Remover perfil Detección de una irreg…" at bounding box center [1025, 456] width 402 height 213
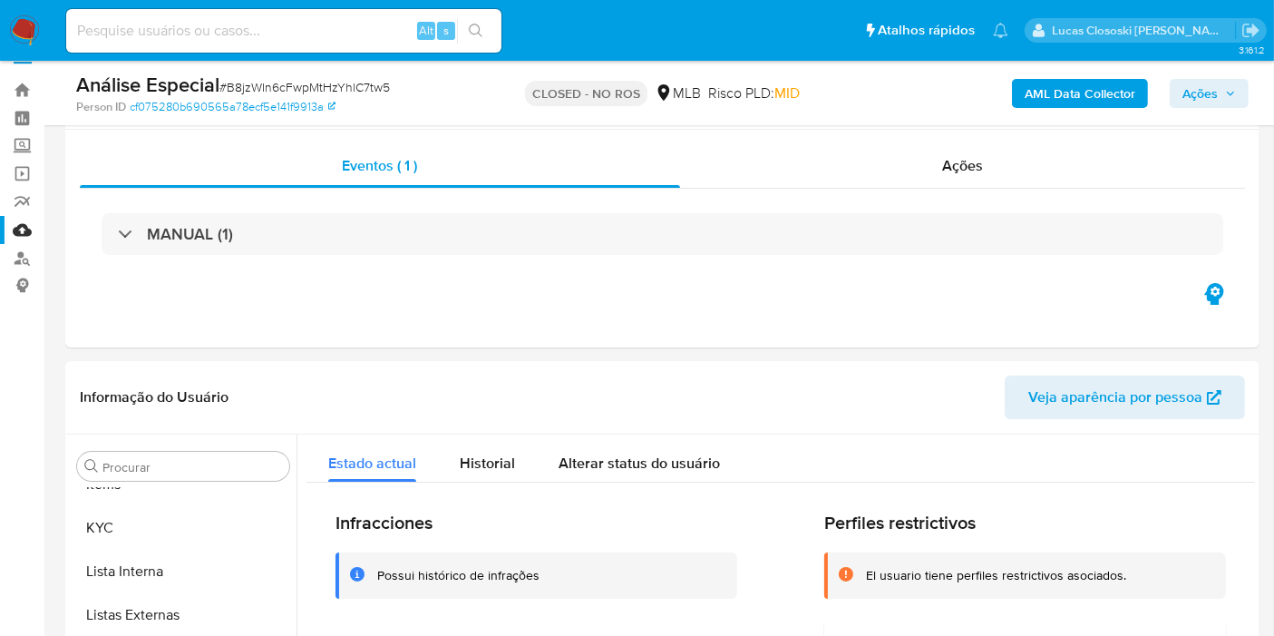
scroll to position [0, 0]
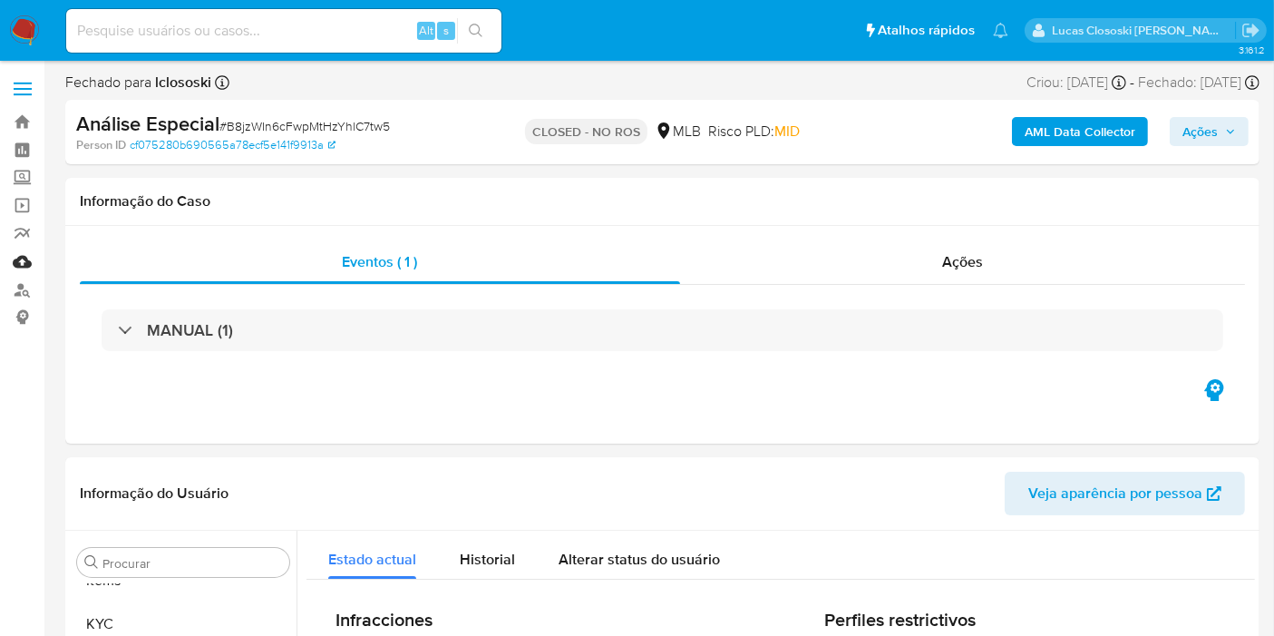
click at [17, 263] on link "Mulan" at bounding box center [108, 262] width 216 height 28
